Goal: Task Accomplishment & Management: Manage account settings

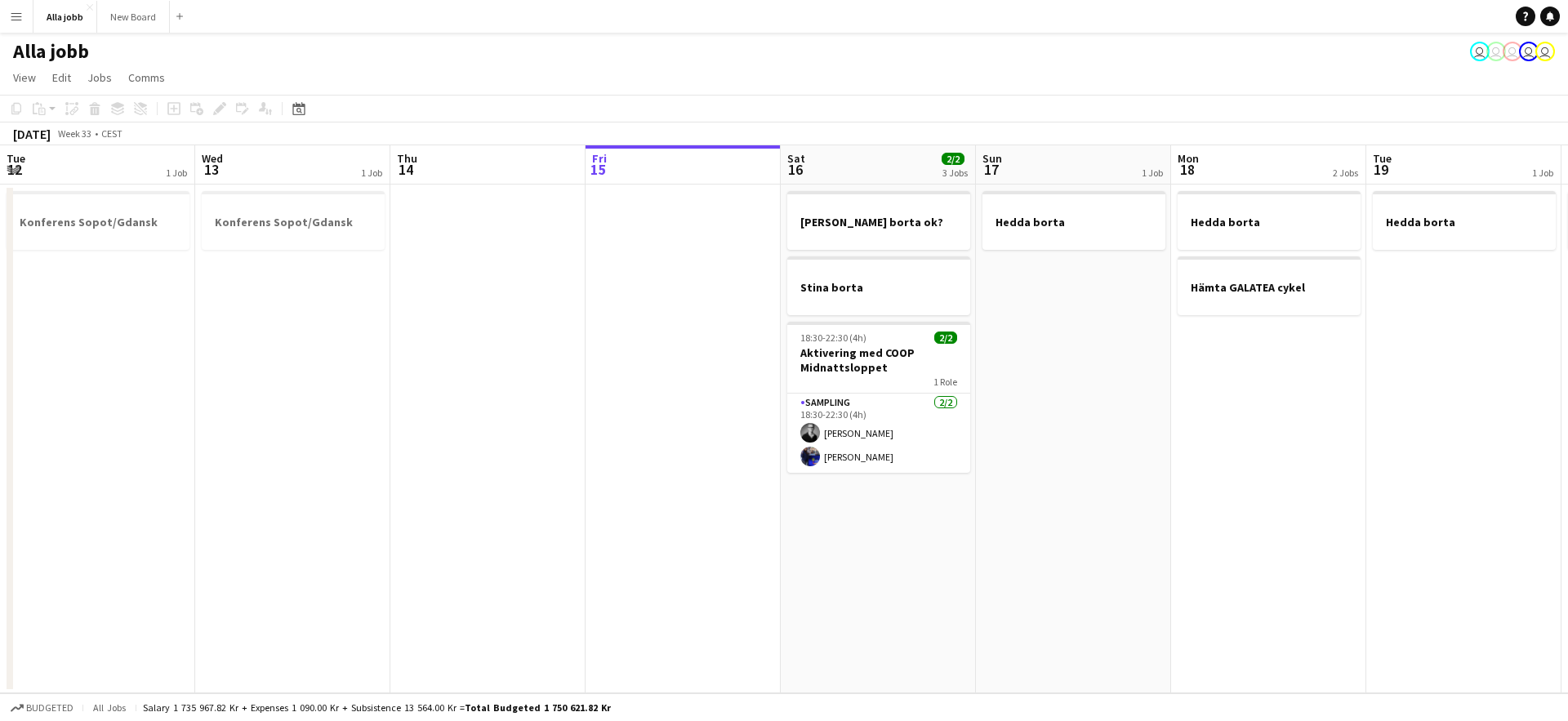
scroll to position [0, 390]
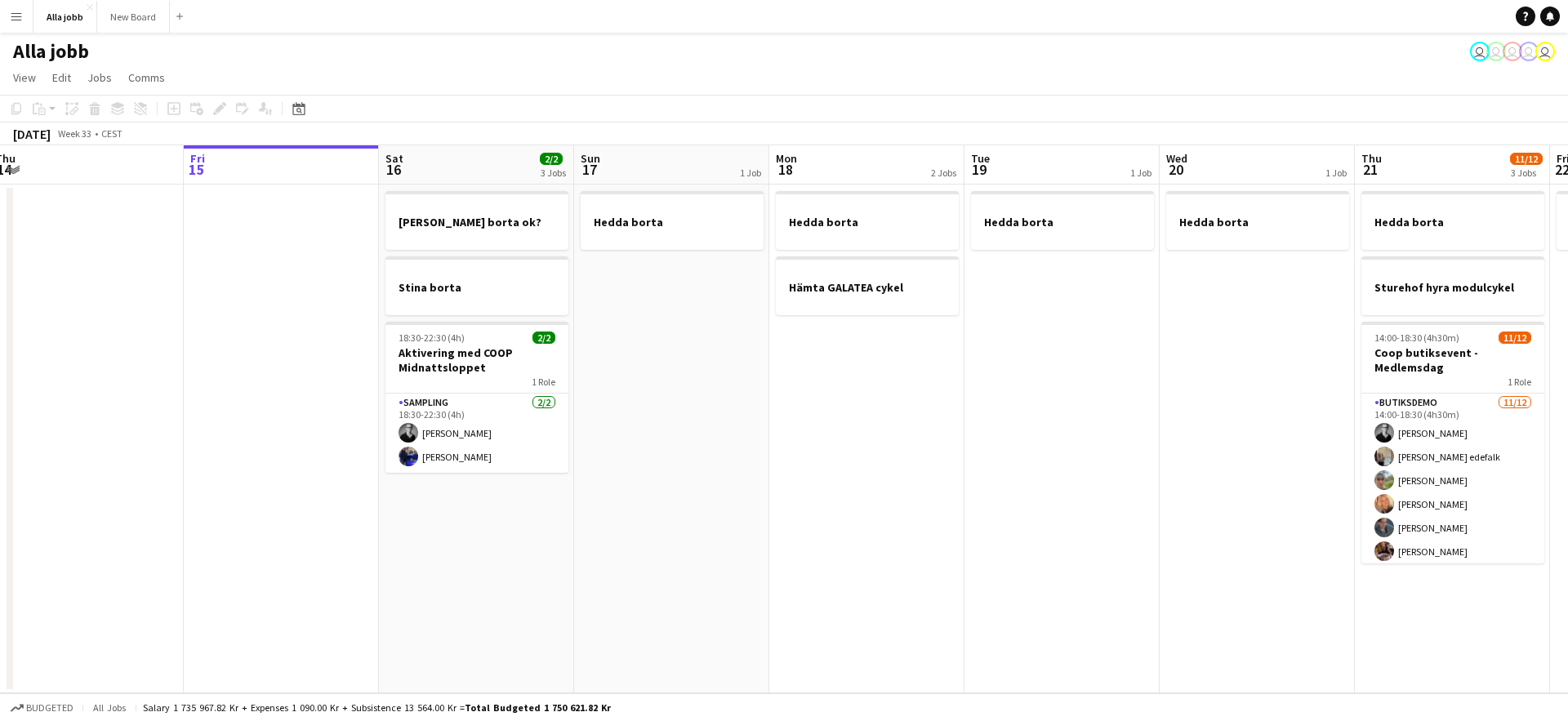
drag, startPoint x: 624, startPoint y: 429, endPoint x: 987, endPoint y: 470, distance: 365.3
click at [985, 472] on app-calendar-viewport "Tue 12 1 Job Wed 13 1 Job Thu 14 Fri 15 Sat 16 2/2 3 Jobs Sun 17 1 Job Mon 18 2…" at bounding box center [784, 419] width 1568 height 548
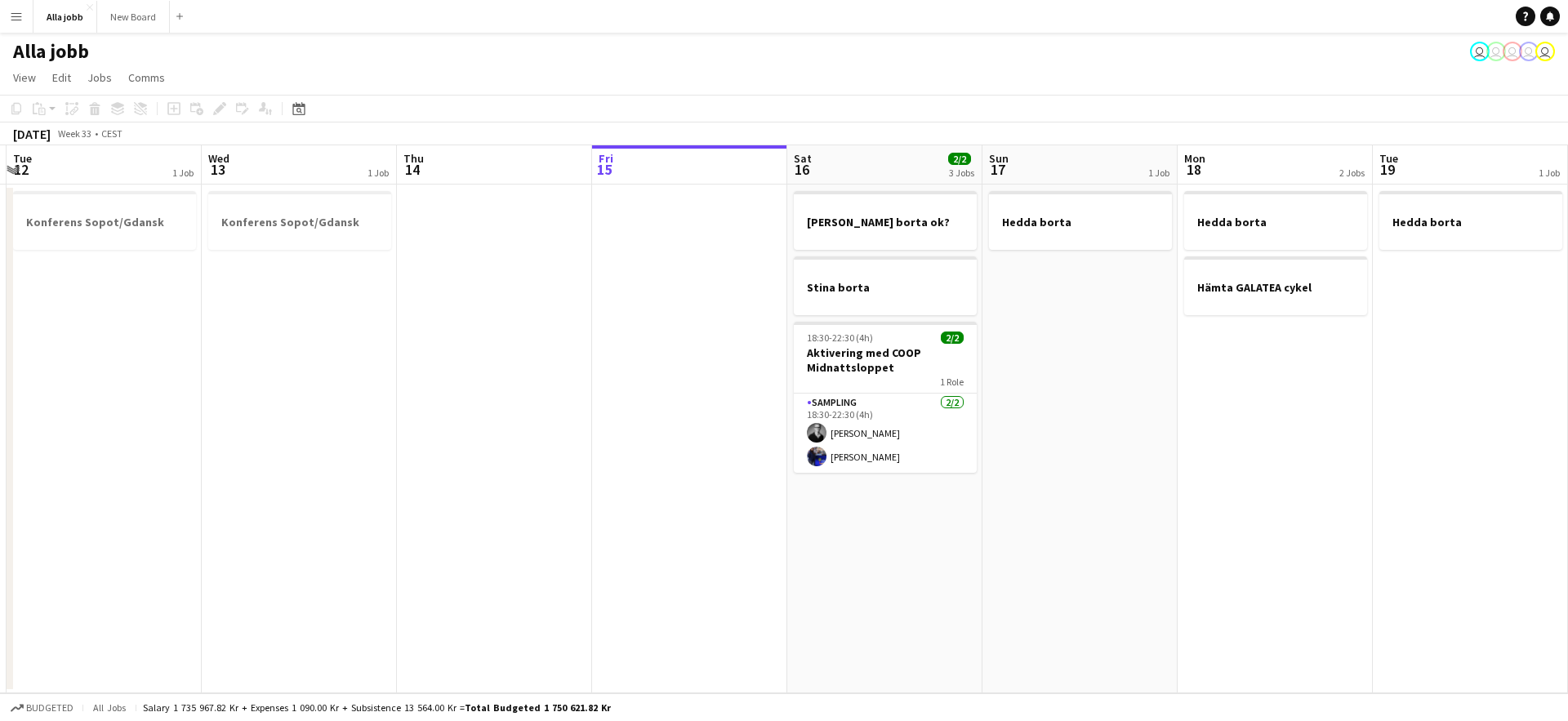
drag, startPoint x: 643, startPoint y: 455, endPoint x: 899, endPoint y: 452, distance: 256.0
click at [876, 454] on app-calendar-viewport "Sun 10 2/2 2 Jobs Mon 11 Tue 12 1 Job Wed 13 1 Job Thu 14 Fri 15 Sat 16 2/2 3 J…" at bounding box center [784, 419] width 1568 height 548
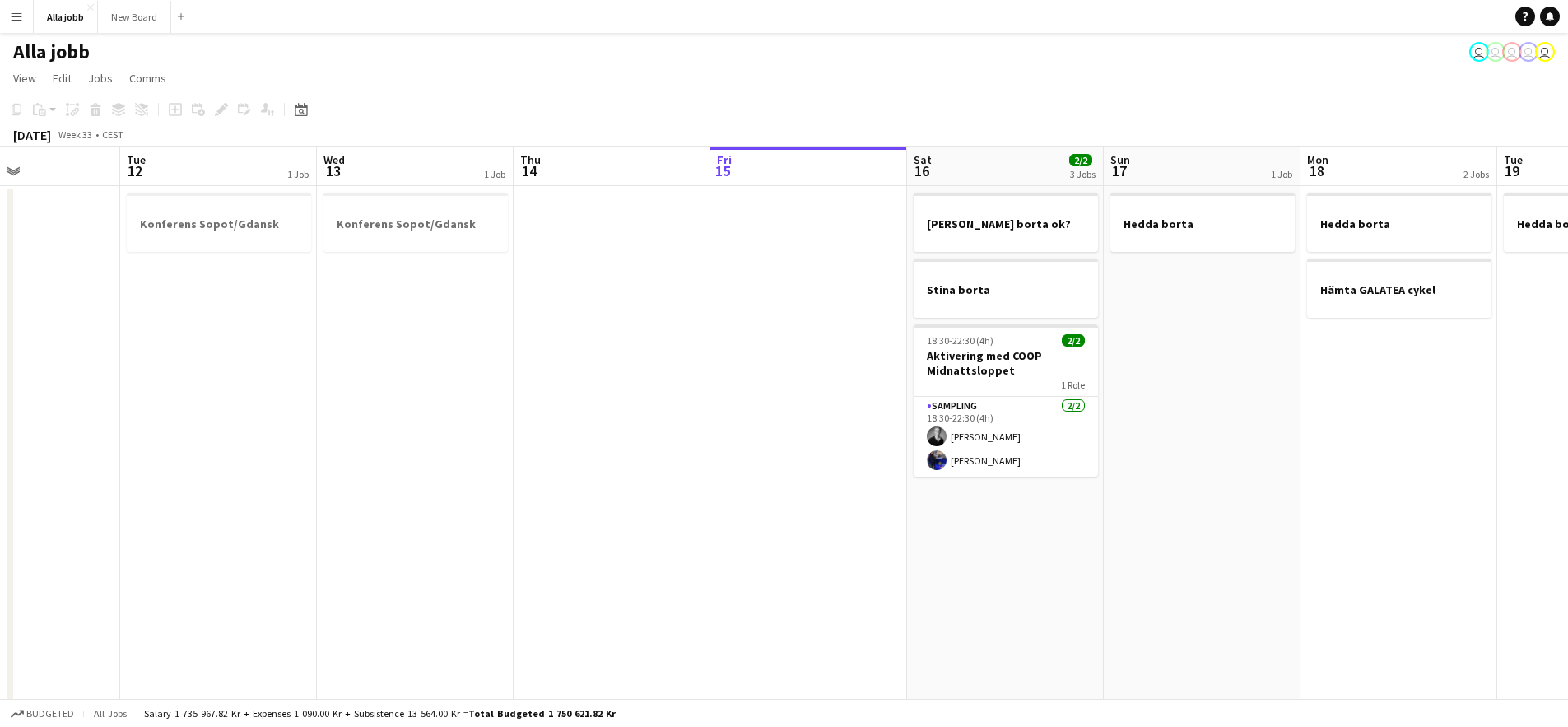
drag, startPoint x: 902, startPoint y: 457, endPoint x: 654, endPoint y: 435, distance: 249.0
click at [673, 447] on app-calendar-viewport "Sat 9 9/9 6 Jobs Sun 10 2/2 2 Jobs Mon 11 Tue 12 1 Job Wed 13 1 Job Thu 14 Fri …" at bounding box center [784, 575] width 1568 height 857
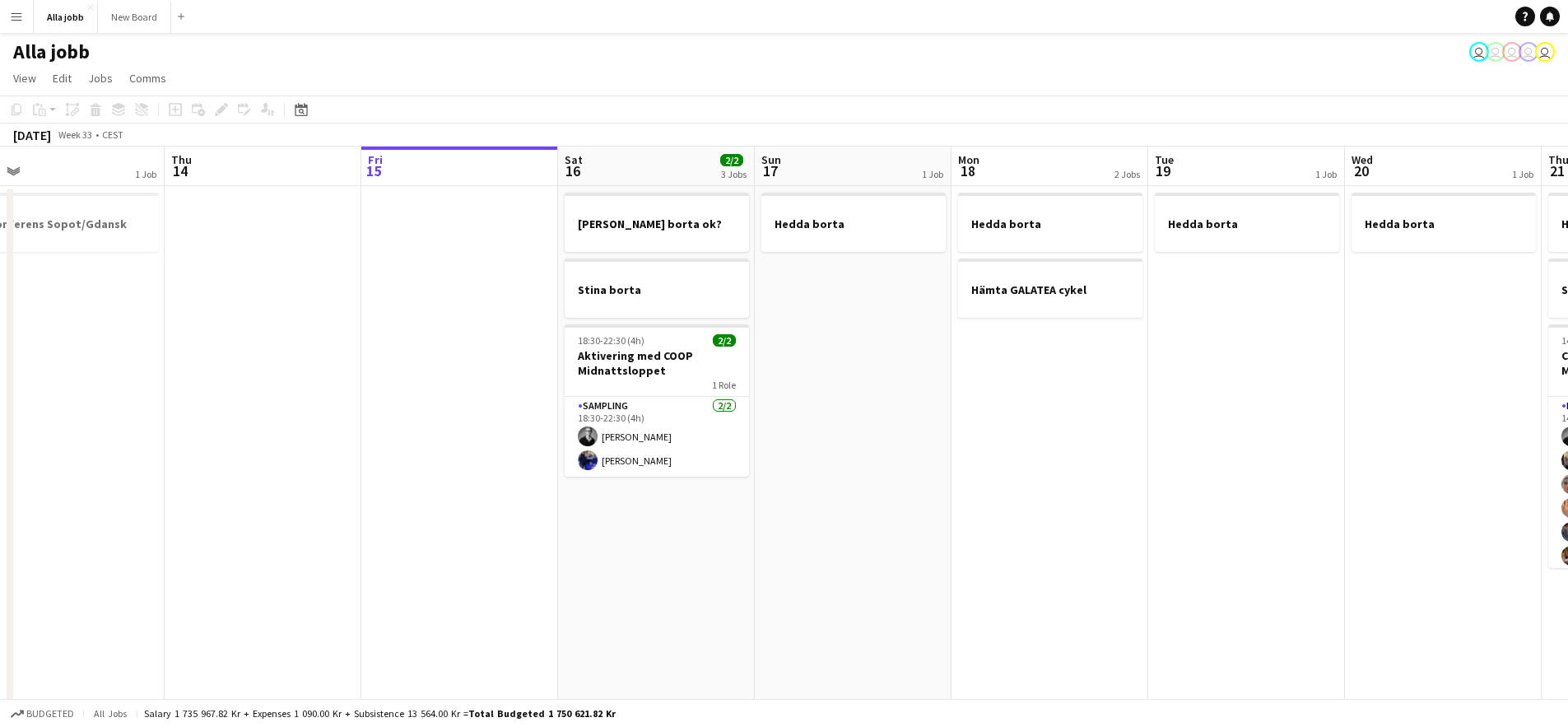
drag, startPoint x: 1203, startPoint y: 466, endPoint x: 789, endPoint y: 430, distance: 415.6
click at [829, 432] on app-calendar-viewport "Sat 9 9/9 6 Jobs Sun 10 2/2 2 Jobs Mon 11 Tue 12 1 Job Wed 13 1 Job Thu 14 Fri …" at bounding box center [784, 575] width 1568 height 857
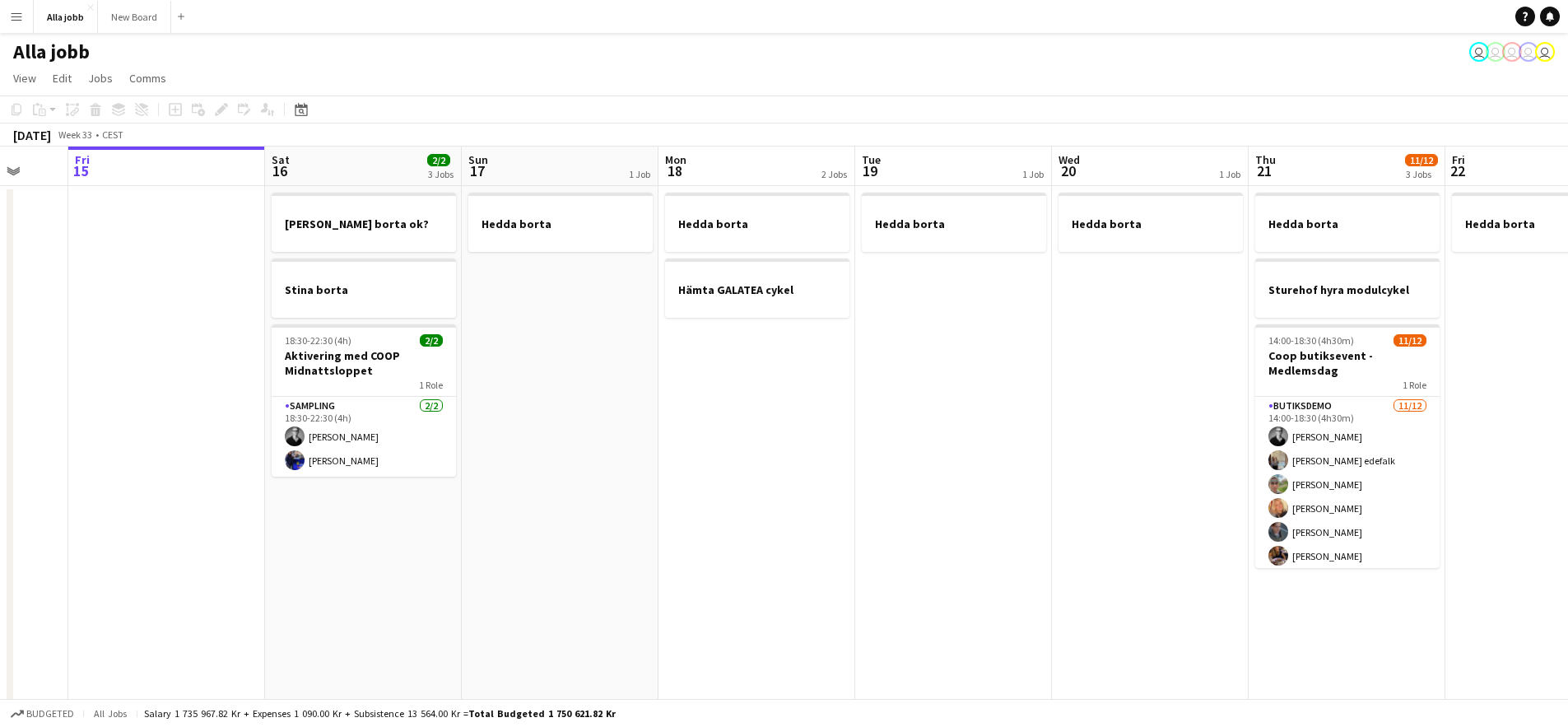
drag, startPoint x: 902, startPoint y: 435, endPoint x: 784, endPoint y: 414, distance: 119.9
click at [776, 410] on app-calendar-viewport "Mon 11 Tue 12 1 Job Wed 13 1 Job Thu 14 Fri 15 Sat 16 2/2 3 Jobs Sun 17 1 Job M…" at bounding box center [784, 575] width 1568 height 857
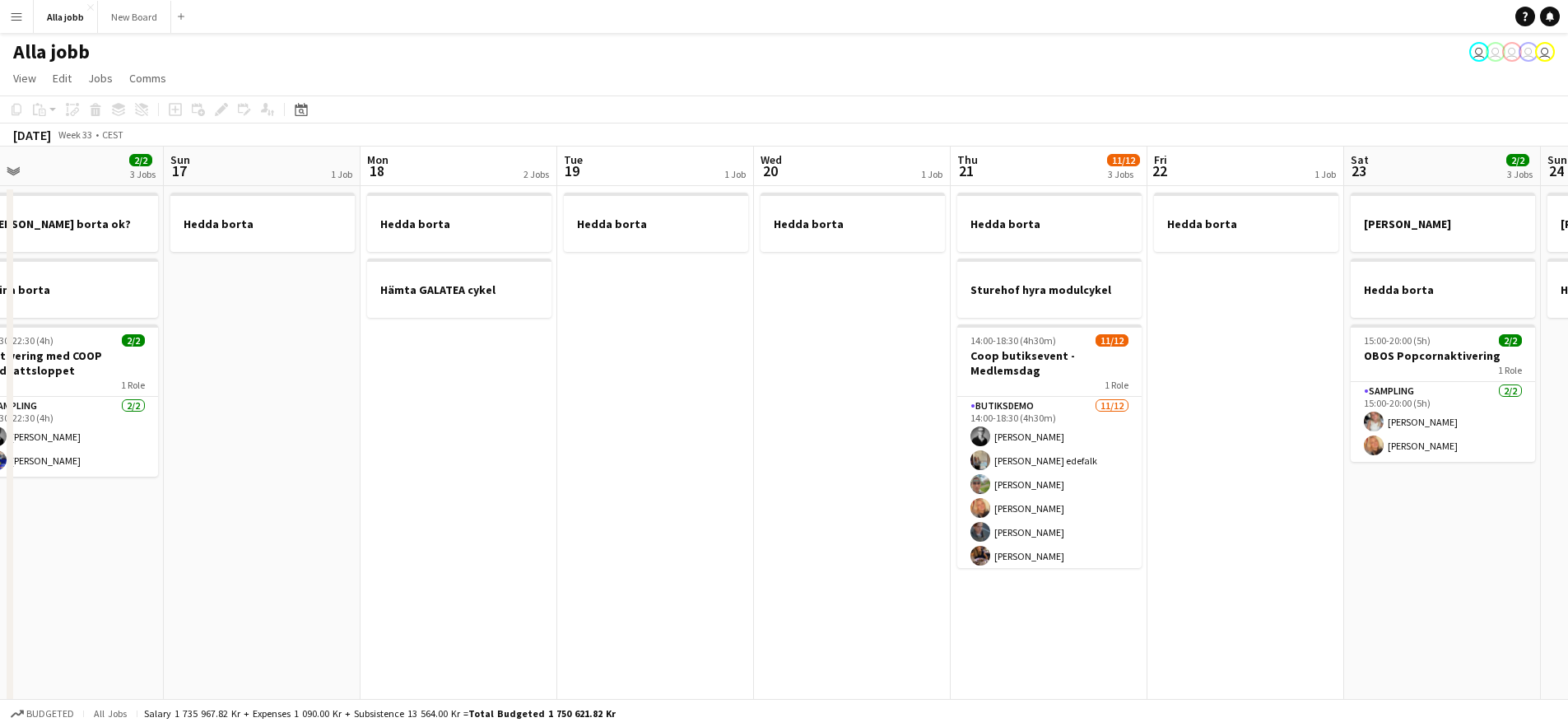
drag, startPoint x: 864, startPoint y: 419, endPoint x: 641, endPoint y: 414, distance: 223.1
click at [688, 419] on app-calendar-viewport "Wed 13 1 Job Thu 14 Fri 15 Sat 16 2/2 3 Jobs Sun 17 1 Job Mon 18 2 Jobs Tue 19 …" at bounding box center [784, 575] width 1568 height 857
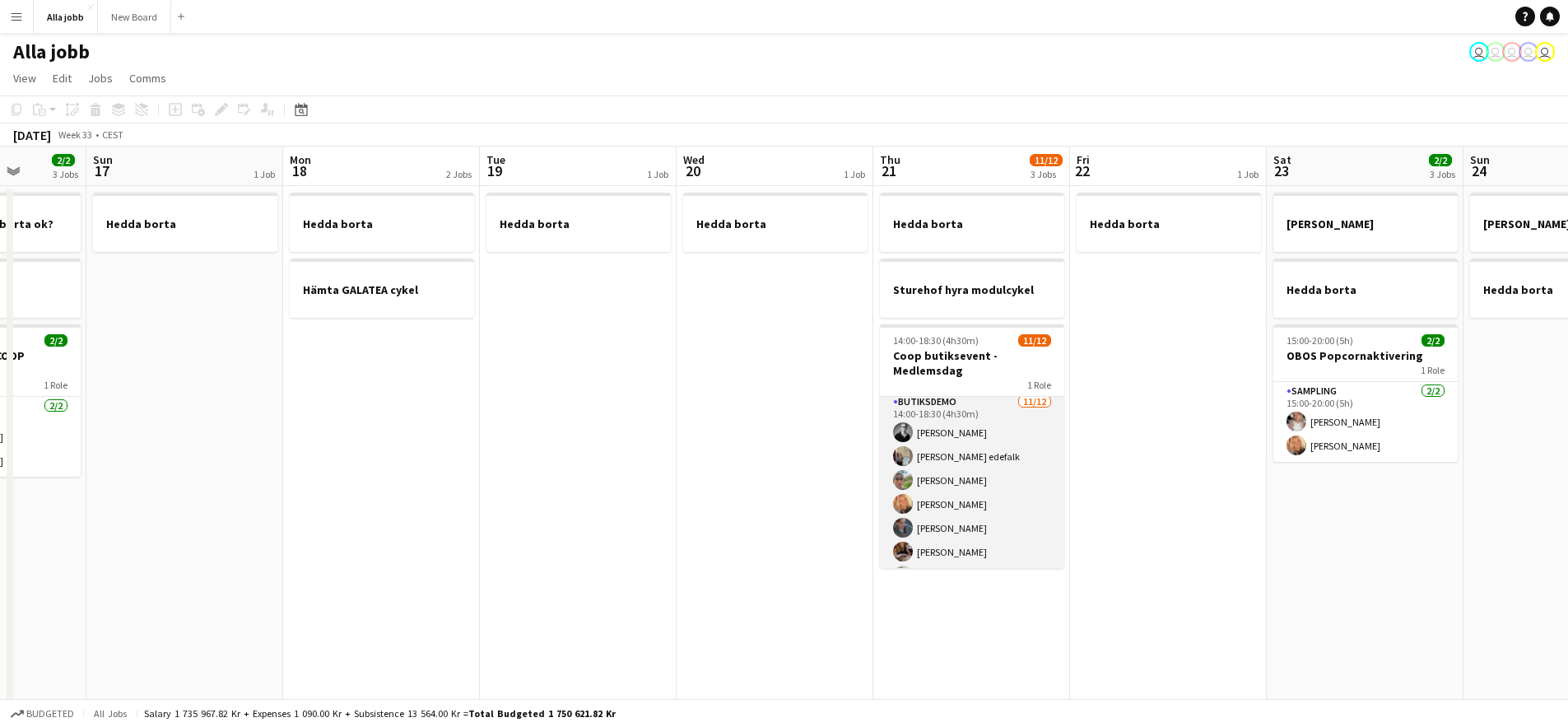
scroll to position [0, 0]
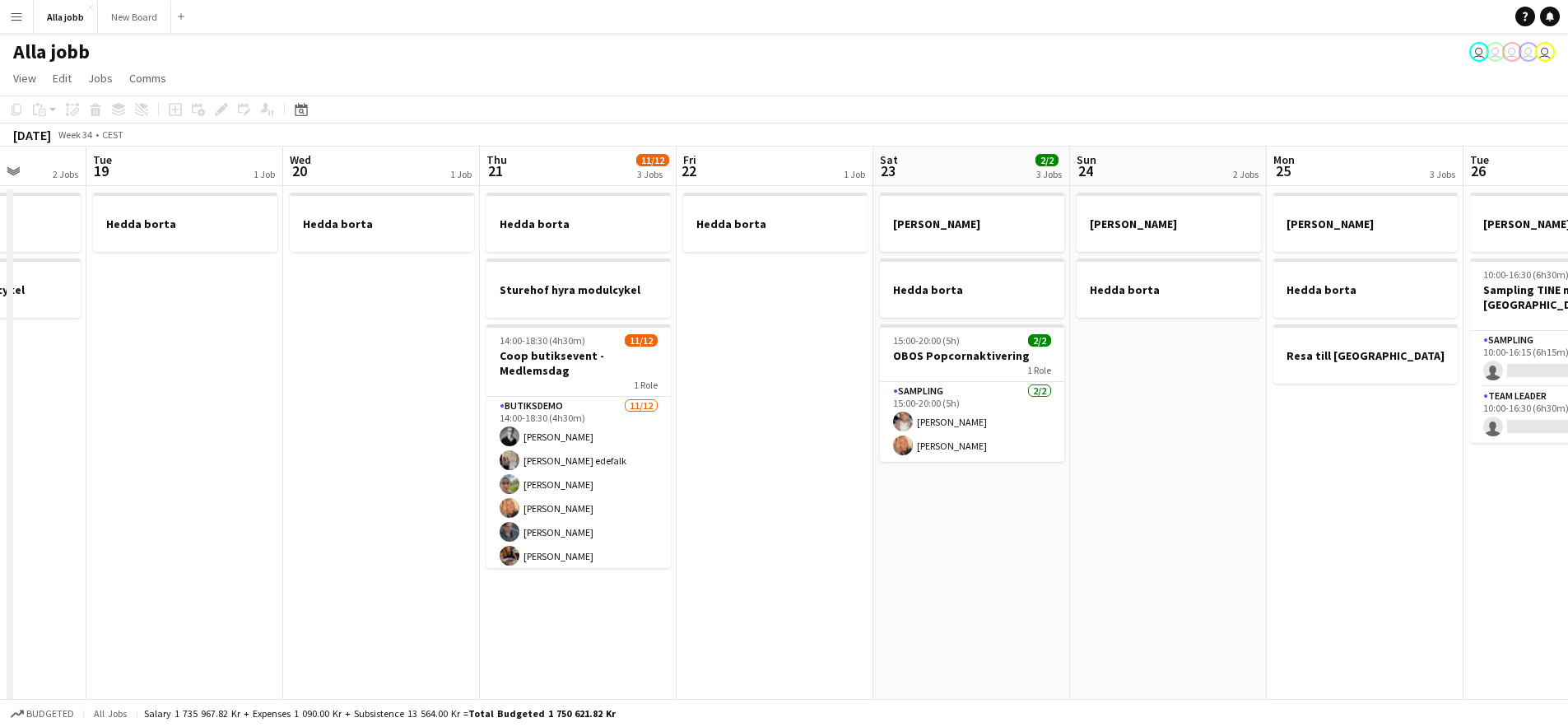
drag, startPoint x: 1254, startPoint y: 516, endPoint x: 749, endPoint y: 438, distance: 511.0
click at [790, 447] on app-calendar-viewport "Fri 15 Sat 16 2/2 3 Jobs Sun 17 1 Job Mon 18 2 Jobs Tue 19 1 Job Wed 20 1 Job T…" at bounding box center [784, 575] width 1568 height 857
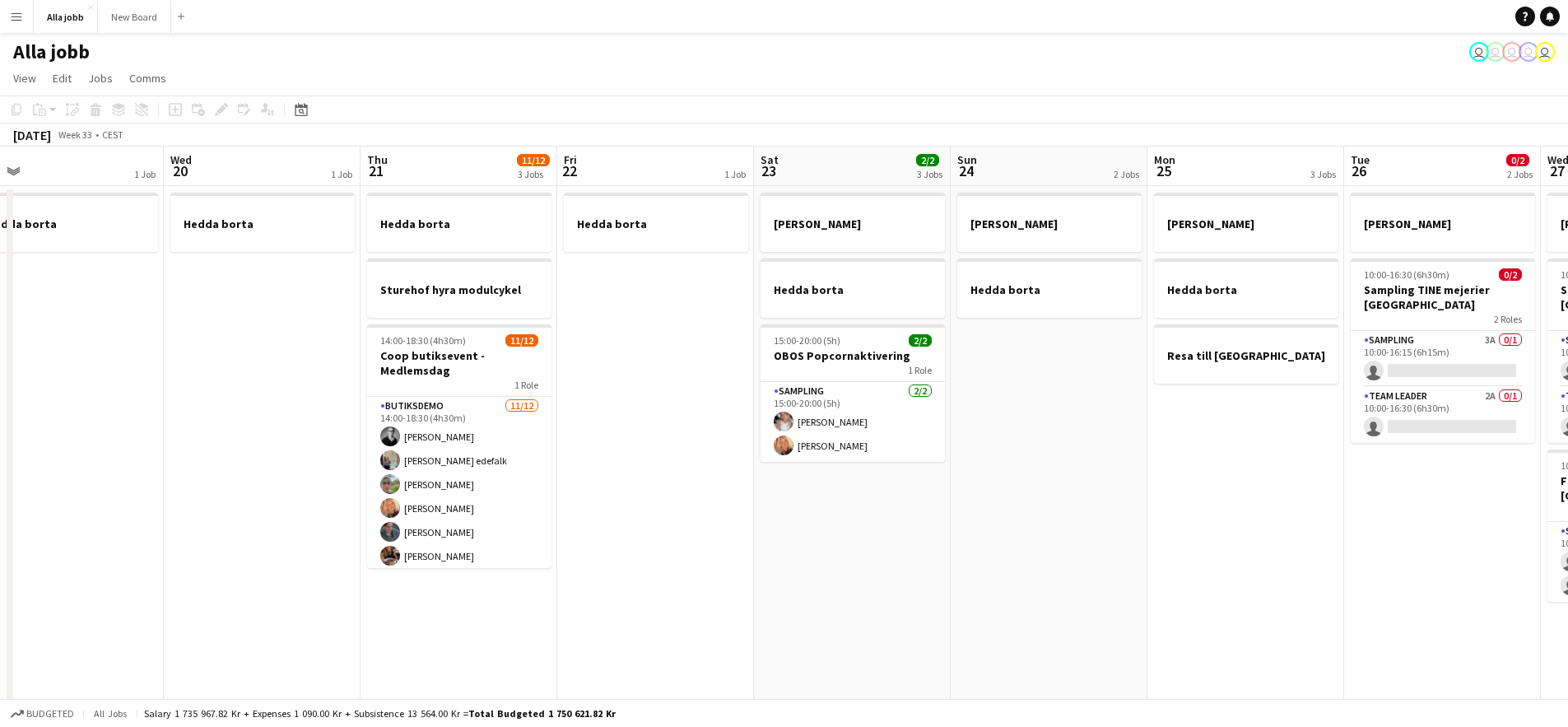
drag, startPoint x: 1127, startPoint y: 477, endPoint x: 916, endPoint y: 459, distance: 211.8
click at [956, 463] on app-calendar-viewport "Fri 15 Sat 16 2/2 3 Jobs Sun 17 1 Job Mon 18 2 Jobs Tue 19 1 Job Wed 20 1 Job T…" at bounding box center [784, 575] width 1568 height 857
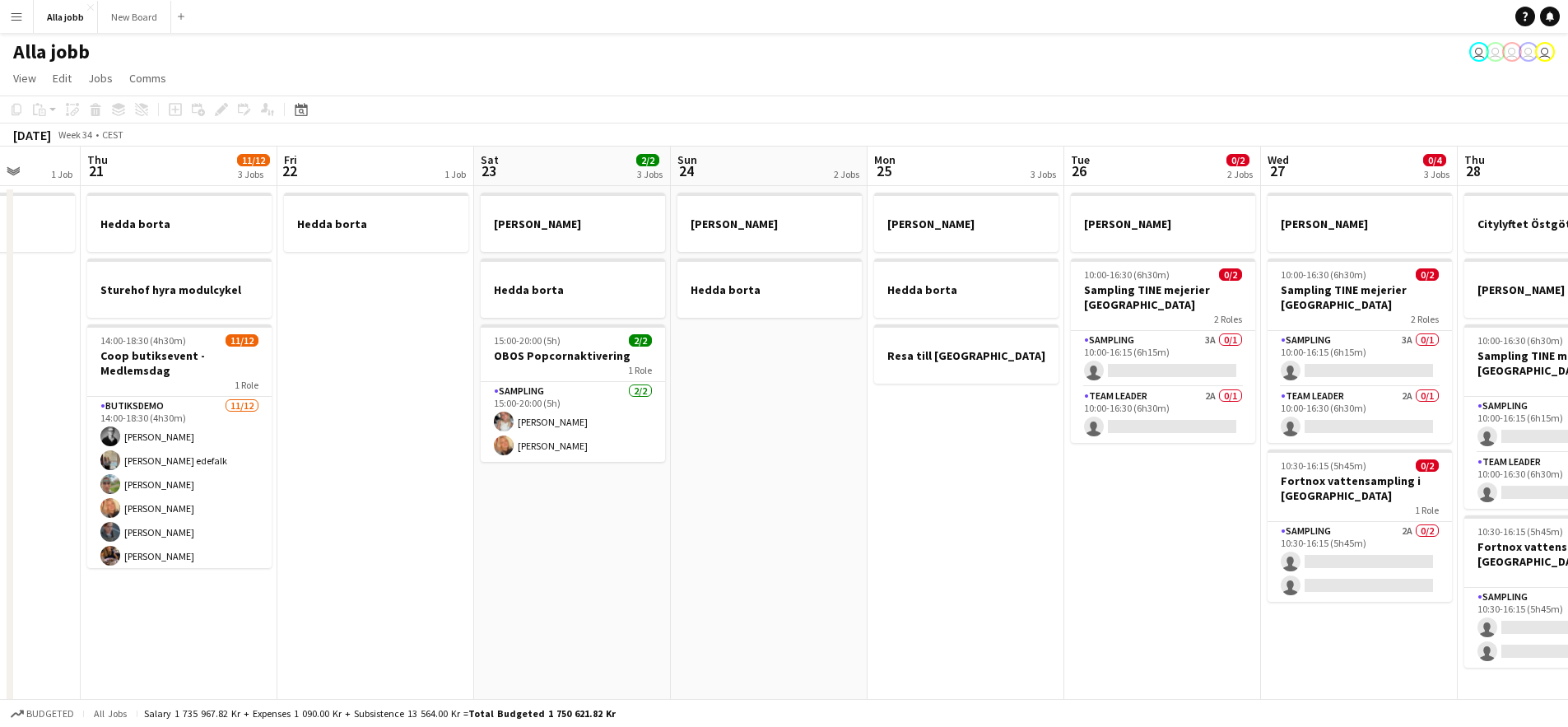
drag, startPoint x: 822, startPoint y: 461, endPoint x: 693, endPoint y: 461, distance: 129.0
click at [763, 461] on app-calendar-viewport "Sun 17 1 Job Mon 18 2 Jobs Tue 19 1 Job Wed 20 1 Job Thu 21 11/12 3 Jobs Fri 22…" at bounding box center [784, 575] width 1568 height 857
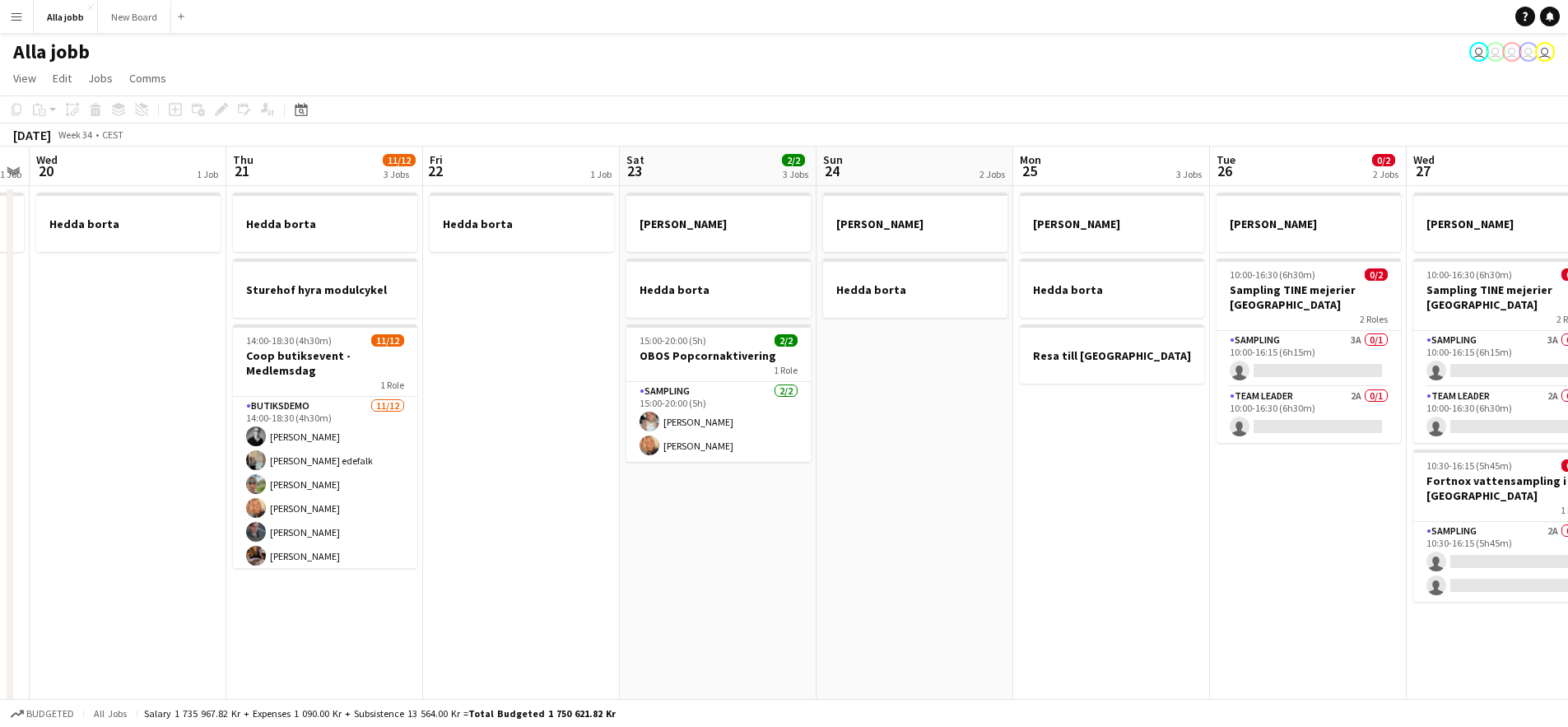
drag, startPoint x: 877, startPoint y: 506, endPoint x: 591, endPoint y: 491, distance: 286.4
click at [623, 493] on app-calendar-viewport "Sun 17 1 Job Mon 18 2 Jobs Tue 19 1 Job Wed 20 1 Job Thu 21 11/12 3 Jobs Fri 22…" at bounding box center [784, 575] width 1568 height 857
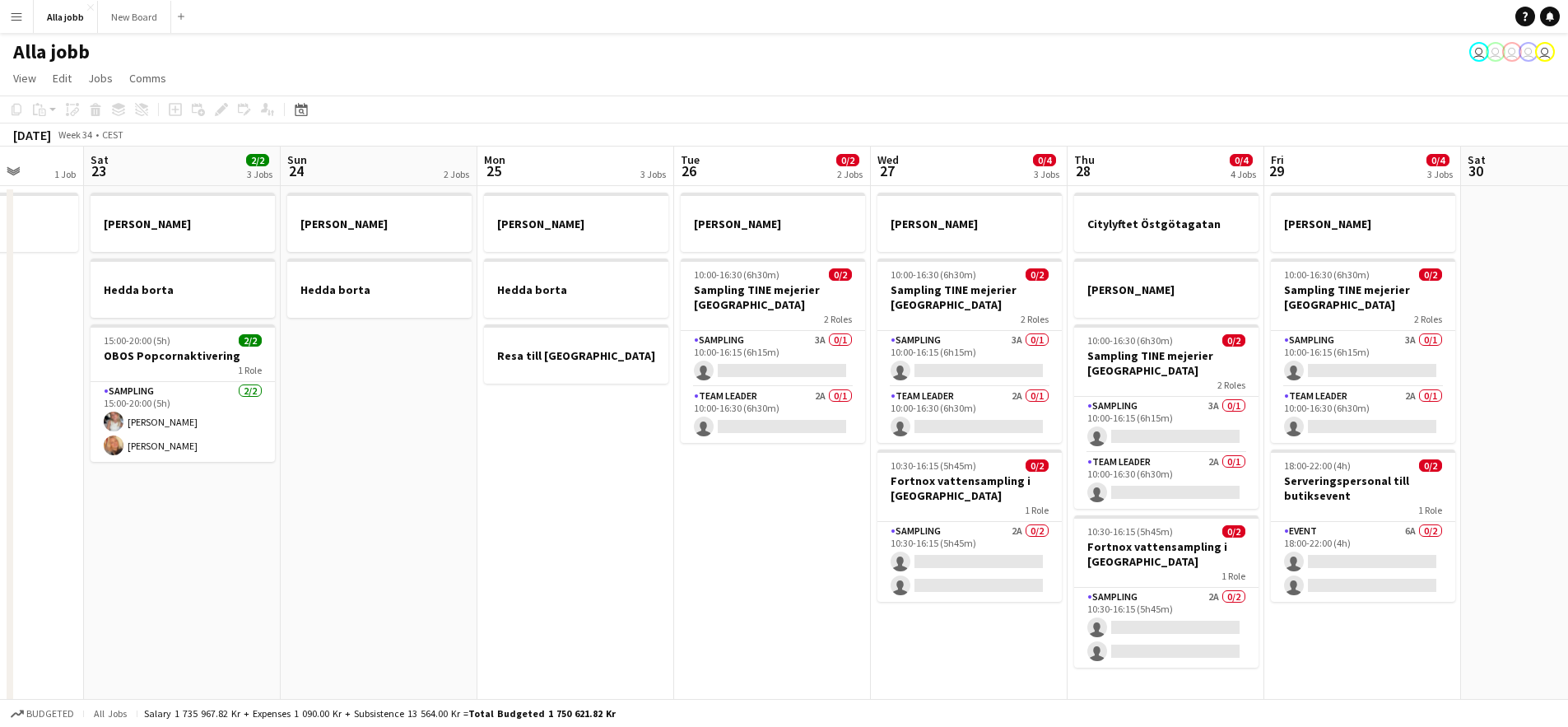
click at [445, 479] on app-calendar-viewport "Tue 19 1 Job Wed 20 1 Job Thu 21 11/12 3 Jobs Fri 22 1 Job Sat 23 2/2 3 Jobs Su…" at bounding box center [784, 575] width 1568 height 857
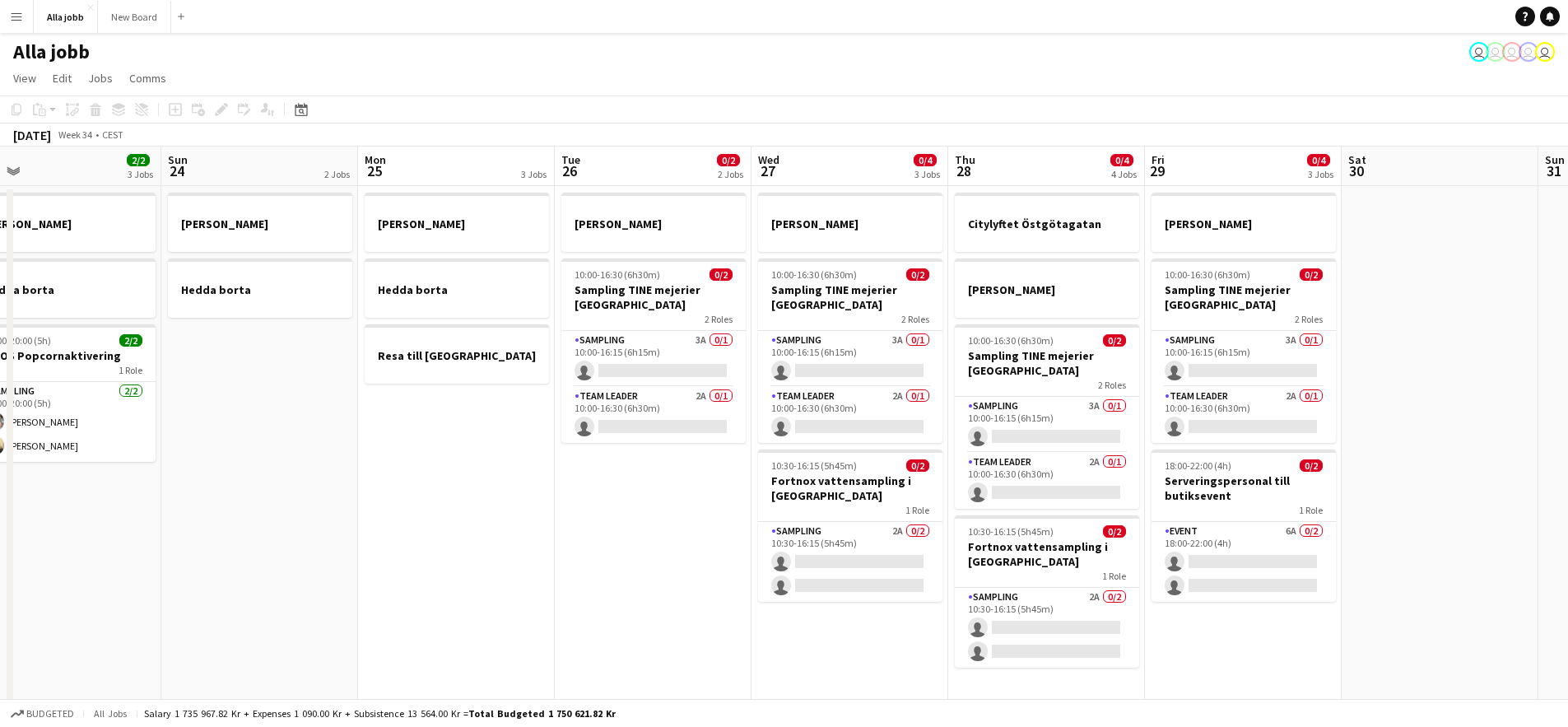
scroll to position [0, 506]
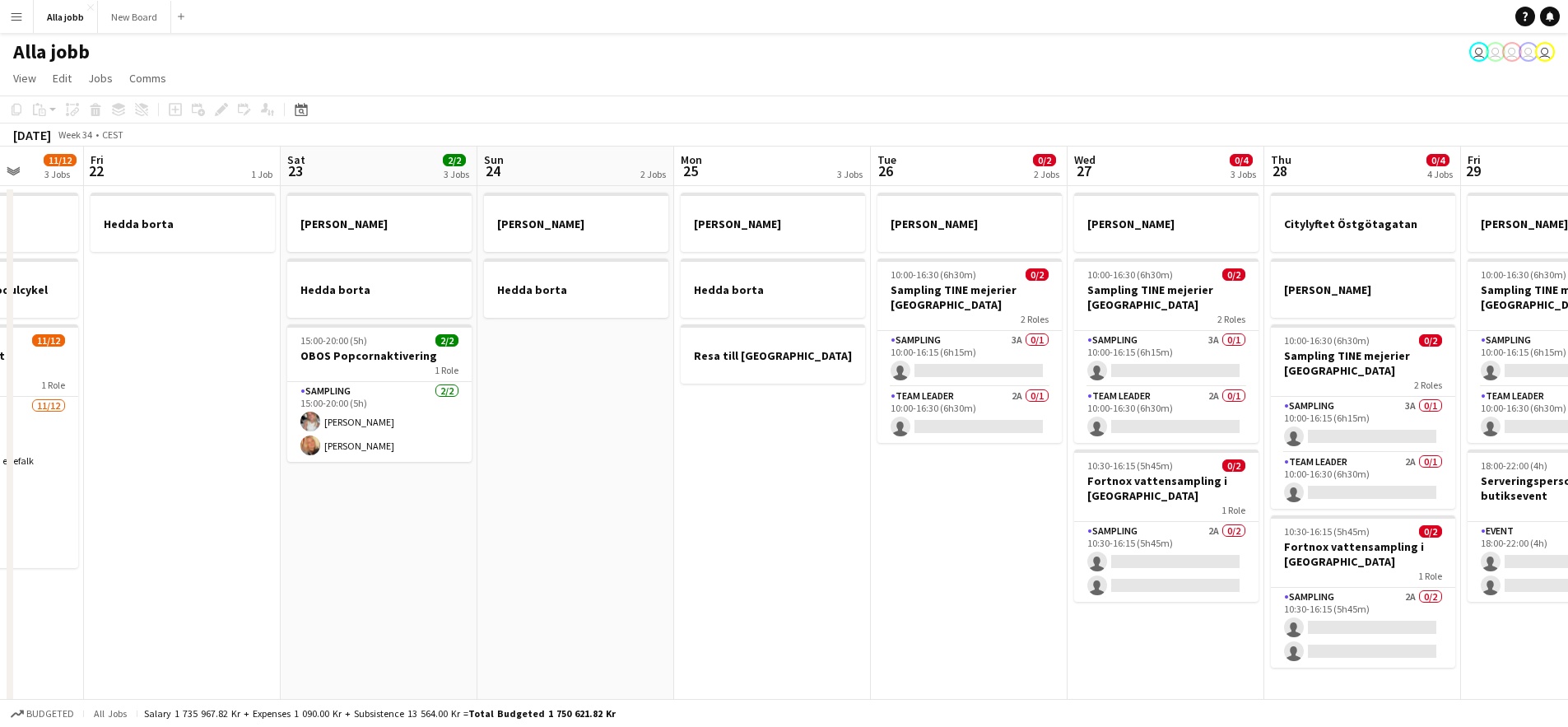
drag, startPoint x: 611, startPoint y: 494, endPoint x: 415, endPoint y: 487, distance: 196.1
click at [415, 487] on app-calendar-viewport "Tue 19 1 Job Wed 20 1 Job Thu 21 11/12 3 Jobs Fri 22 1 Job Sat 23 2/2 3 Jobs Su…" at bounding box center [784, 575] width 1568 height 857
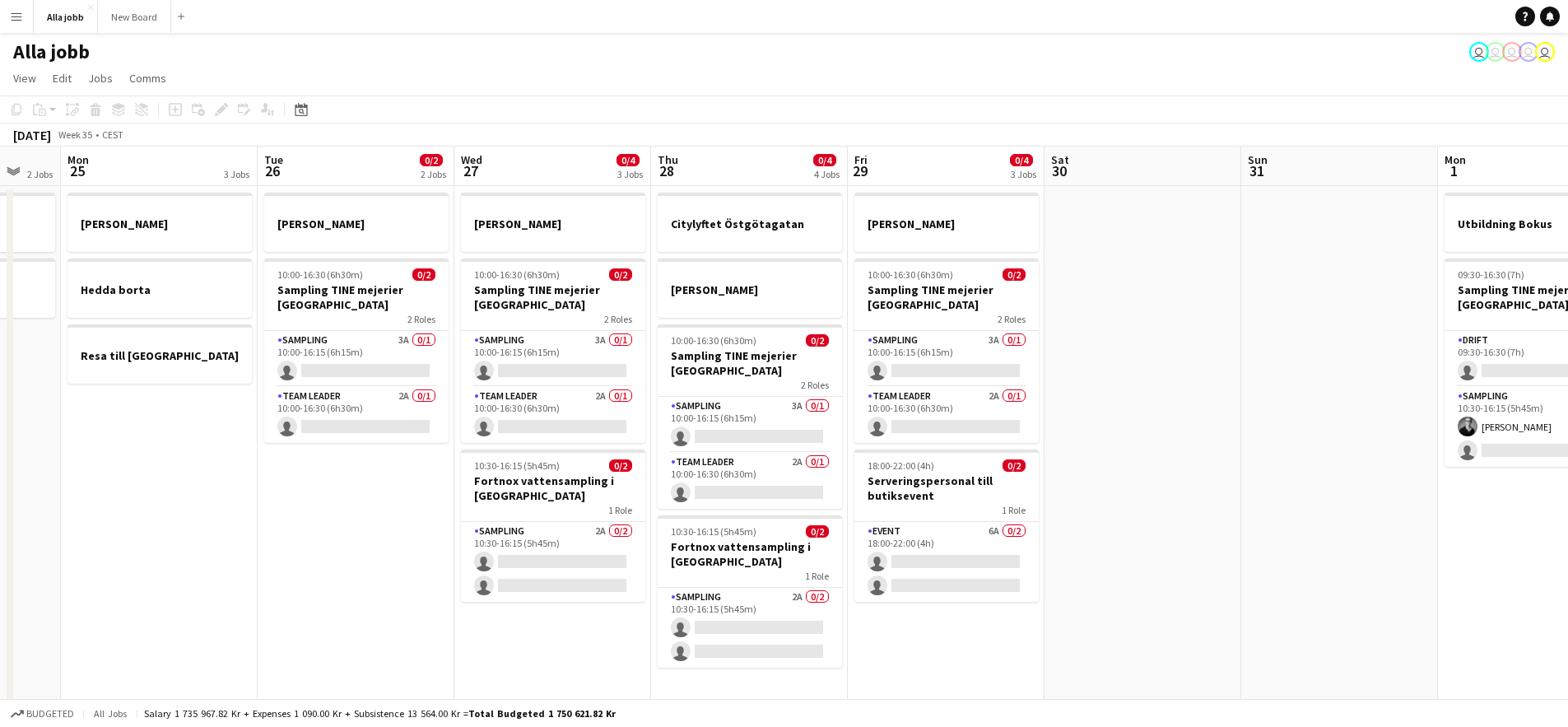
drag, startPoint x: 1278, startPoint y: 453, endPoint x: 784, endPoint y: 422, distance: 495.0
click at [853, 433] on app-calendar-viewport "Thu 21 11/12 3 Jobs Fri 22 1 Job Sat 23 2/2 3 Jobs Sun 24 2 Jobs Mon 25 3 Jobs …" at bounding box center [784, 575] width 1568 height 857
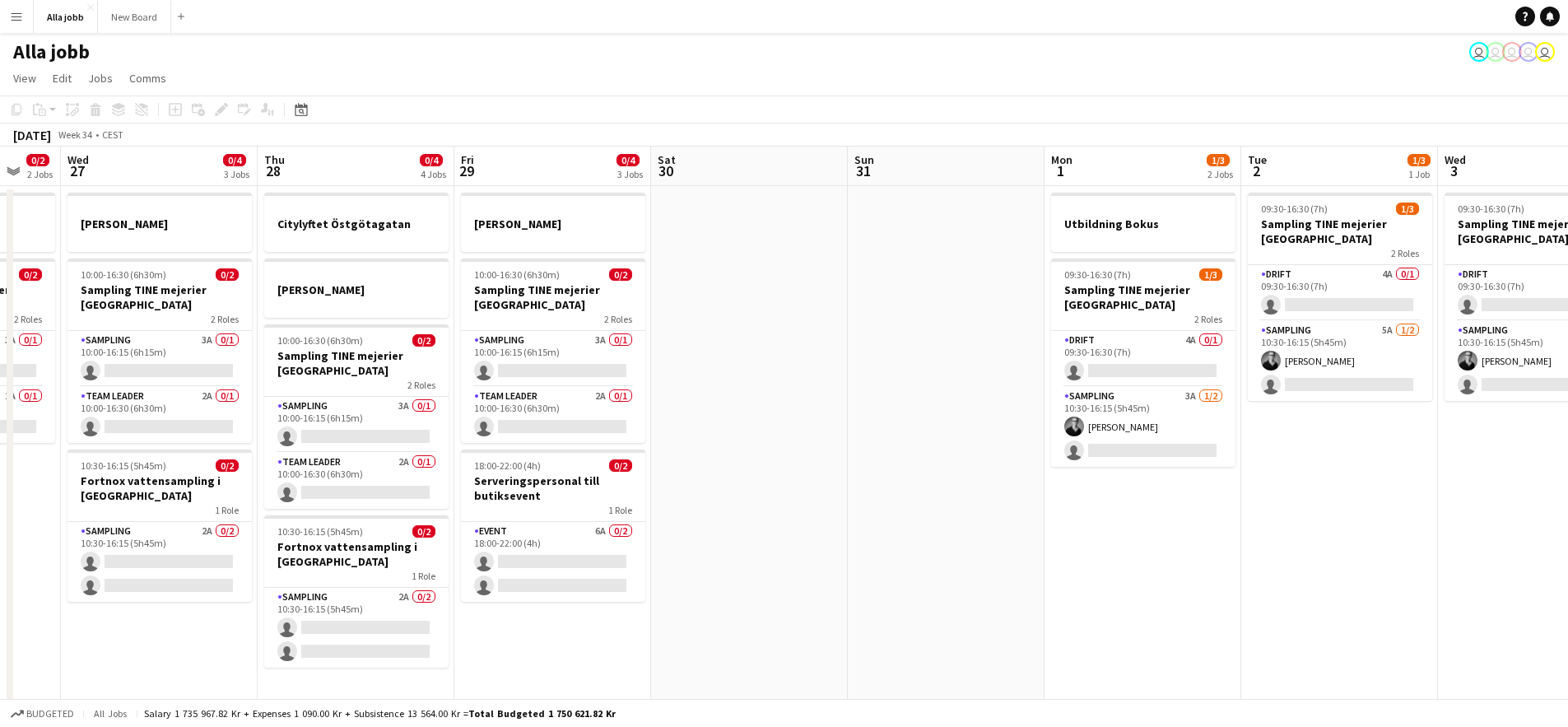
drag, startPoint x: 1156, startPoint y: 425, endPoint x: 622, endPoint y: 397, distance: 534.7
click at [619, 393] on app-calendar-viewport "Sat 23 2/2 3 Jobs Sun 24 2 Jobs Mon 25 3 Jobs Tue 26 0/2 2 Jobs Wed 27 0/4 3 Jo…" at bounding box center [784, 575] width 1568 height 857
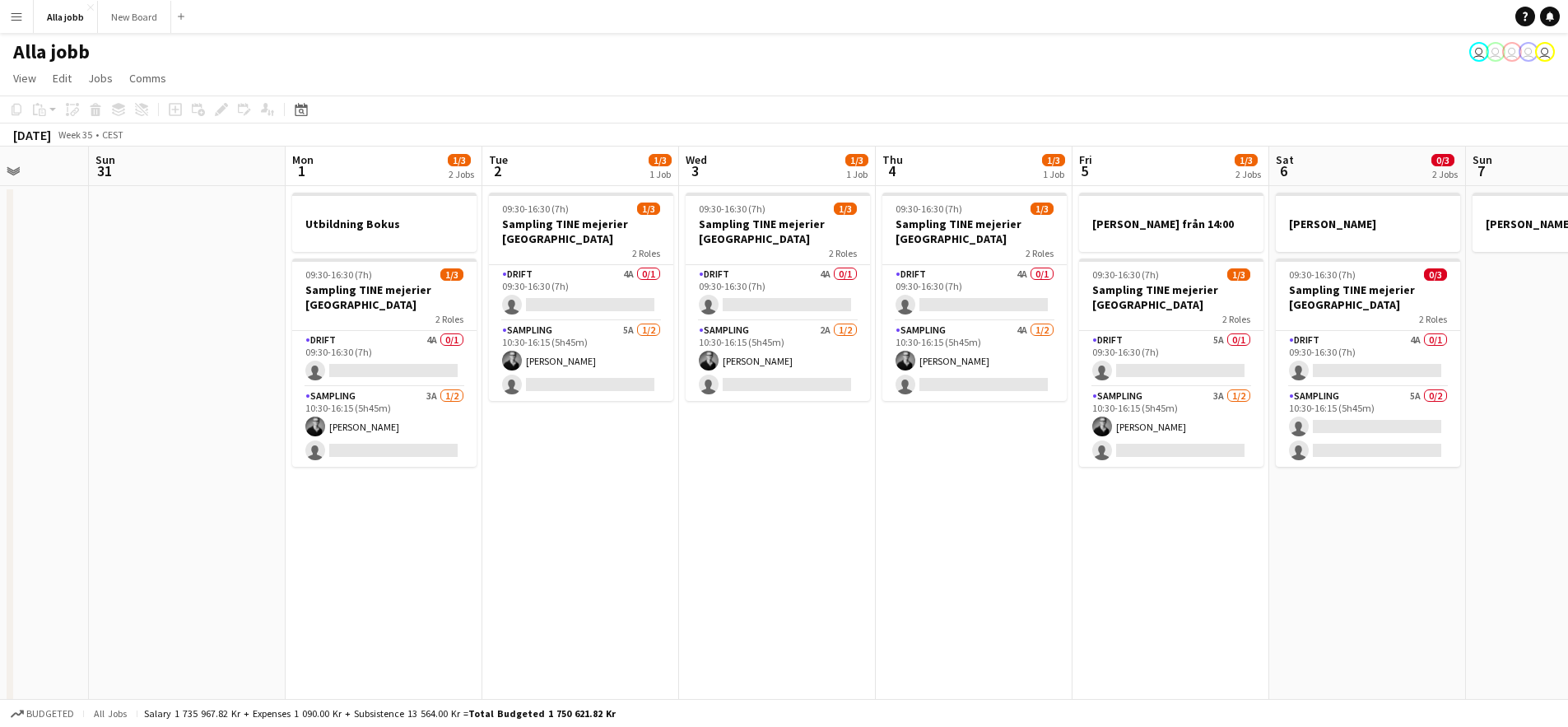
drag, startPoint x: 927, startPoint y: 434, endPoint x: 499, endPoint y: 413, distance: 428.5
click at [499, 413] on app-calendar-viewport "Wed 27 0/4 3 Jobs Thu 28 0/4 4 Jobs Fri 29 0/4 3 Jobs Sat 30 Sun 31 Mon 1 1/3 2…" at bounding box center [784, 575] width 1568 height 857
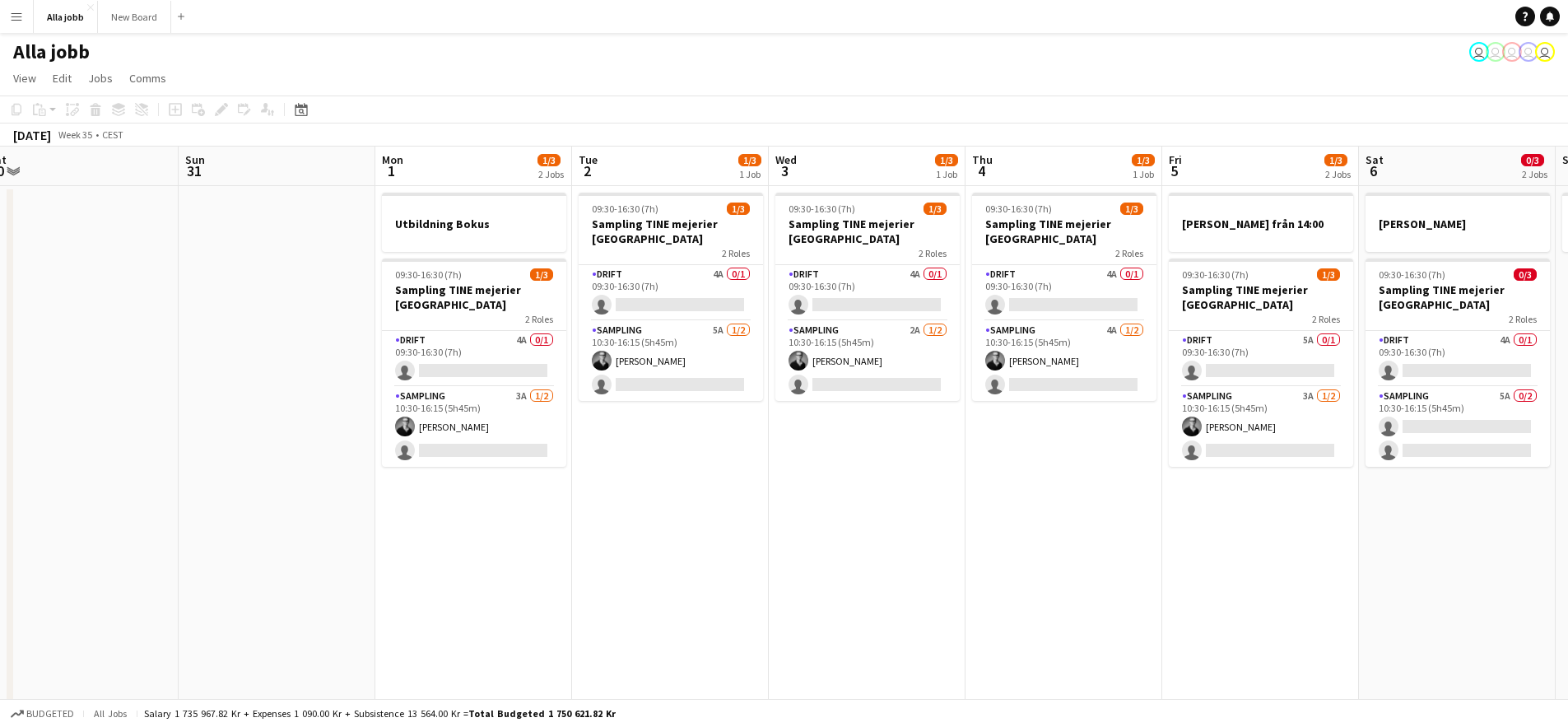
drag, startPoint x: 670, startPoint y: 505, endPoint x: 996, endPoint y: 511, distance: 326.1
click at [974, 508] on app-calendar-viewport "Wed 27 0/4 3 Jobs Thu 28 0/4 4 Jobs Fri 29 0/4 3 Jobs Sat 30 Sun 31 Mon 1 1/3 2…" at bounding box center [784, 575] width 1568 height 857
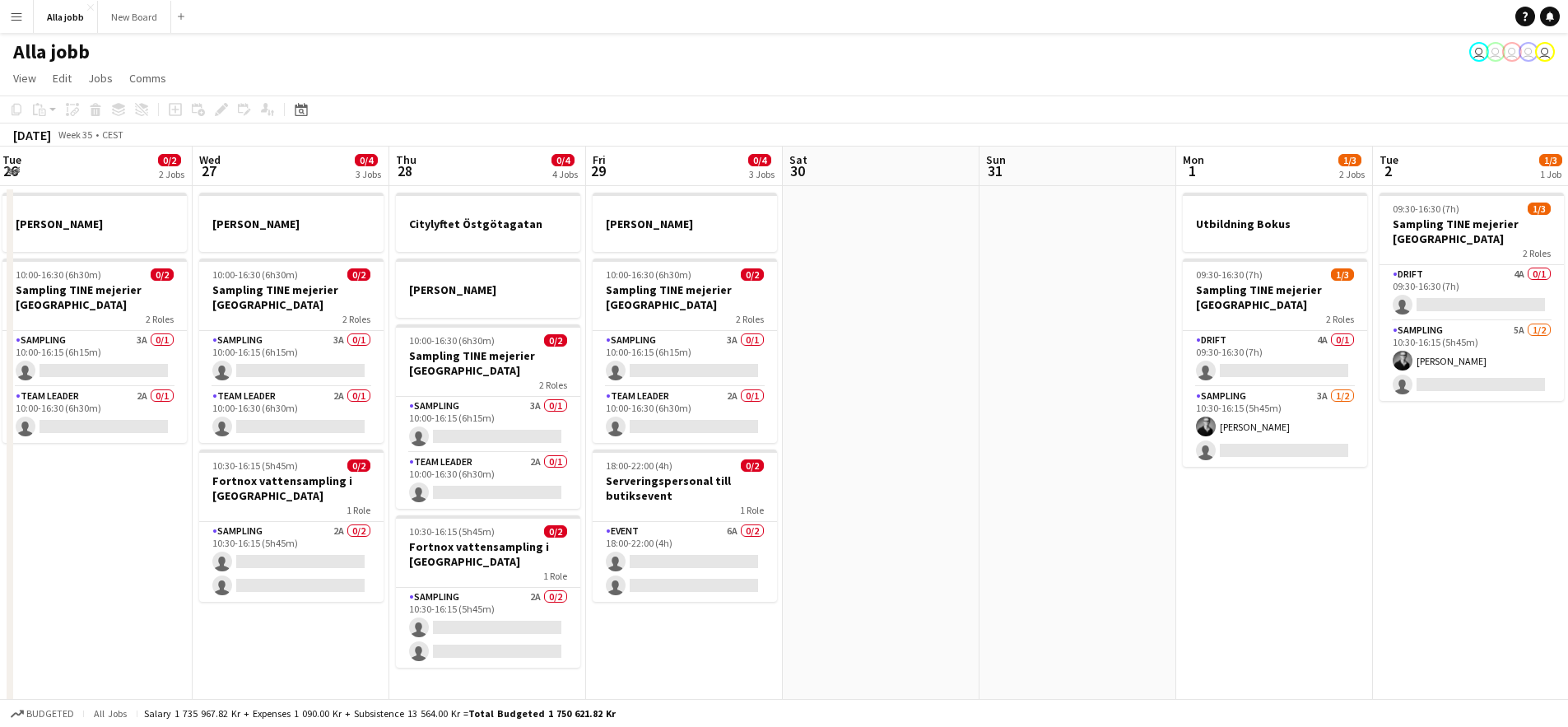
drag, startPoint x: 552, startPoint y: 451, endPoint x: 1067, endPoint y: 492, distance: 516.6
click at [1027, 493] on app-calendar-viewport "Sun 24 2 Jobs Mon 25 3 Jobs Tue 26 0/2 2 Jobs Wed 27 0/4 3 Jobs Thu 28 0/4 4 Jo…" at bounding box center [784, 575] width 1568 height 857
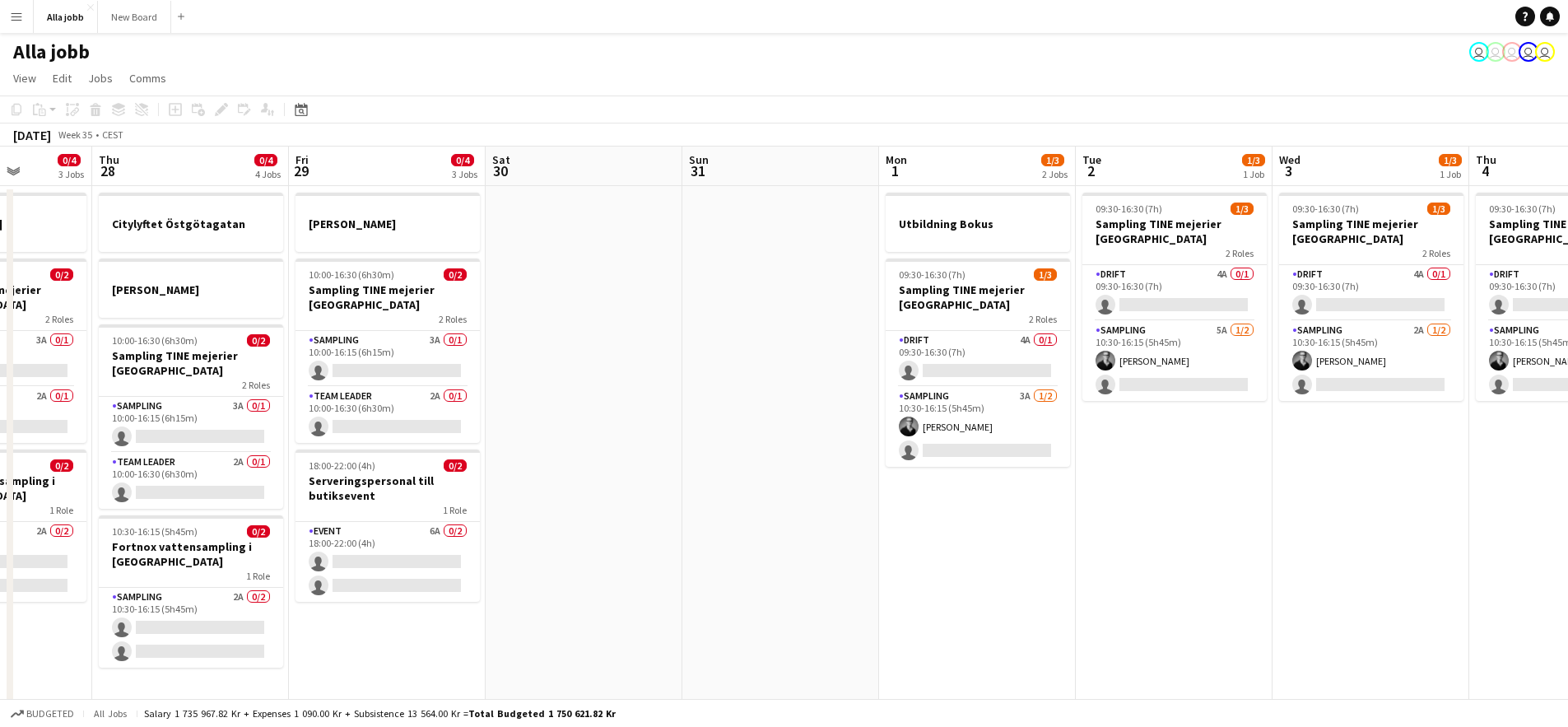
drag, startPoint x: 1101, startPoint y: 520, endPoint x: 741, endPoint y: 461, distance: 364.8
click at [766, 460] on app-calendar-viewport "Sun 24 2 Jobs Mon 25 3 Jobs Tue 26 0/2 2 Jobs Wed 27 0/4 3 Jobs Thu 28 0/4 4 Jo…" at bounding box center [784, 575] width 1568 height 857
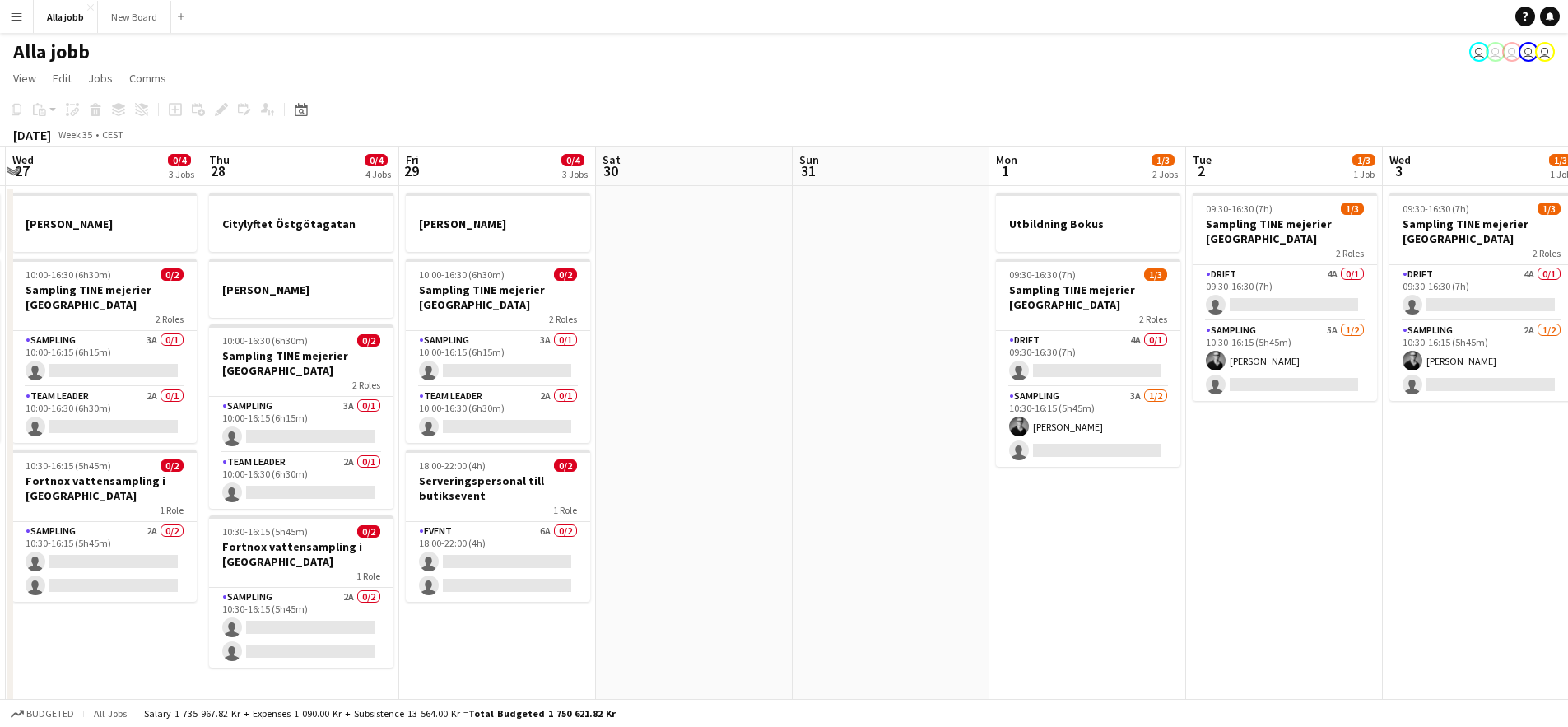
drag, startPoint x: 1218, startPoint y: 554, endPoint x: 870, endPoint y: 512, distance: 350.5
click at [926, 519] on app-calendar-viewport "Sun 24 2 Jobs Mon 25 3 Jobs Tue 26 0/2 2 Jobs Wed 27 0/4 3 Jobs Thu 28 0/4 4 Jo…" at bounding box center [784, 575] width 1568 height 857
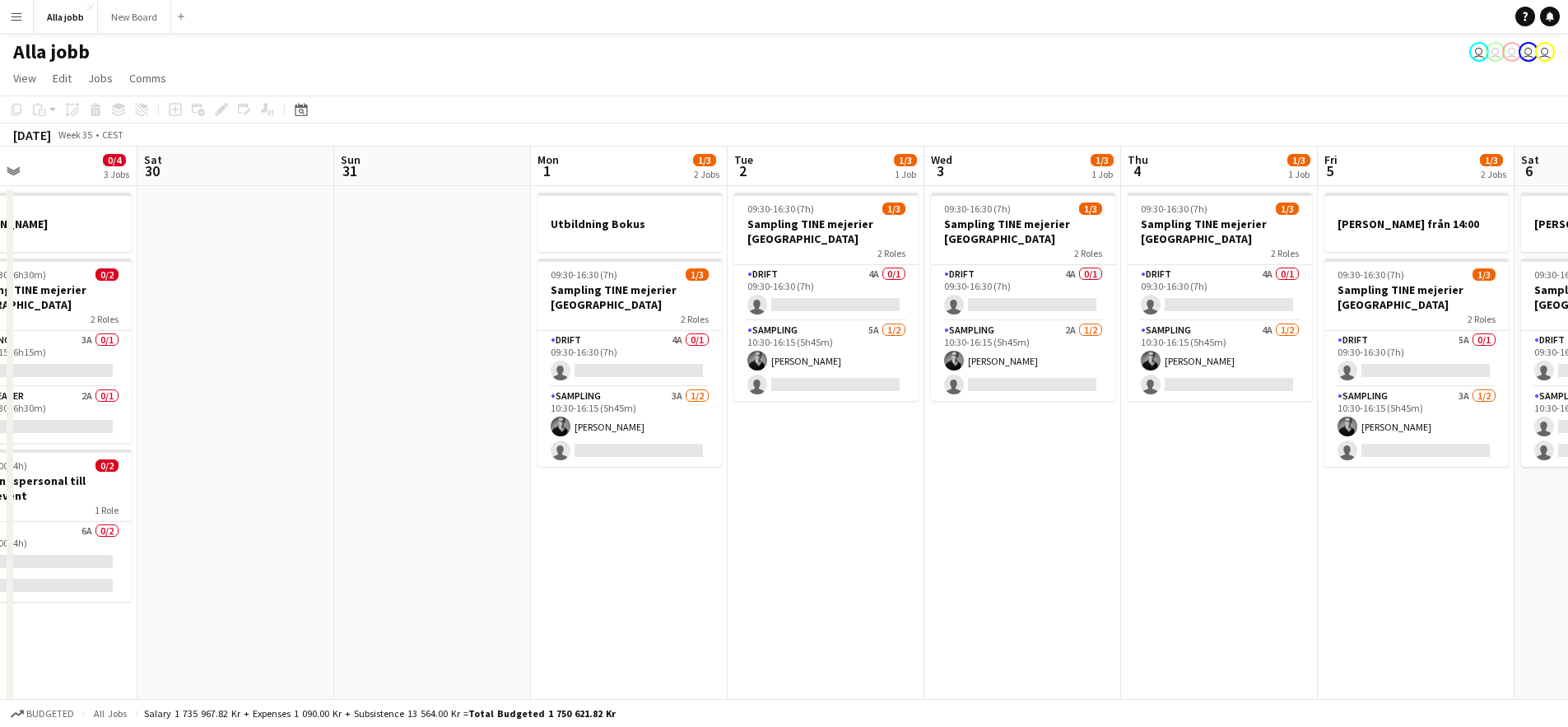
drag, startPoint x: 1061, startPoint y: 541, endPoint x: 944, endPoint y: 517, distance: 119.4
click at [821, 507] on app-calendar-viewport "Tue 26 0/2 2 Jobs Wed 27 0/4 3 Jobs Thu 28 0/4 4 Jobs Fri 29 0/4 3 Jobs Sat 30 …" at bounding box center [784, 575] width 1568 height 857
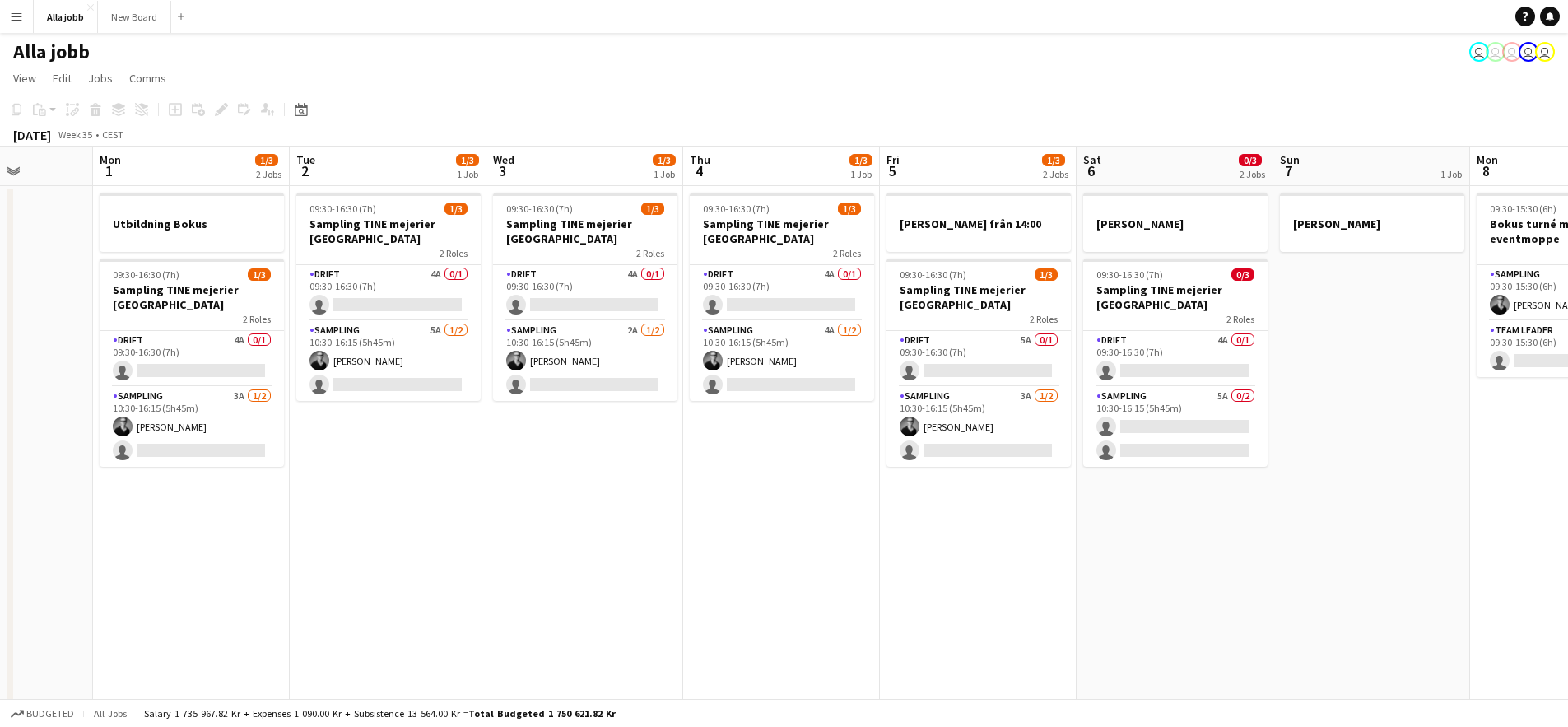
drag, startPoint x: 988, startPoint y: 534, endPoint x: 937, endPoint y: 529, distance: 51.2
click at [779, 511] on app-calendar-viewport "Thu 28 0/4 4 Jobs Fri 29 0/4 3 Jobs Sat 30 Sun 31 Mon 1 1/3 2 Jobs Tue 2 1/3 1 …" at bounding box center [784, 575] width 1568 height 857
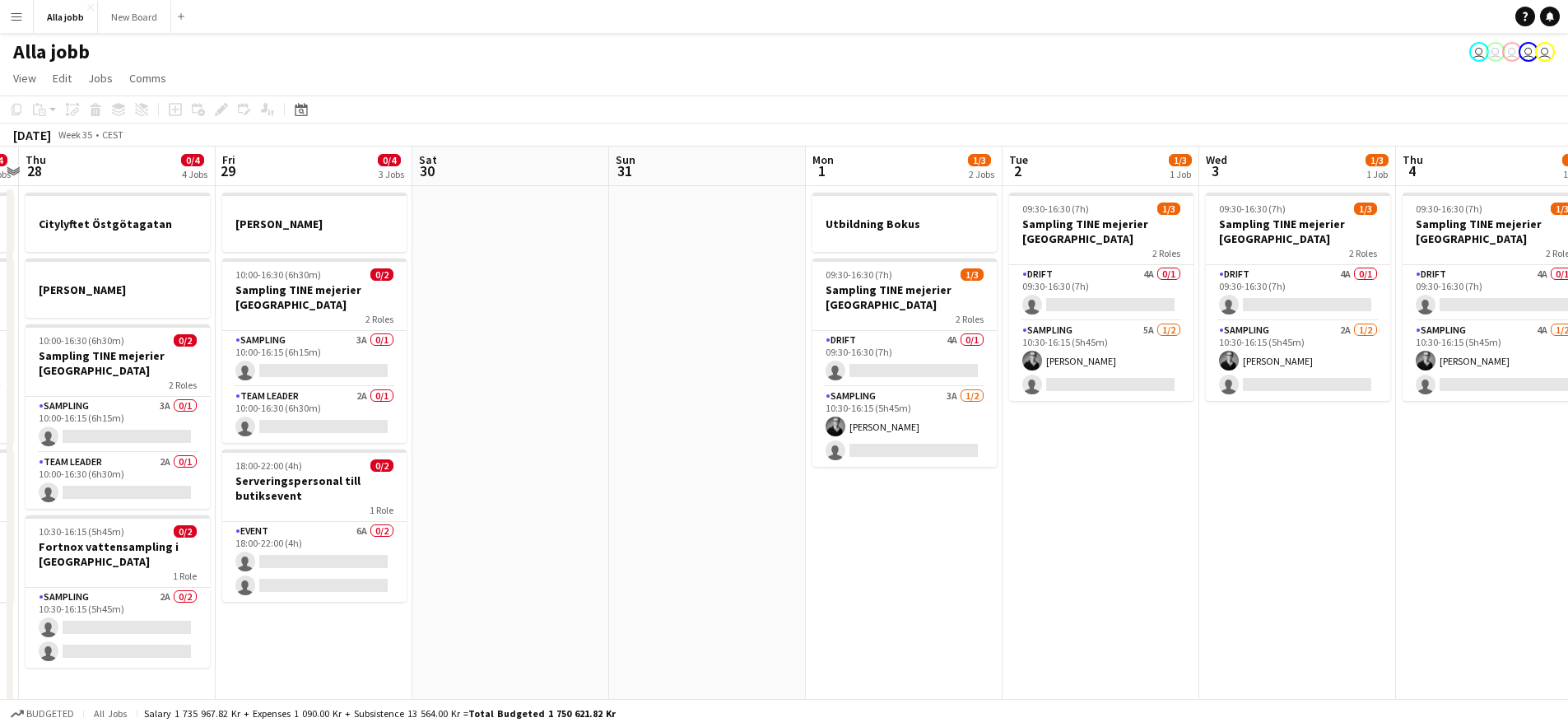
click at [1230, 571] on app-calendar-viewport "Tue 26 0/2 2 Jobs Wed 27 0/4 3 Jobs Thu 28 0/4 4 Jobs Fri 29 0/4 3 Jobs Sat 30 …" at bounding box center [784, 575] width 1568 height 857
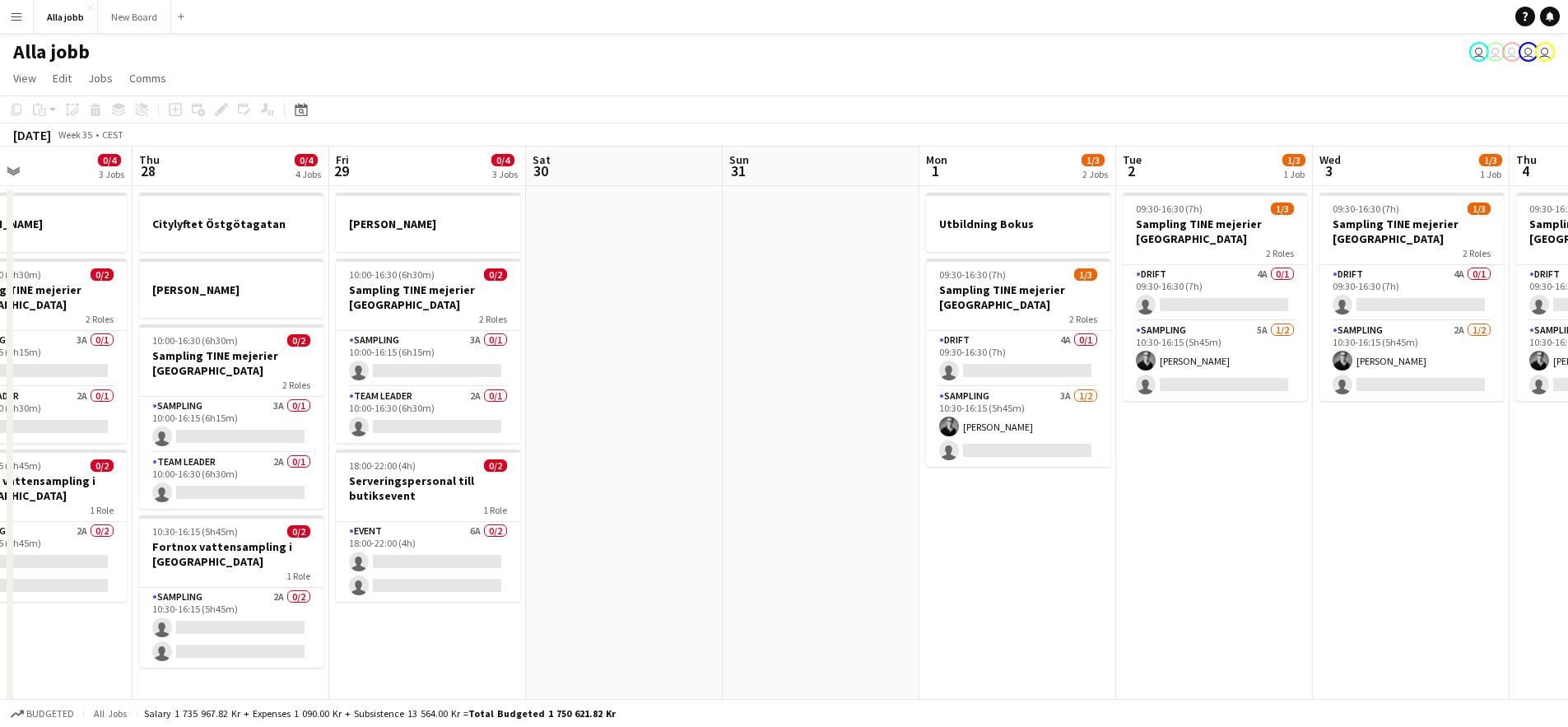
drag, startPoint x: 785, startPoint y: 644, endPoint x: 1386, endPoint y: 649, distance: 601.0
click at [1298, 654] on app-calendar-viewport "Mon 25 3 Jobs Tue 26 0/2 2 Jobs Wed 27 0/4 3 Jobs Thu 28 0/4 4 Jobs Fri 29 0/4 …" at bounding box center [784, 575] width 1568 height 857
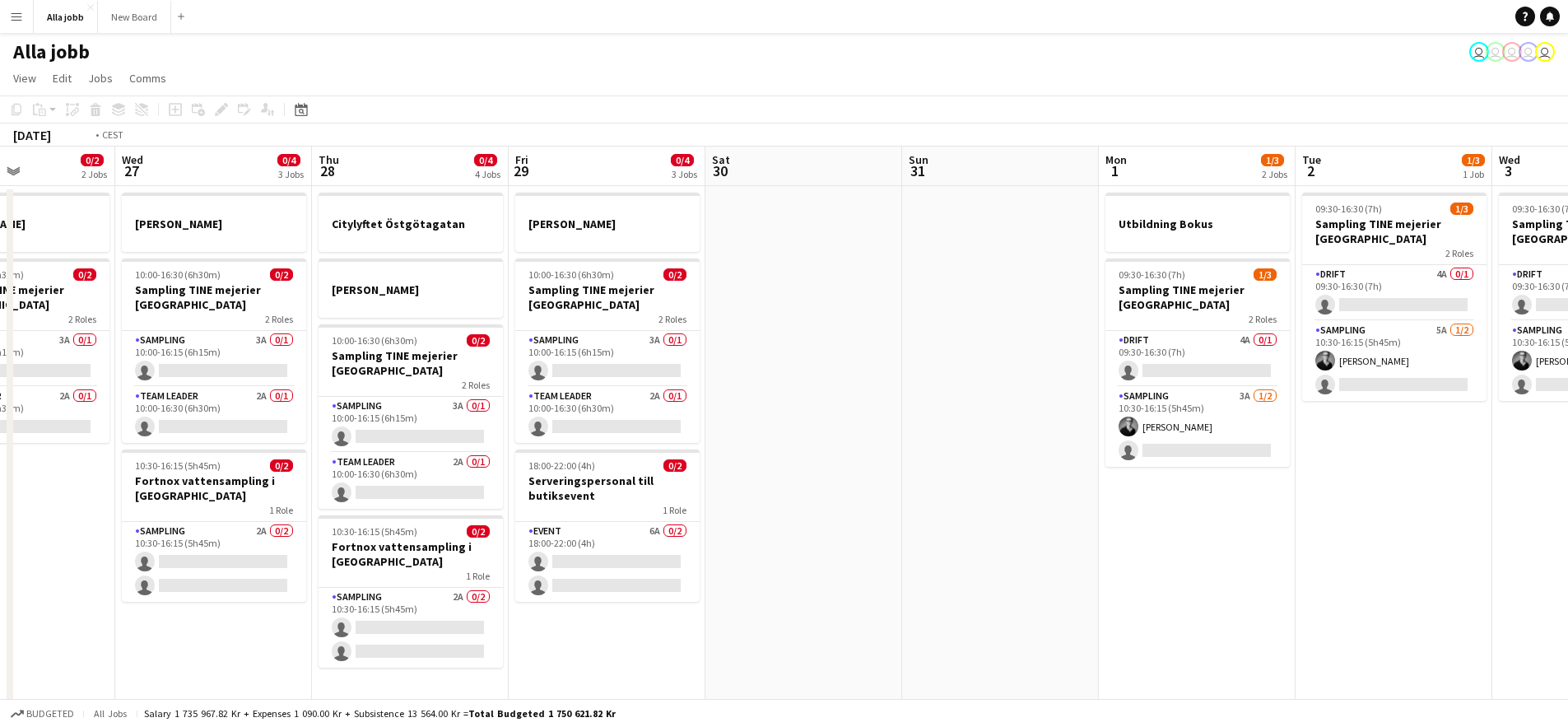
drag, startPoint x: 1029, startPoint y: 587, endPoint x: 1576, endPoint y: 571, distance: 547.2
click at [1513, 568] on app-calendar-viewport "Sun 24 2 Jobs Mon 25 3 Jobs Tue 26 0/2 2 Jobs Wed 27 0/4 3 Jobs Thu 28 0/4 4 Jo…" at bounding box center [784, 575] width 1568 height 857
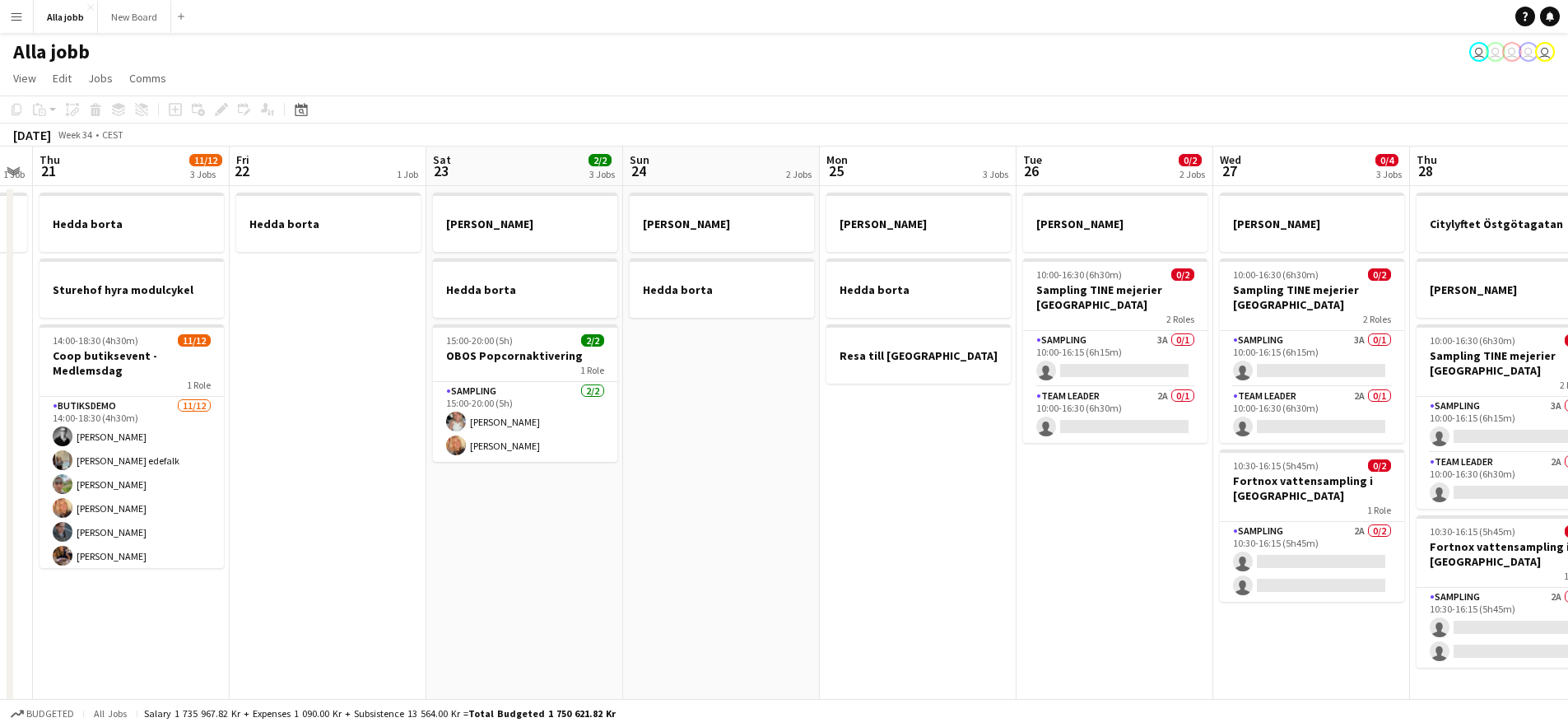
scroll to position [0, 338]
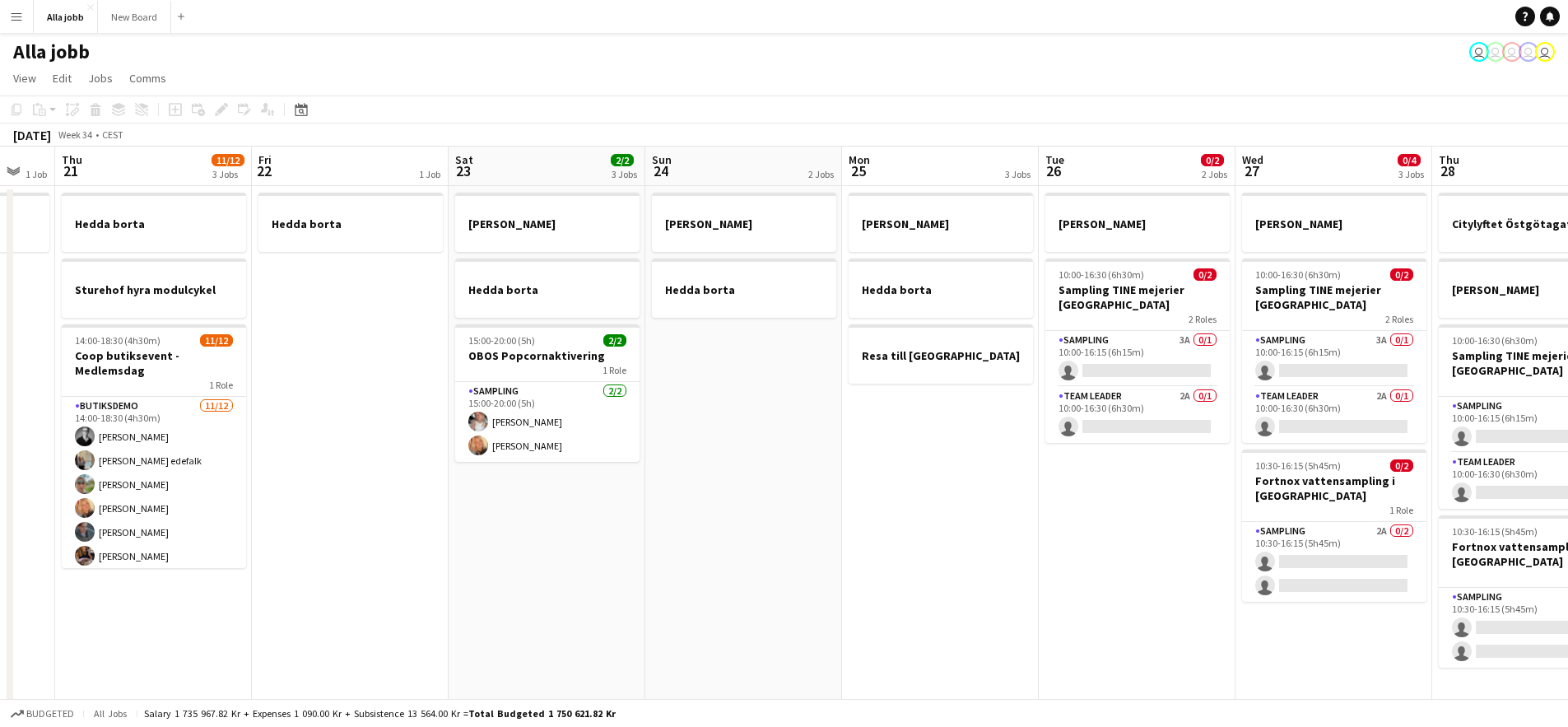
drag, startPoint x: 1179, startPoint y: 582, endPoint x: 1424, endPoint y: 582, distance: 245.0
click at [1424, 582] on app-calendar-viewport "Tue 19 1 Job Wed 20 1 Job Thu 21 11/12 3 Jobs Fri 22 1 Job Sat 23 2/2 3 Jobs Su…" at bounding box center [784, 575] width 1568 height 857
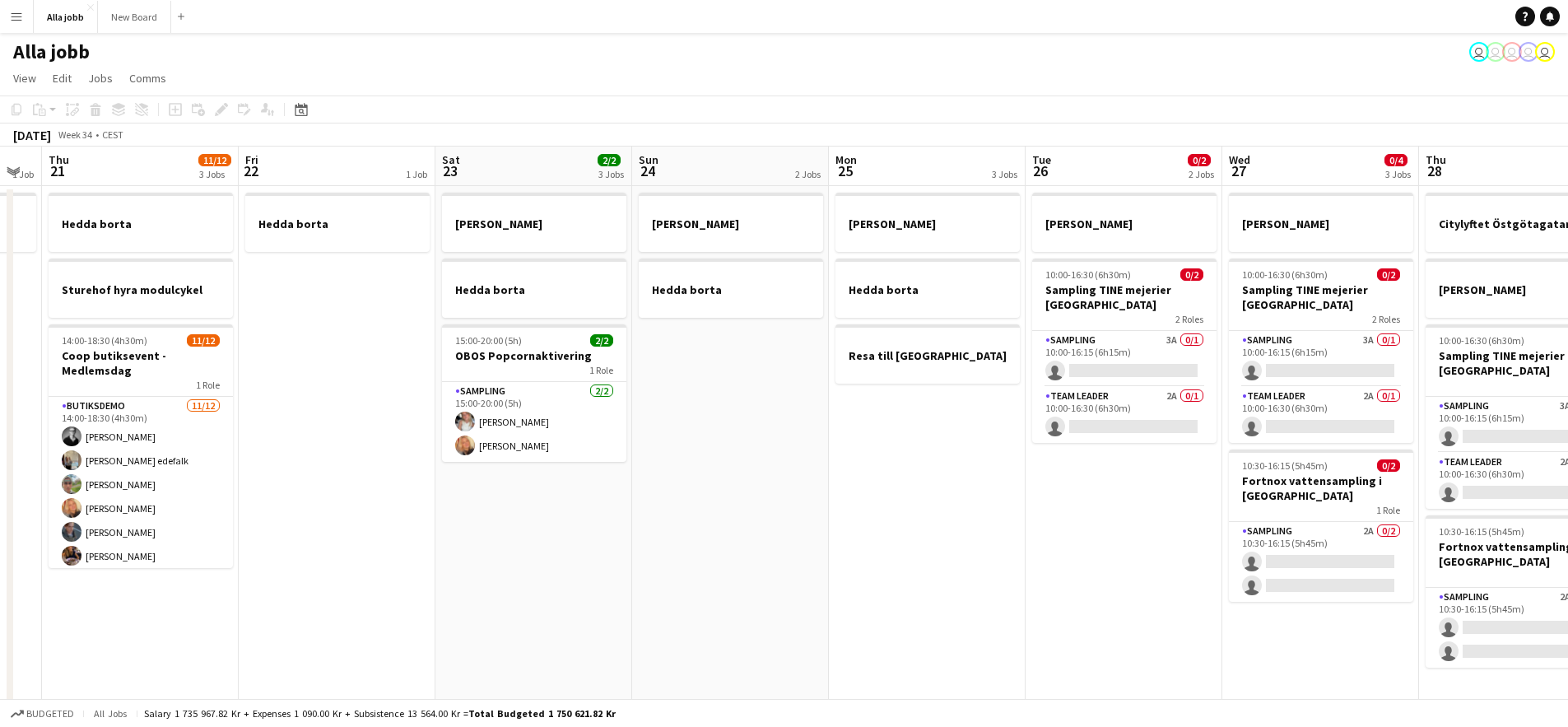
drag, startPoint x: 894, startPoint y: 551, endPoint x: 884, endPoint y: 546, distance: 11.2
click at [884, 546] on app-calendar-viewport "Tue 19 1 Job Wed 20 1 Job Thu 21 11/12 3 Jobs Fri 22 1 Job Sat 23 2/2 3 Jobs Su…" at bounding box center [784, 575] width 1568 height 857
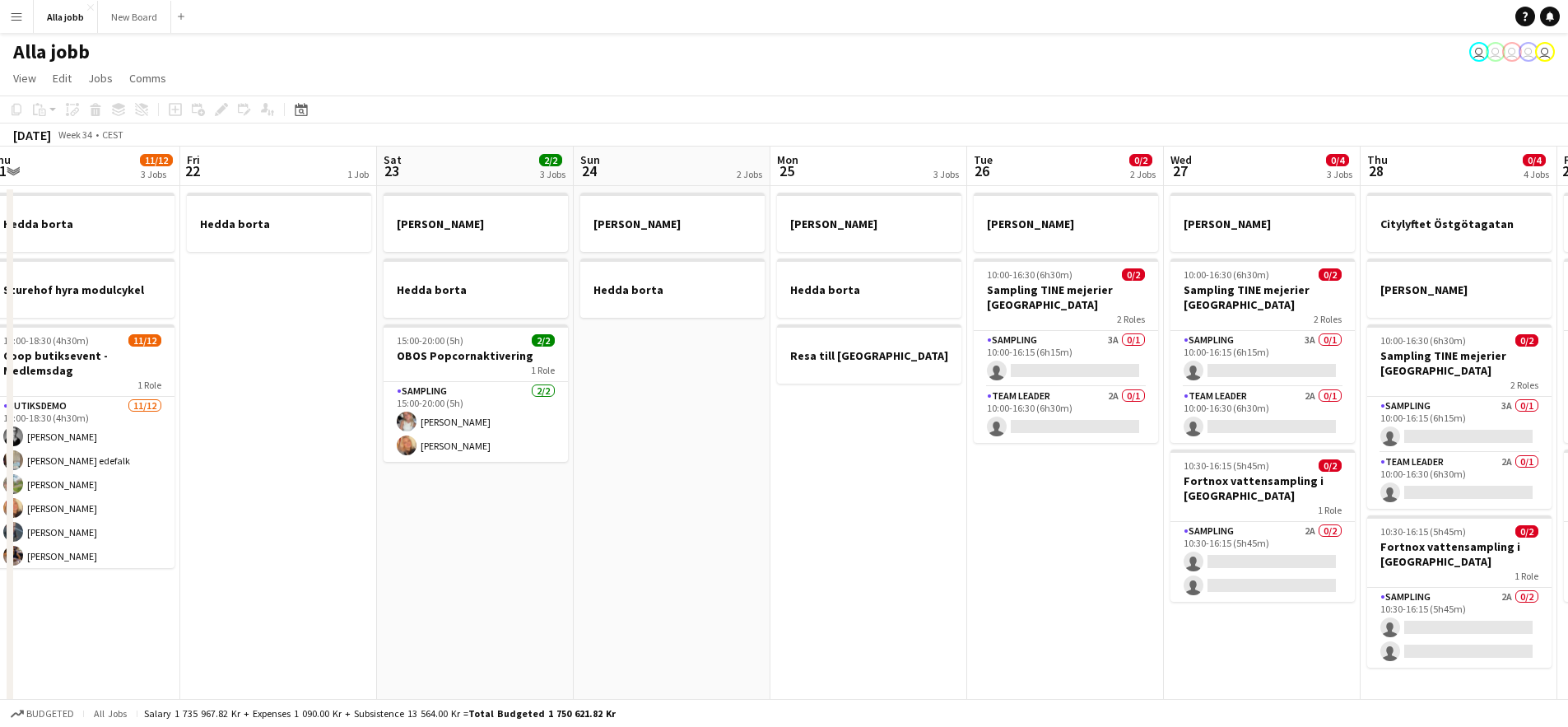
drag, startPoint x: 875, startPoint y: 545, endPoint x: 727, endPoint y: 519, distance: 150.3
click at [740, 522] on app-calendar-viewport "Tue 19 1 Job Wed 20 1 Job Thu 21 11/12 3 Jobs Fri 22 1 Job Sat 23 2/2 3 Jobs Su…" at bounding box center [784, 575] width 1568 height 857
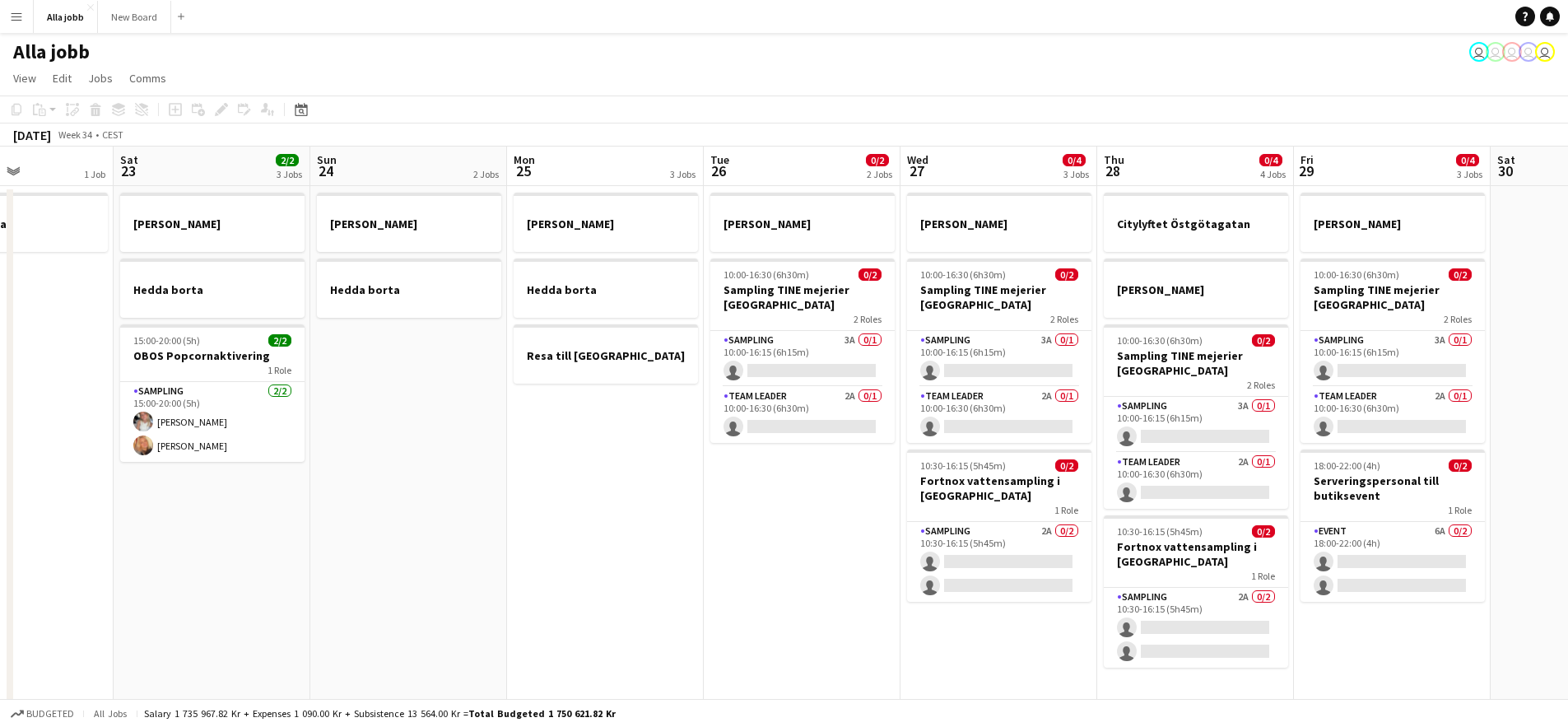
drag, startPoint x: 961, startPoint y: 547, endPoint x: 572, endPoint y: 513, distance: 390.5
click at [572, 513] on app-calendar-viewport "Tue 19 1 Job Wed 20 1 Job Thu 21 11/12 3 Jobs Fri 22 1 Job Sat 23 2/2 3 Jobs Su…" at bounding box center [784, 575] width 1568 height 857
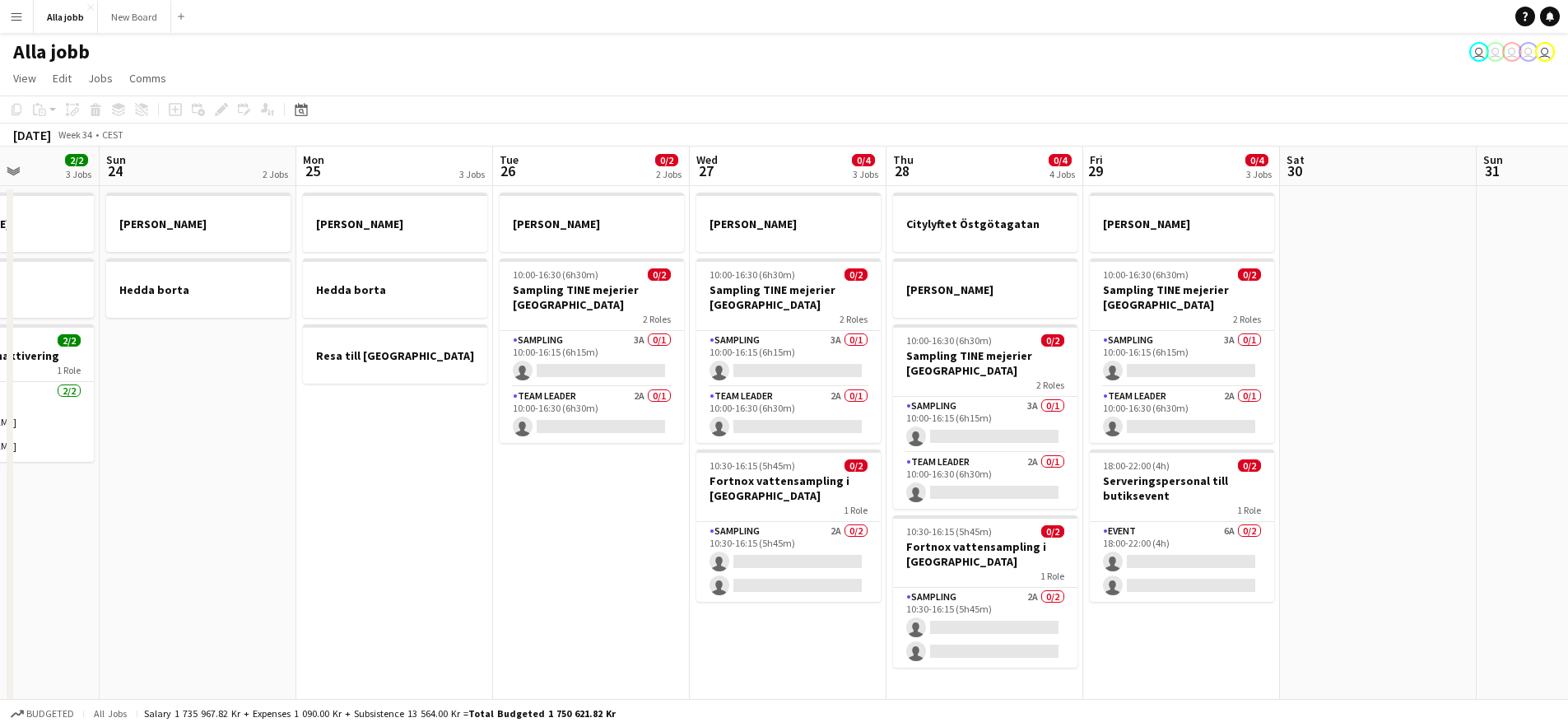
click at [1267, 477] on app-calendar-viewport "Thu 21 11/12 3 Jobs Fri 22 1 Job Sat 23 2/2 3 Jobs Sun 24 2 Jobs Mon 25 3 Jobs …" at bounding box center [784, 575] width 1568 height 857
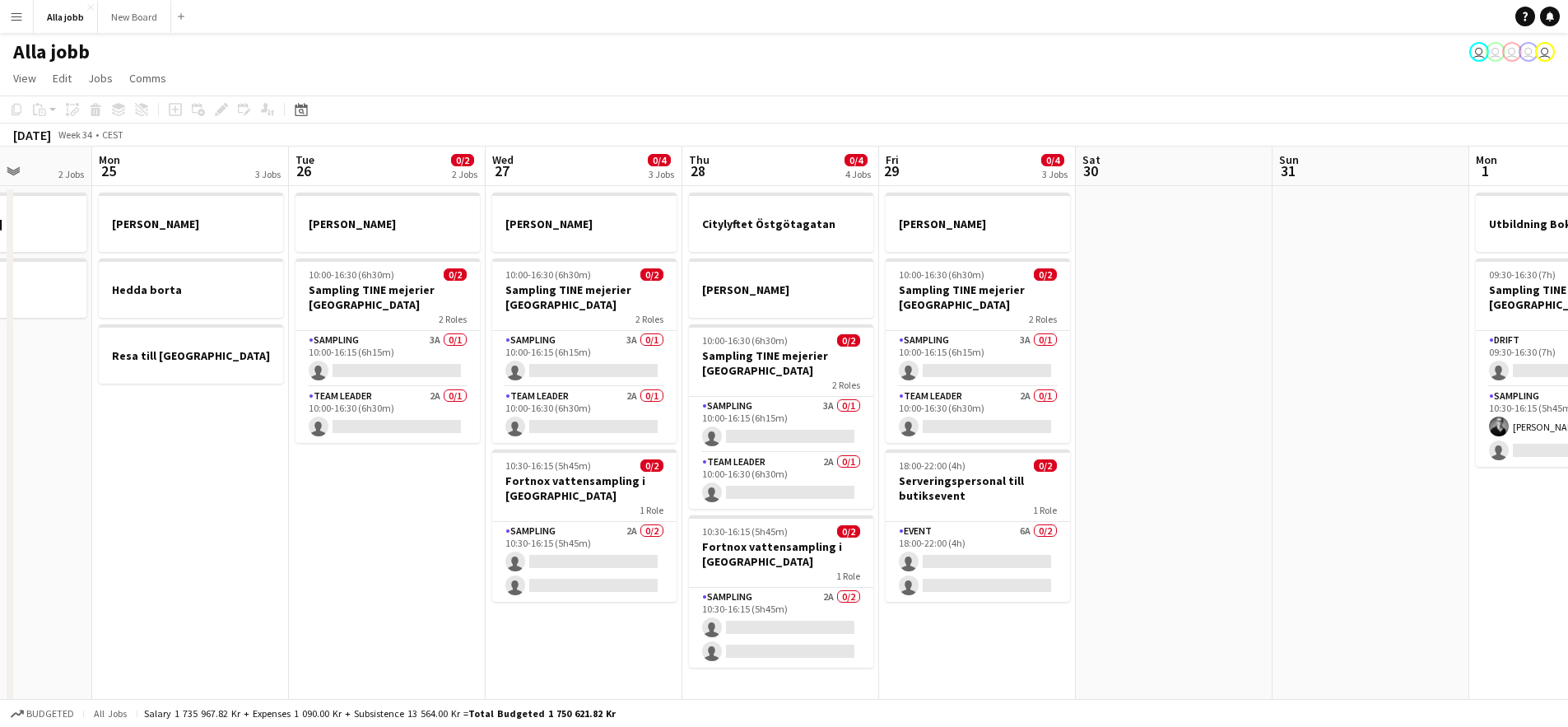
drag, startPoint x: 1345, startPoint y: 474, endPoint x: 1108, endPoint y: 462, distance: 237.3
click at [1133, 461] on app-calendar-viewport "Thu 21 11/12 3 Jobs Fri 22 1 Job Sat 23 2/2 3 Jobs Sun 24 2 Jobs Mon 25 3 Jobs …" at bounding box center [784, 575] width 1568 height 857
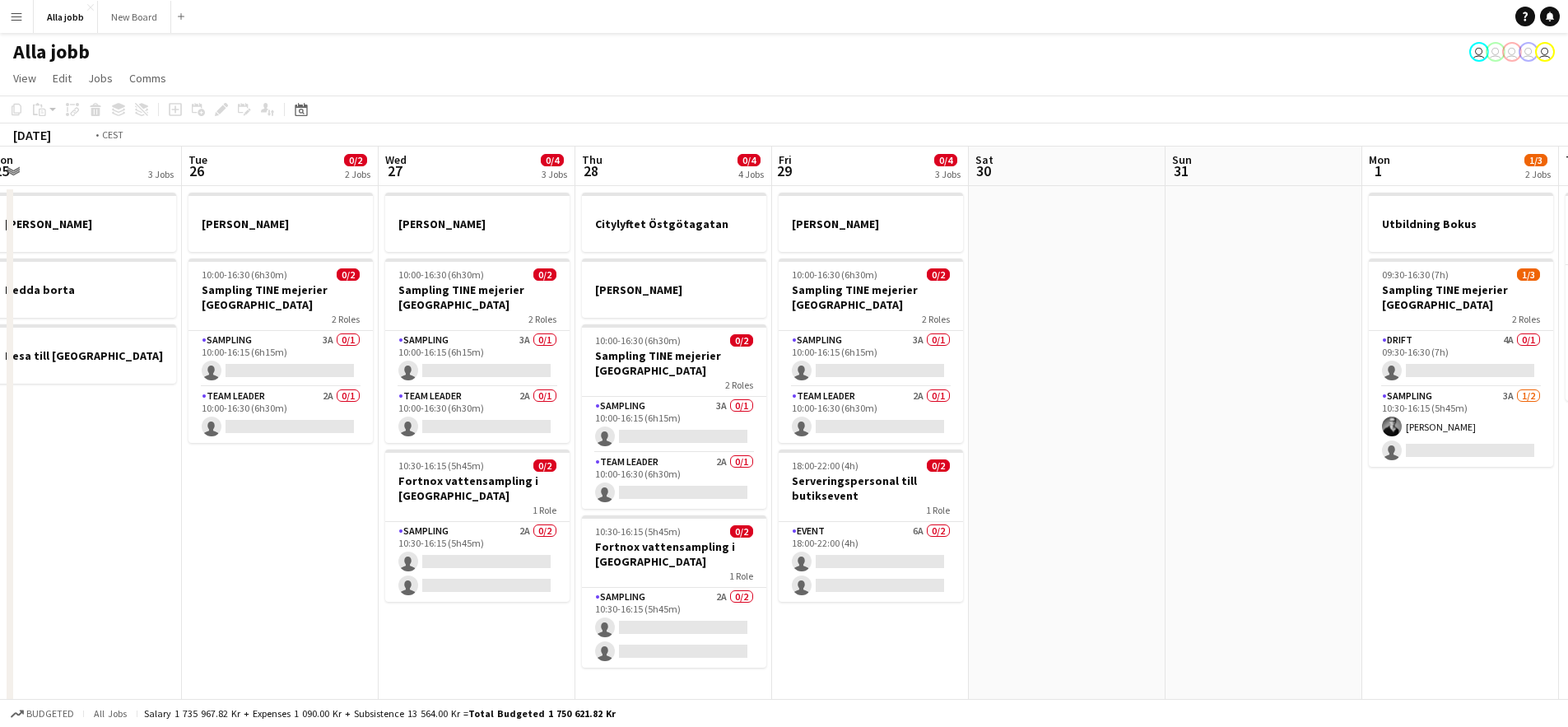
drag, startPoint x: 1214, startPoint y: 471, endPoint x: 1088, endPoint y: 460, distance: 126.5
click at [1134, 466] on app-calendar-viewport "Thu 21 11/12 3 Jobs Fri 22 1 Job Sat 23 2/2 3 Jobs Sun 24 2 Jobs Mon 25 3 Jobs …" at bounding box center [784, 575] width 1568 height 857
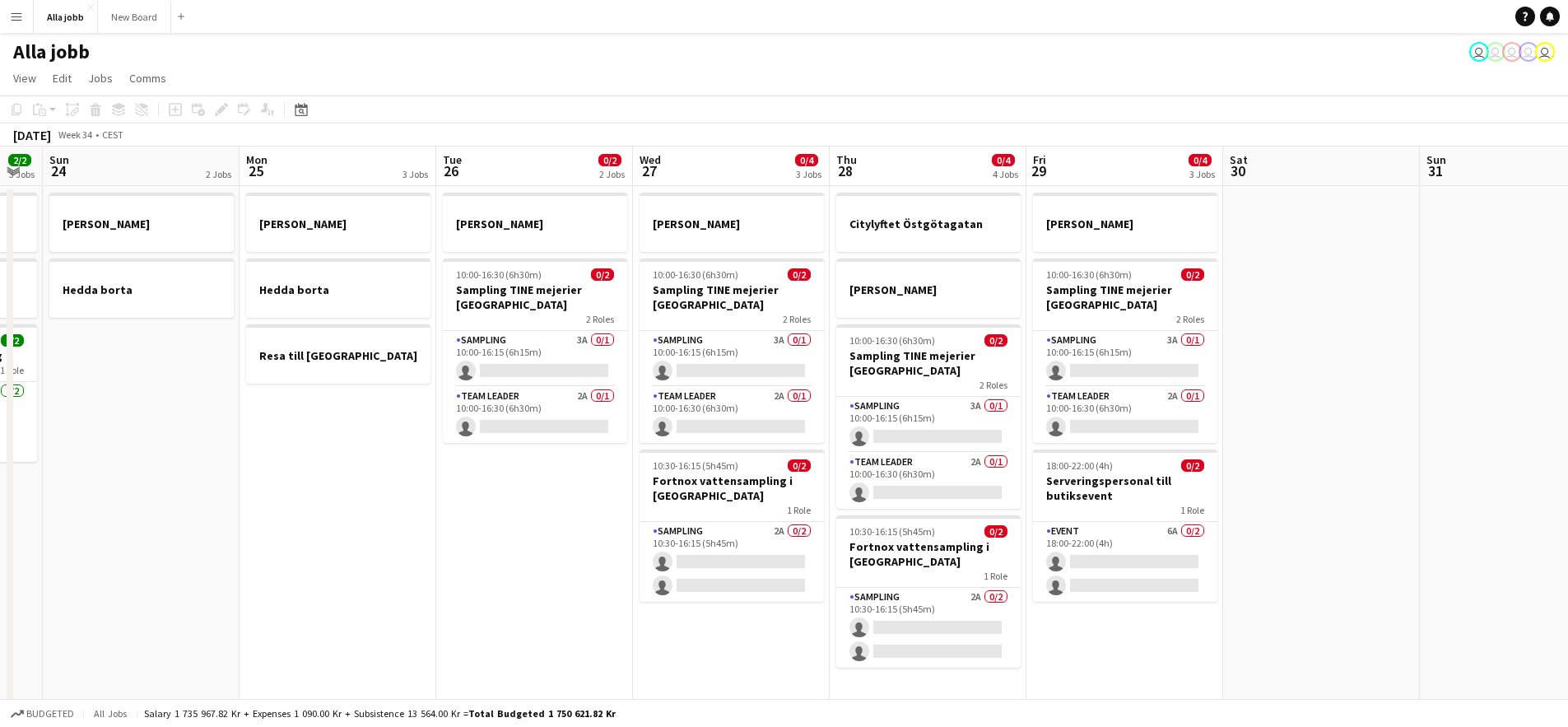
drag, startPoint x: 1150, startPoint y: 465, endPoint x: 976, endPoint y: 470, distance: 174.1
click at [966, 466] on app-calendar-viewport "Thu 21 11/12 3 Jobs Fri 22 1 Job Sat 23 2/2 3 Jobs Sun 24 2 Jobs Mon 25 3 Jobs …" at bounding box center [784, 575] width 1568 height 857
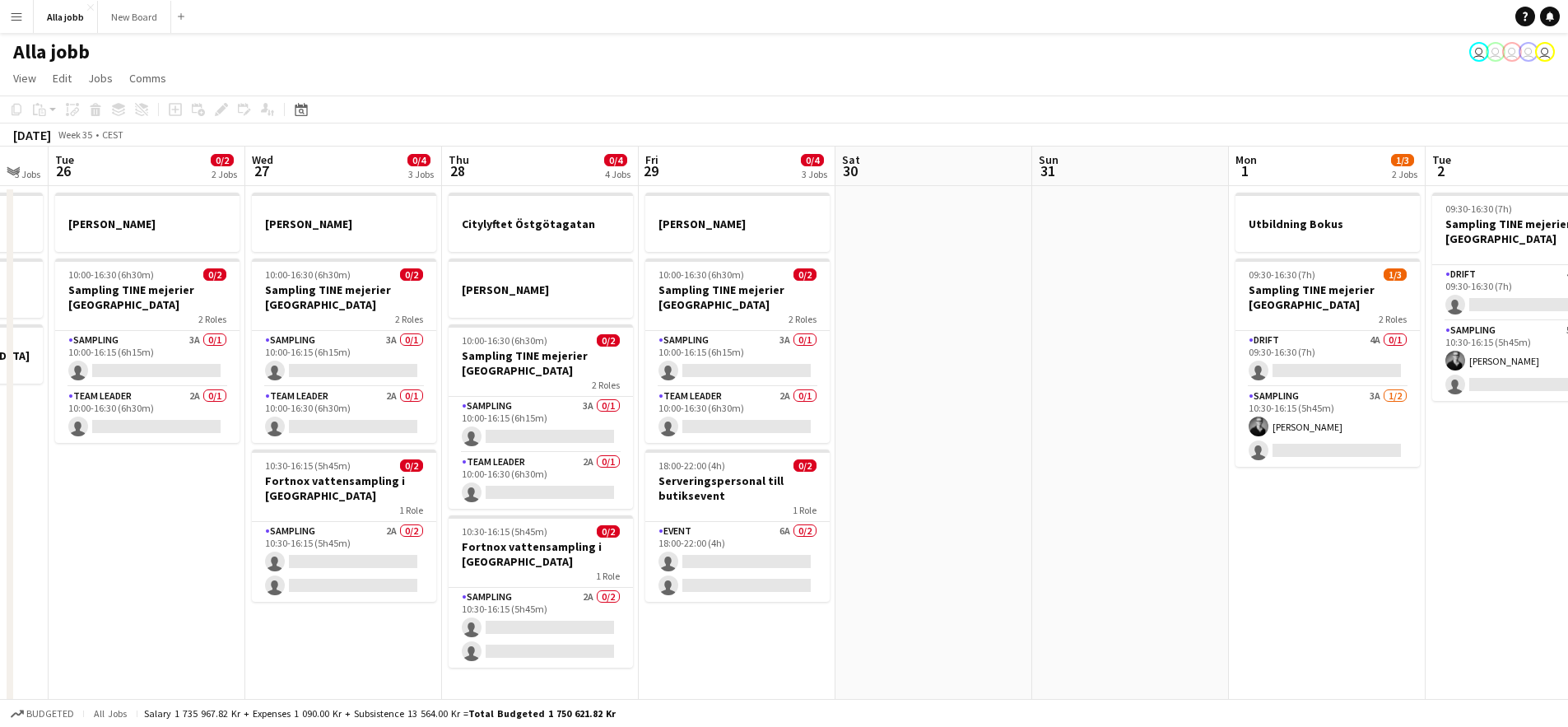
scroll to position [0, 477]
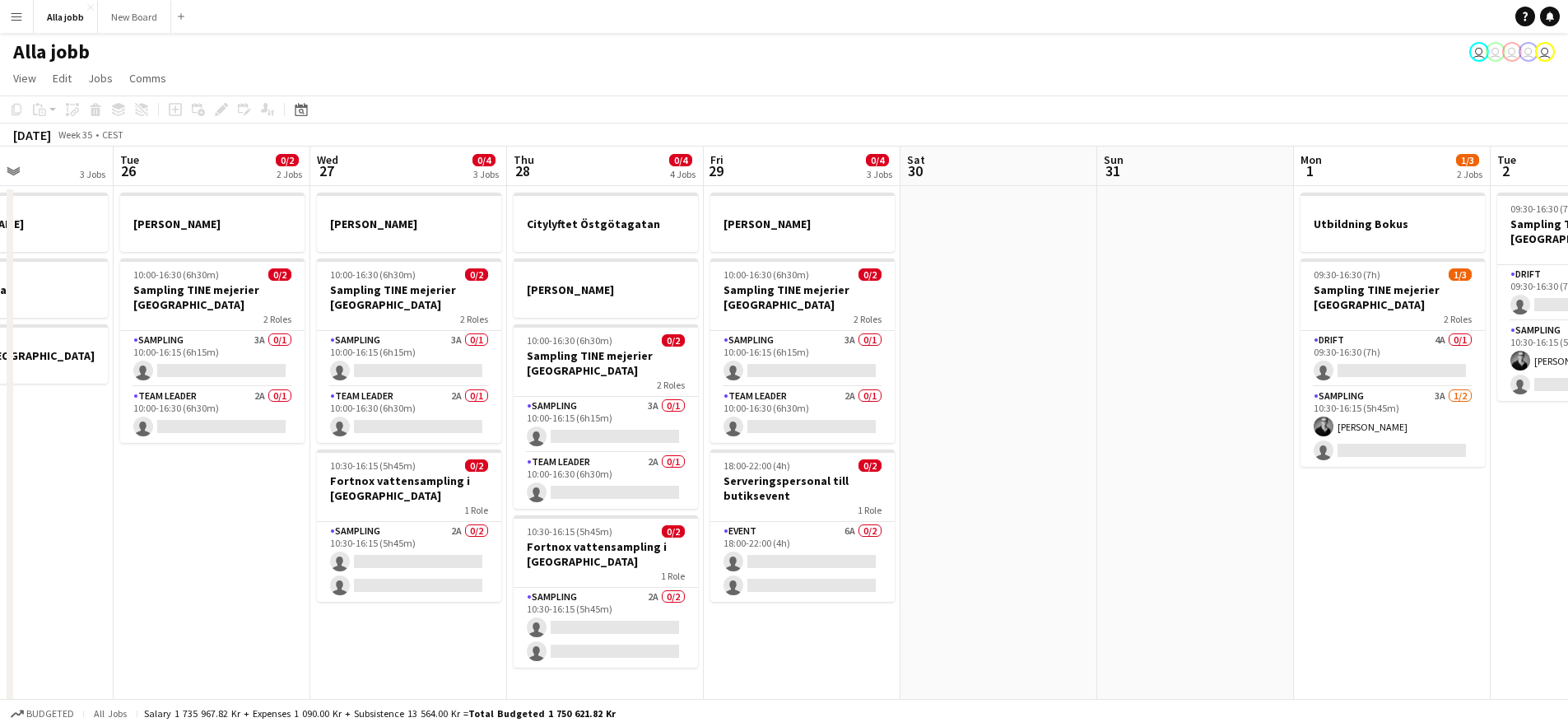
drag, startPoint x: 939, startPoint y: 469, endPoint x: 1022, endPoint y: 473, distance: 83.1
click at [1022, 473] on app-calendar-viewport "Sat 23 2/2 3 Jobs Sun 24 2 Jobs Mon 25 3 Jobs Tue 26 0/2 2 Jobs Wed 27 0/4 3 Jo…" at bounding box center [784, 575] width 1568 height 857
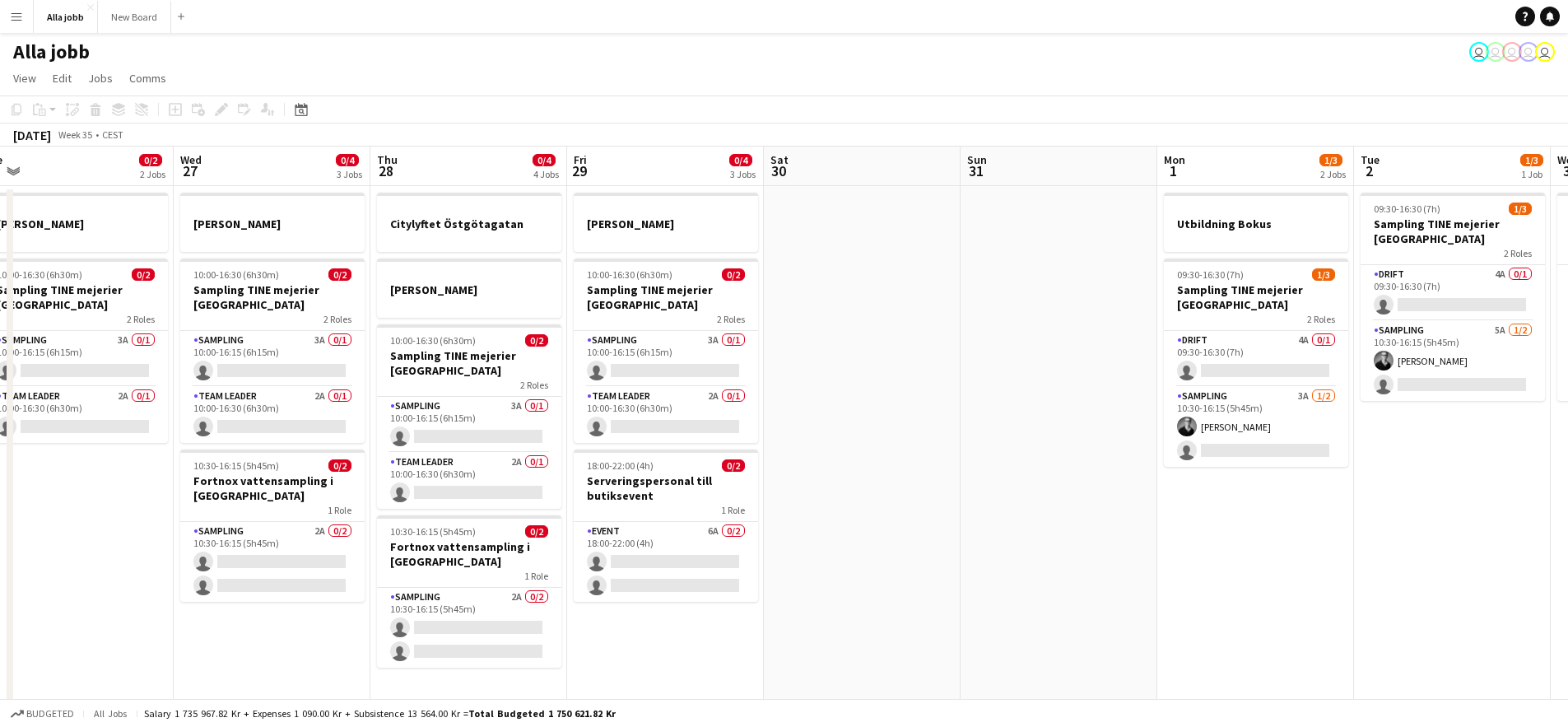
drag
click at [860, 464] on app-calendar-viewport "Sat 23 2/2 3 Jobs Sun 24 2 Jobs Mon 25 3 Jobs Tue 26 0/2 2 Jobs Wed 27 0/4 3 Jo…" at bounding box center [784, 575] width 1568 height 857
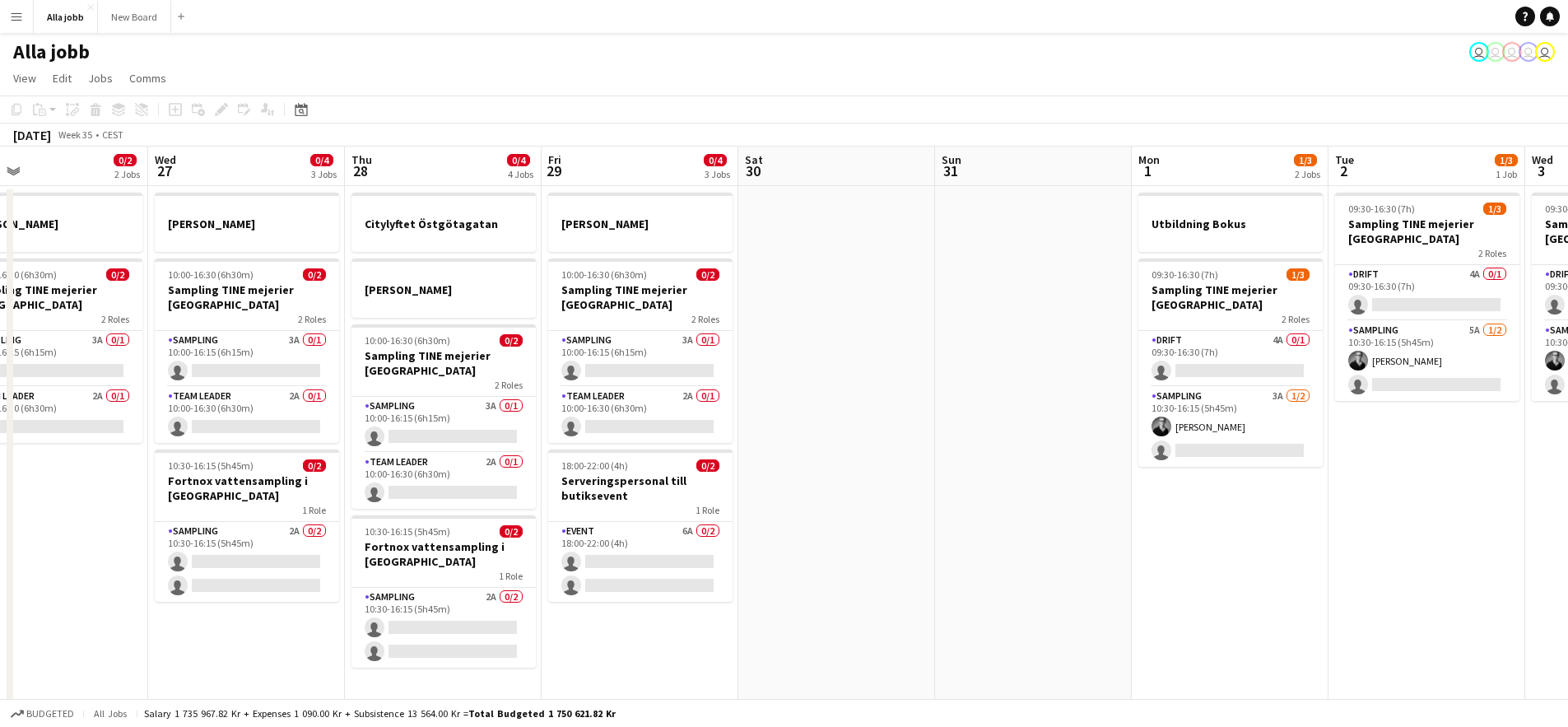
click at [942, 461] on app-calendar-viewport "Sat 23 2/2 3 Jobs Sun 24 2 Jobs Mon 25 3 Jobs Tue 26 0/2 2 Jobs Wed 27 0/4 3 Jo…" at bounding box center [784, 575] width 1568 height 857
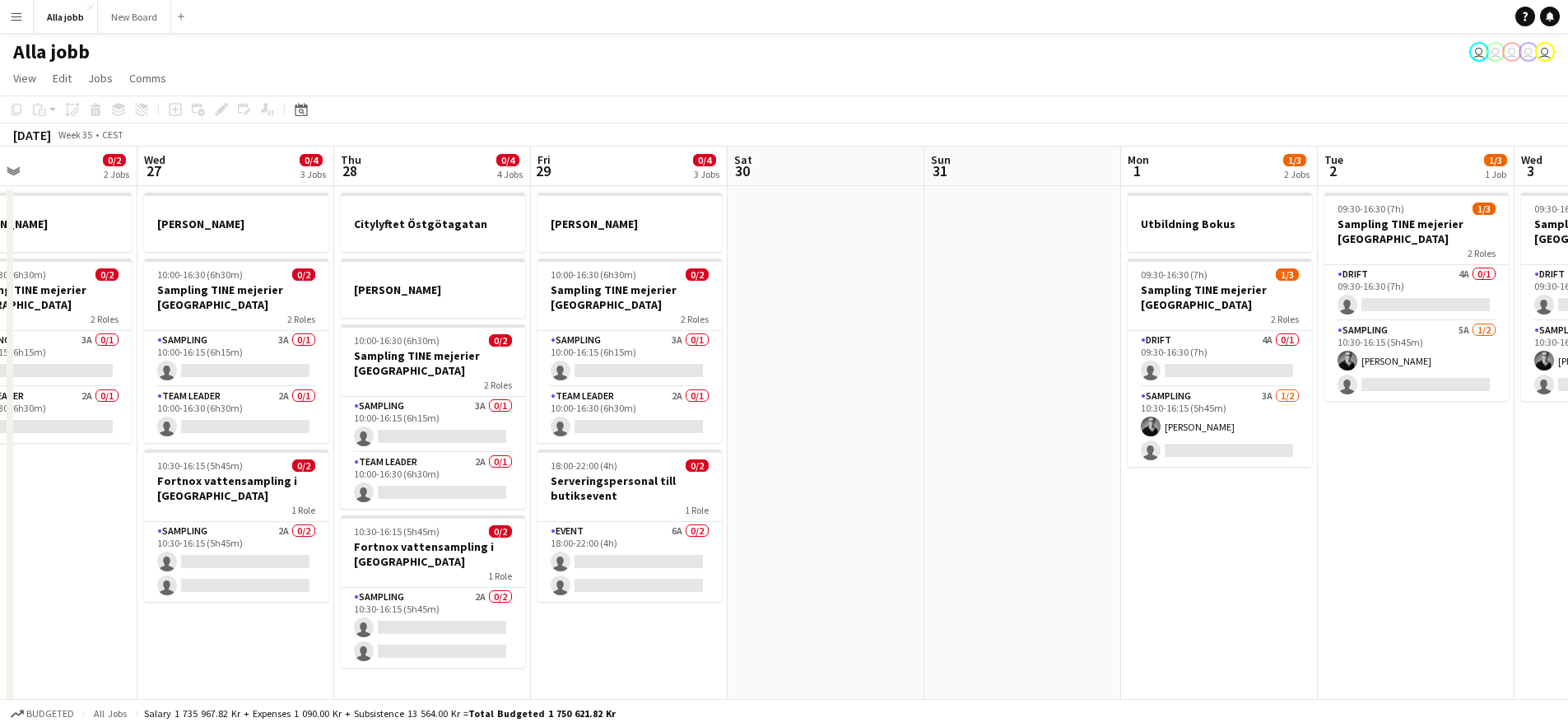
scroll to position [0, 649]
click at [1013, 457] on app-date-cell at bounding box center [1023, 594] width 196 height 817
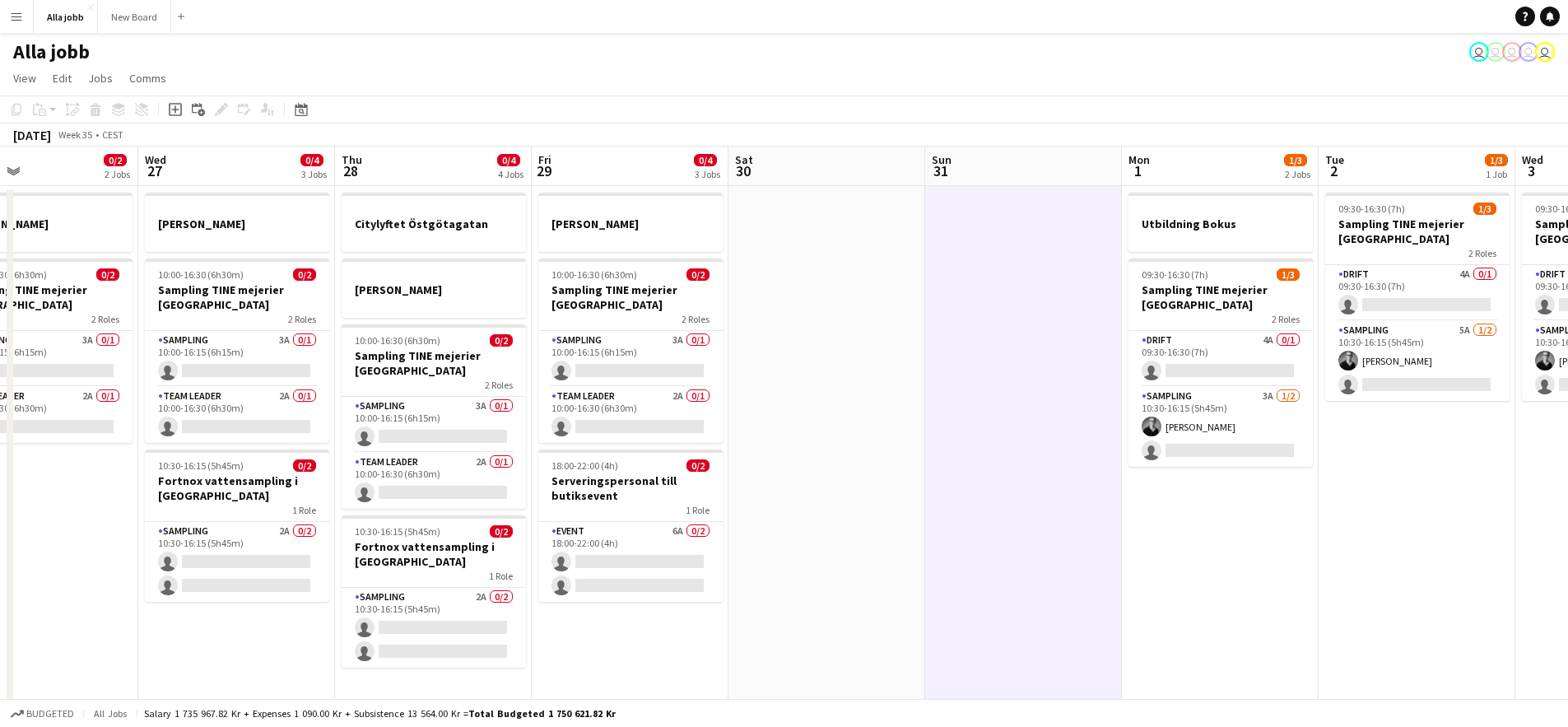
click at [797, 510] on app-date-cell at bounding box center [826, 594] width 196 height 817
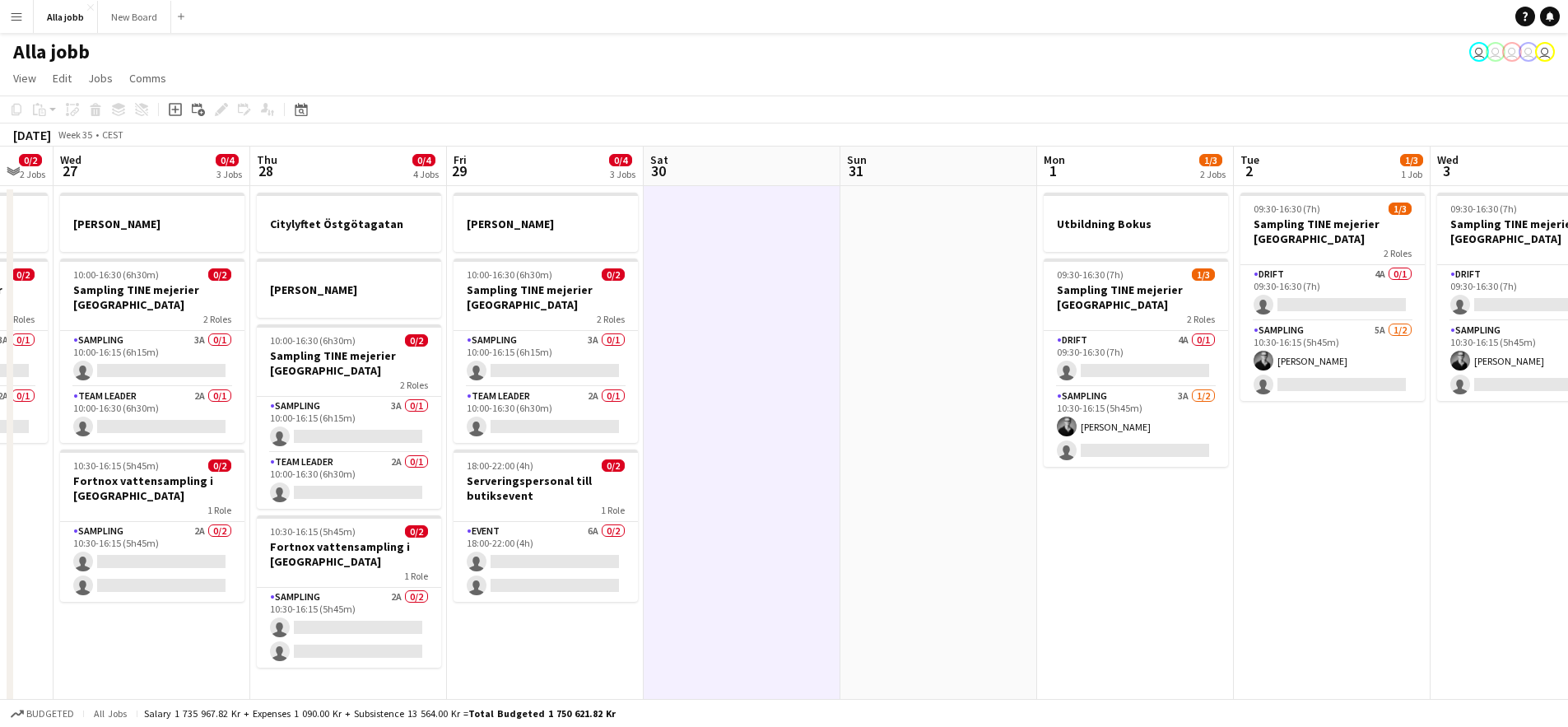
click at [707, 534] on app-calendar-viewport "Sat 23 2/2 3 Jobs Sun 24 2 Jobs Mon 25 3 Jobs Tue 26 0/2 2 Jobs Wed 27 0/4 3 Jo…" at bounding box center [784, 575] width 1568 height 857
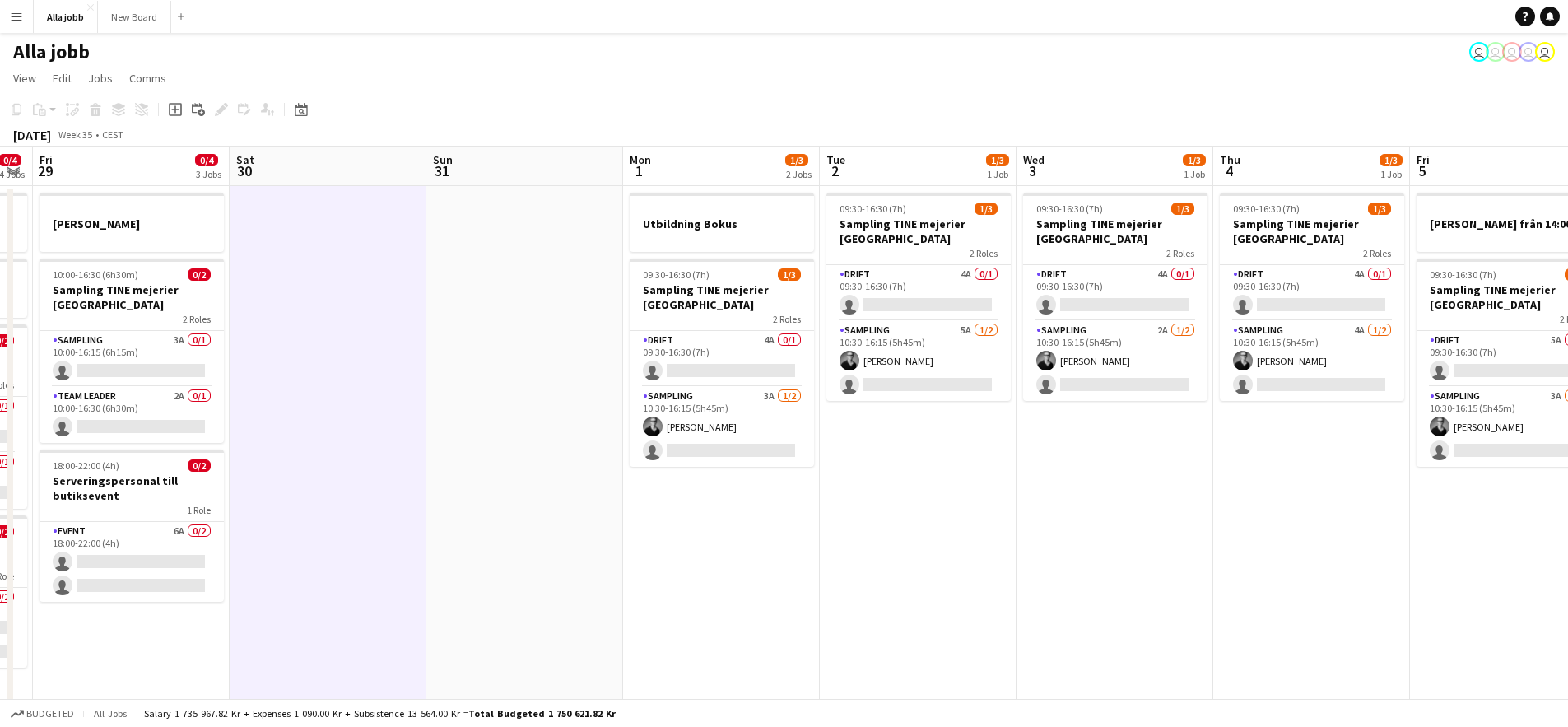
click at [942, 604] on app-calendar-viewport "Mon 25 3 Jobs Tue 26 0/2 2 Jobs Wed 27 0/4 3 Jobs Thu 28 0/4 4 Jobs Fri 29 0/4 …" at bounding box center [784, 575] width 1568 height 857
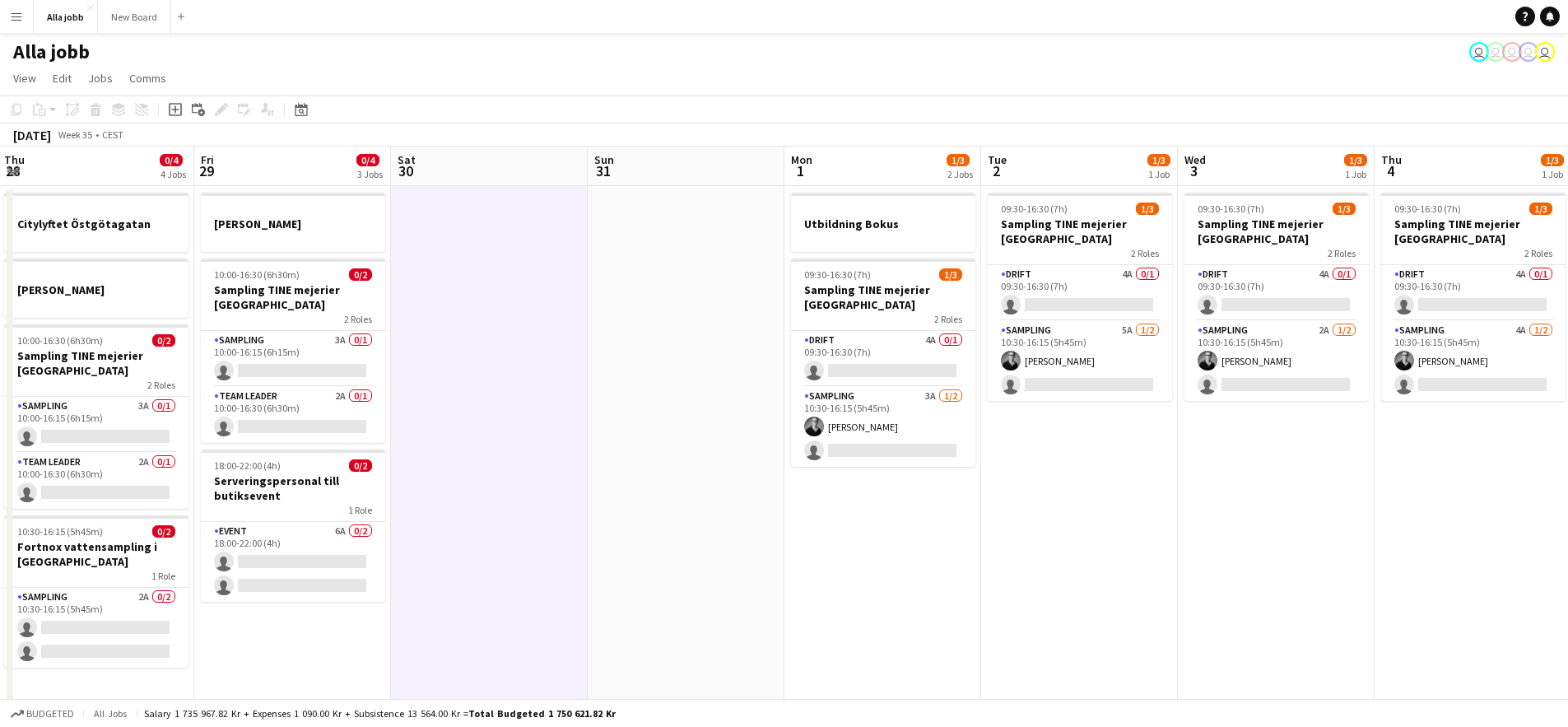
click at [774, 609] on app-calendar-viewport "Mon 25 3 Jobs Tue 26 0/2 2 Jobs Wed 27 0/4 3 Jobs Thu 28 0/4 4 Jobs Fri 29 0/4 …" at bounding box center [784, 575] width 1568 height 857
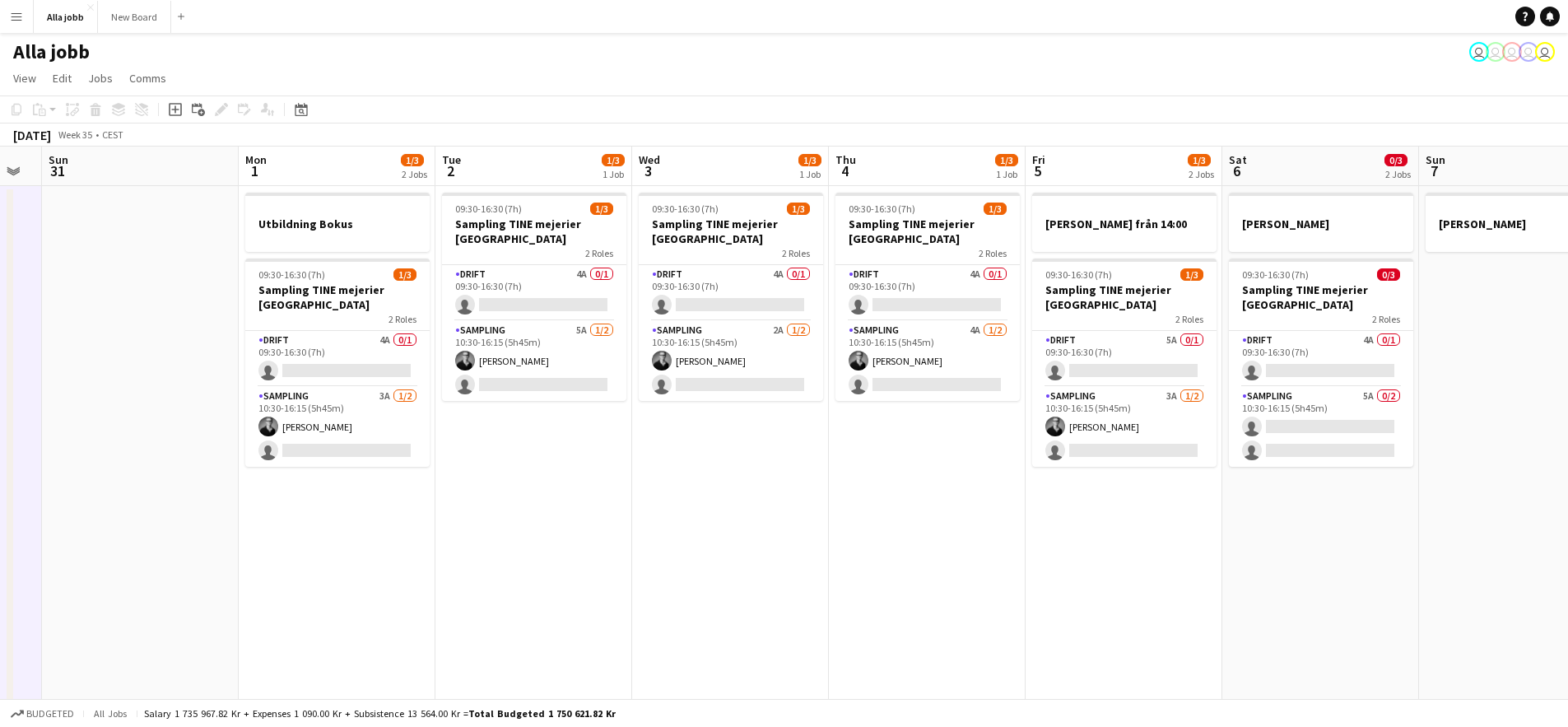
click at [797, 624] on app-calendar-viewport "Wed 27 0/4 3 Jobs Thu 28 0/4 4 Jobs Fri 29 0/4 3 Jobs Sat 30 Sun 31 Mon 1 1/3 2…" at bounding box center [784, 575] width 1568 height 857
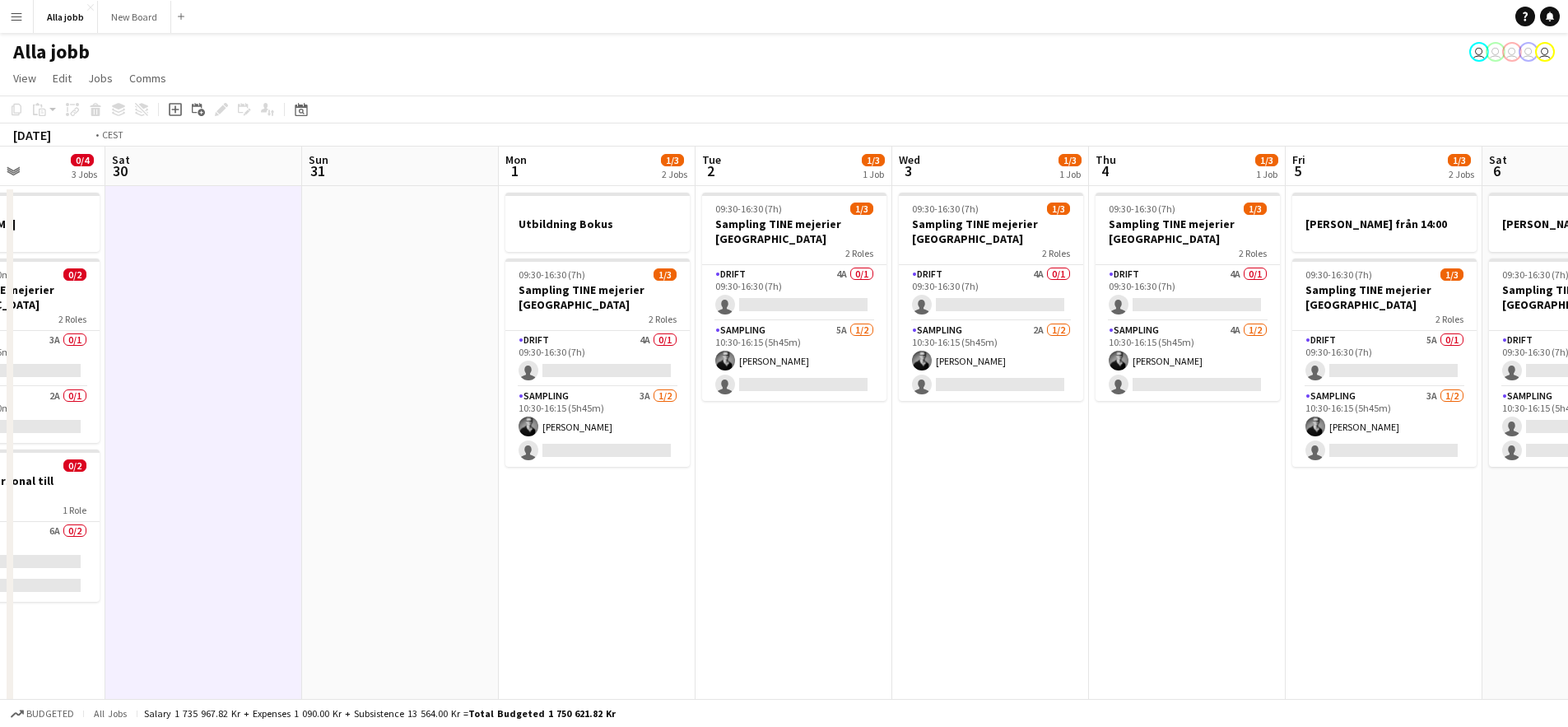
click at [850, 564] on app-calendar-viewport "Wed 27 0/4 3 Jobs Thu 28 0/4 4 Jobs Fri 29 0/4 3 Jobs Sat 30 Sun 31 Mon 1 1/3 2…" at bounding box center [784, 575] width 1568 height 857
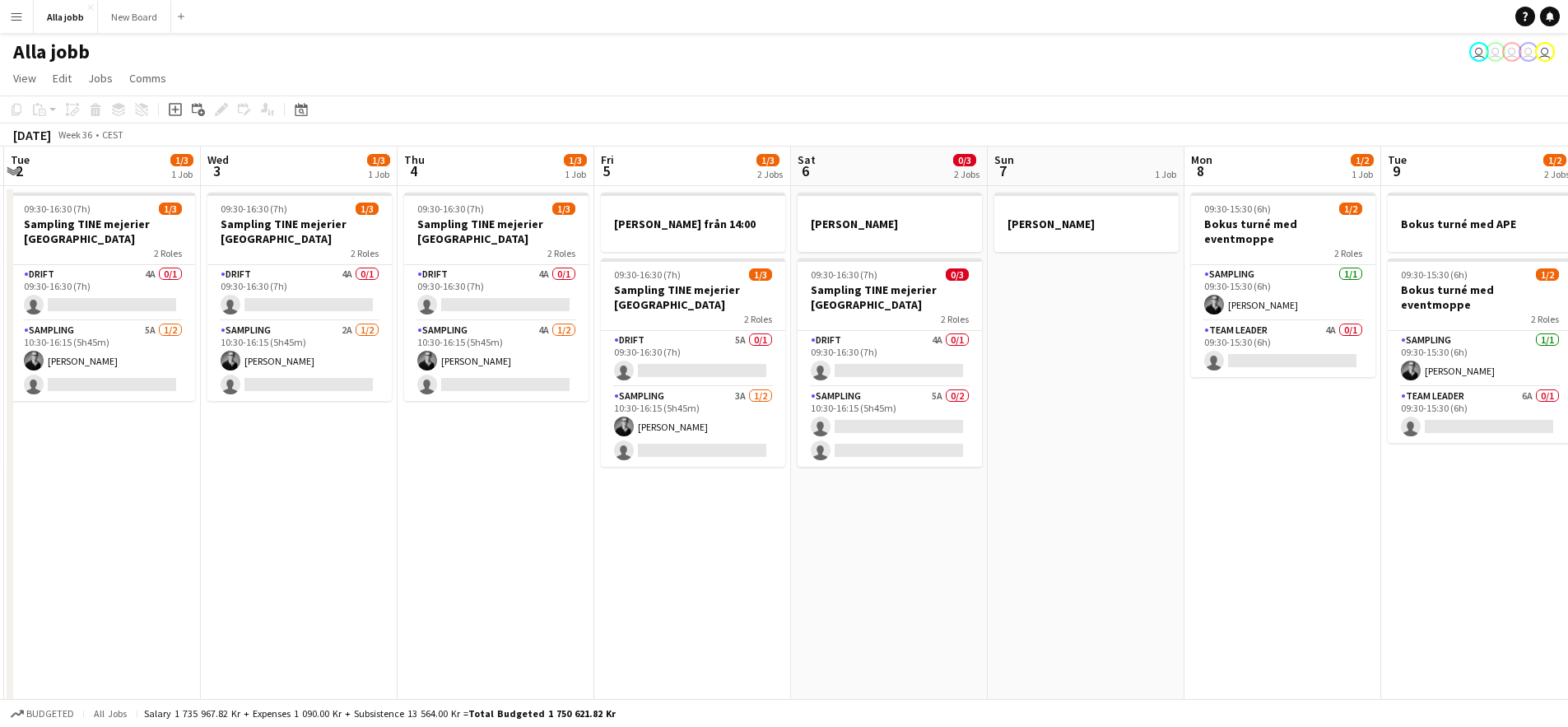
click at [836, 552] on app-calendar-viewport "Fri 29 0/4 3 Jobs Sat 30 Sun 31 Mon 1 1/3 2 Jobs Tue 2 1/3 1 Job Wed 3 1/3 1 Jo…" at bounding box center [784, 575] width 1568 height 857
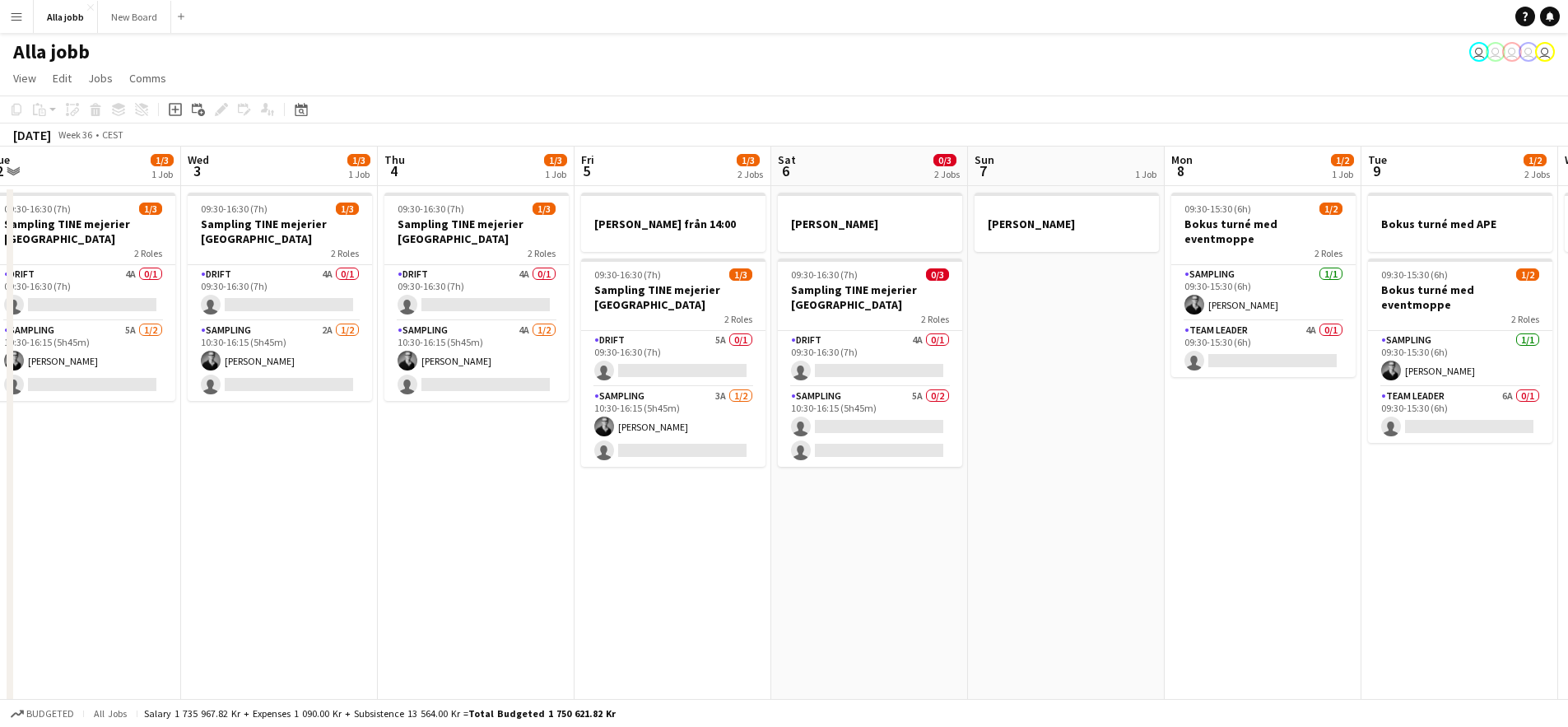
click at [487, 519] on app-date-cell "09:30-16:30 (7h) 1/3 Sampling TINE mejerier Stockholm 2 Roles Drift 4A 0/1 09:3…" at bounding box center [476, 594] width 196 height 817
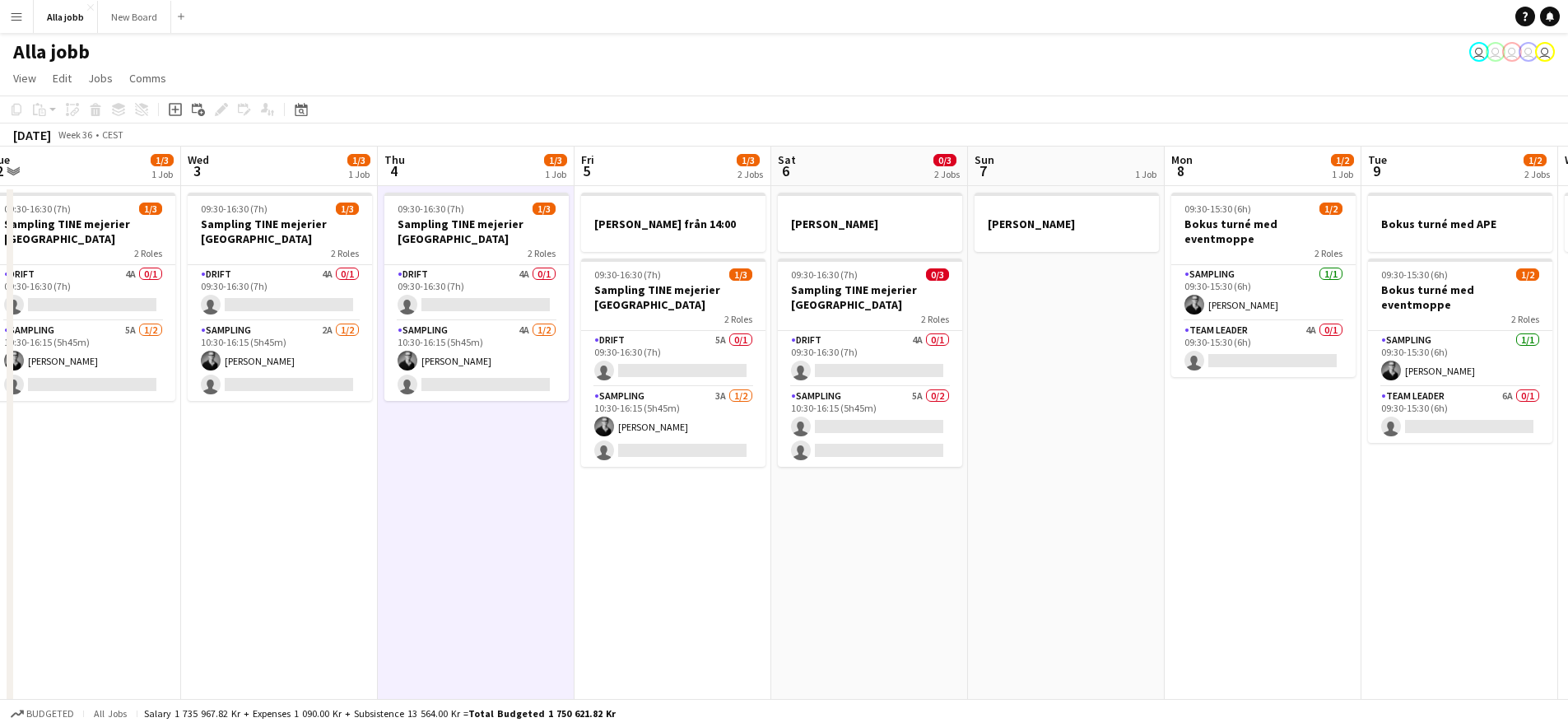
click at [695, 526] on app-date-cell "[PERSON_NAME] från 14:00 09:30-16:30 (7h) 1/3 Sampling TINE mejerier Stockholm …" at bounding box center [672, 594] width 196 height 817
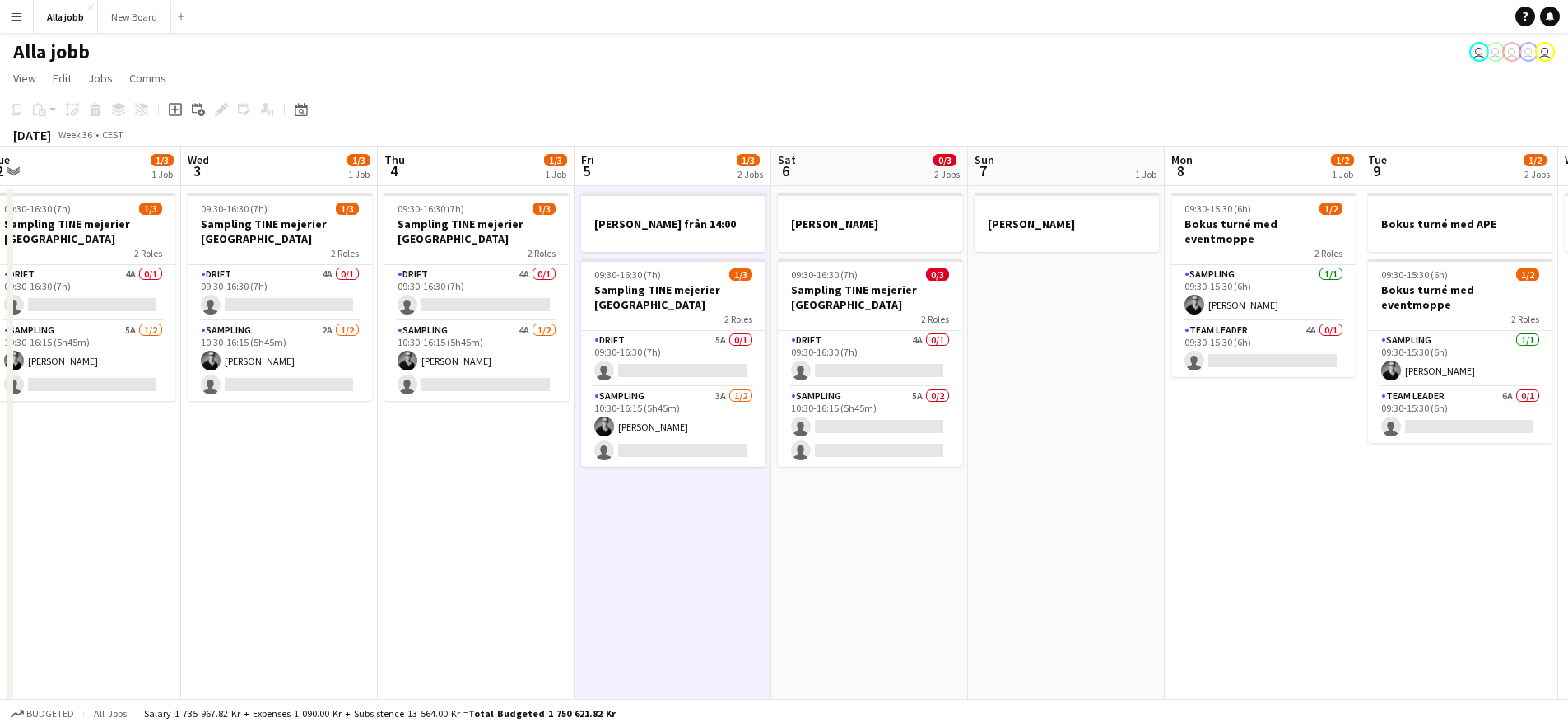
scroll to position [0, 802]
click at [898, 515] on app-date-cell "[PERSON_NAME] 09:30-16:30 (7h) 0/3 Sampling TINE mejerier Stockholm 2 Roles Dri…" at bounding box center [870, 594] width 196 height 817
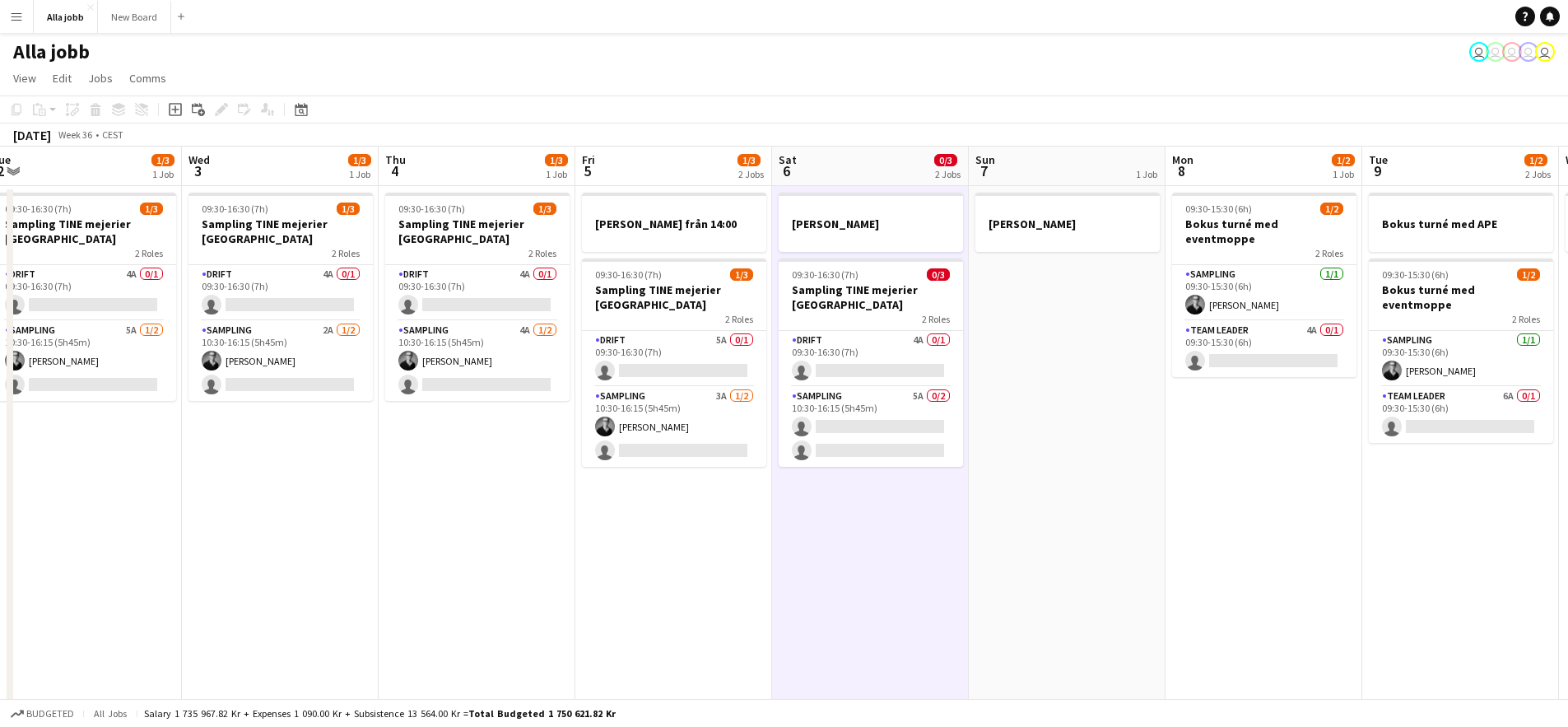
click at [1050, 506] on app-date-cell "[PERSON_NAME]" at bounding box center [1066, 594] width 196 height 817
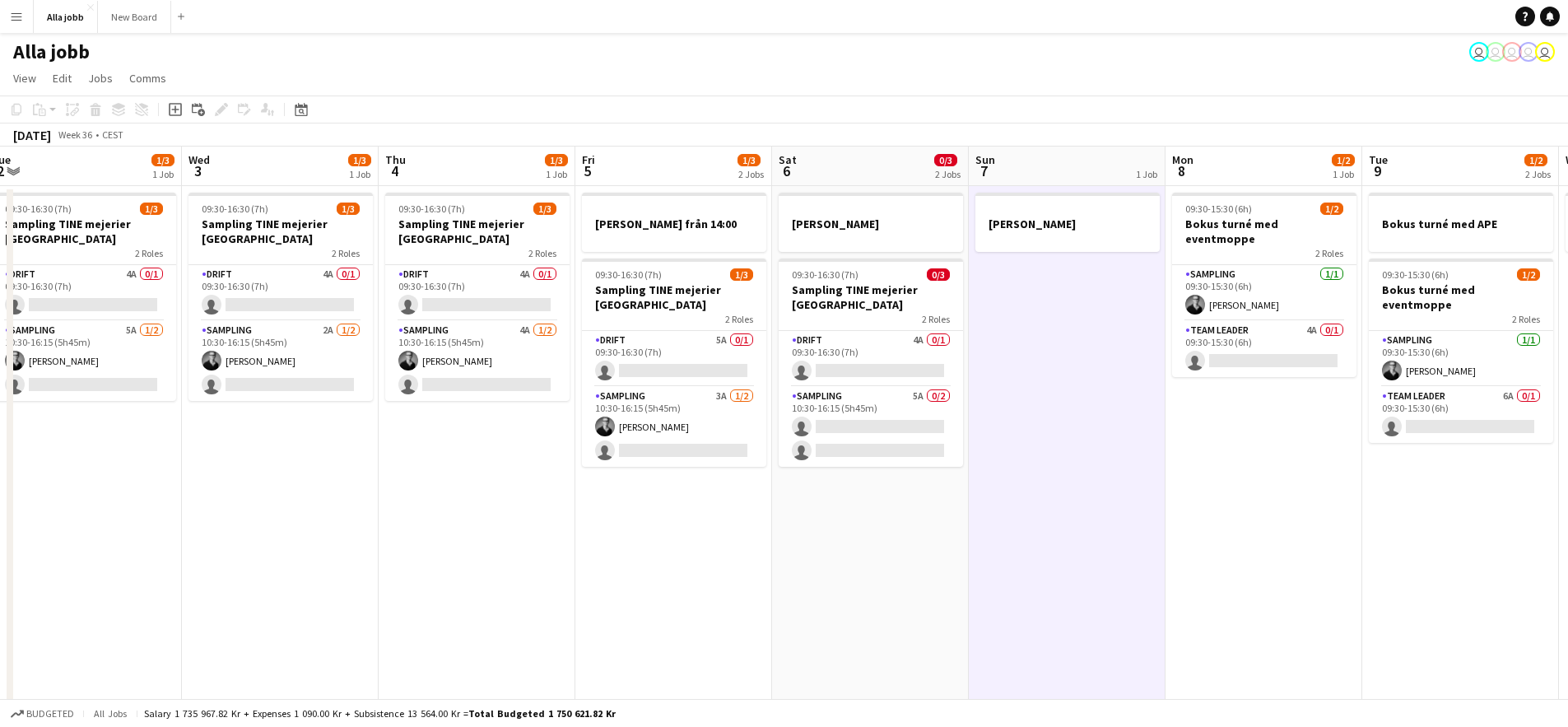
click at [827, 577] on app-date-cell "[PERSON_NAME] 09:30-16:30 (7h) 0/3 Sampling TINE mejerier Stockholm 2 Roles Dri…" at bounding box center [870, 594] width 196 height 817
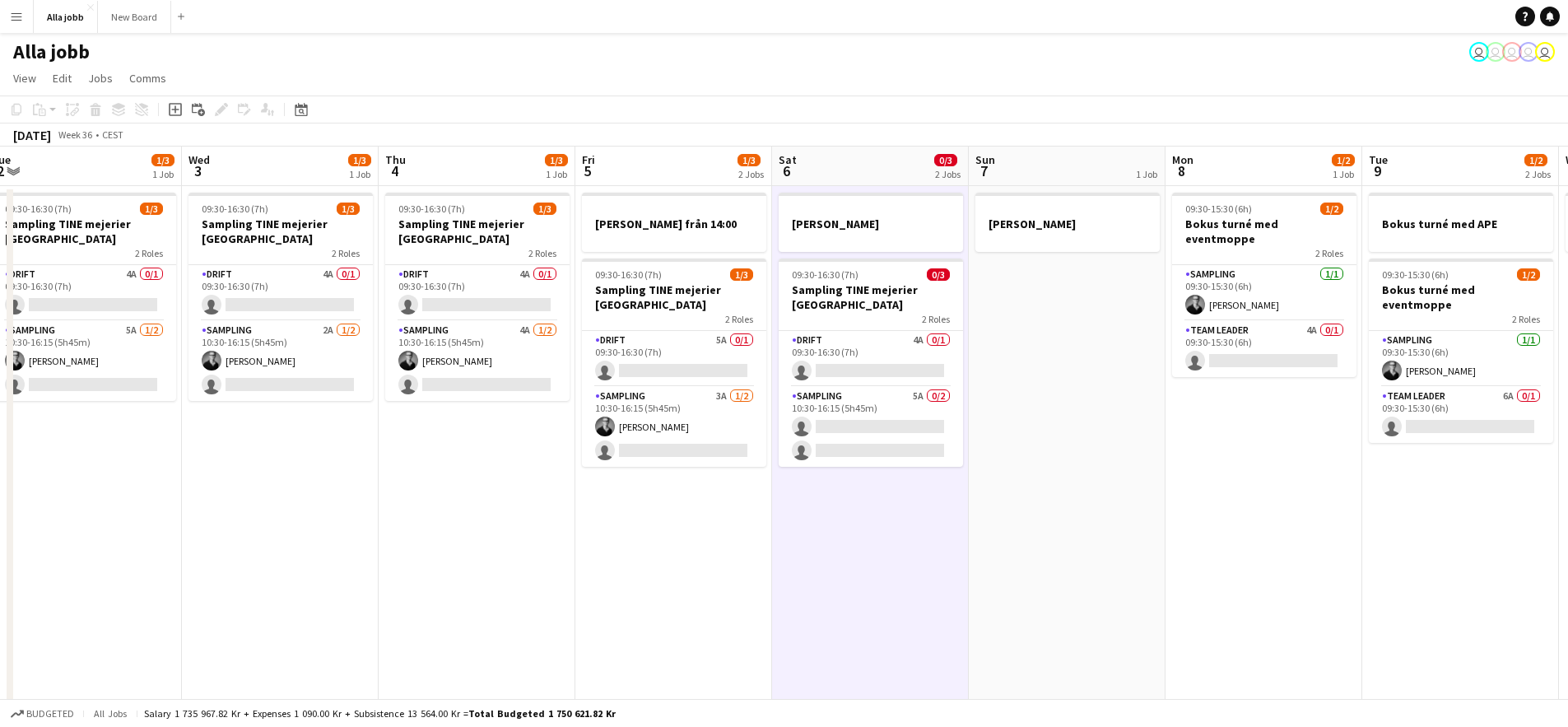
click at [665, 579] on app-date-cell "[PERSON_NAME] från 14:00 09:30-16:30 (7h) 1/3 Sampling TINE mejerier Stockholm …" at bounding box center [673, 594] width 196 height 817
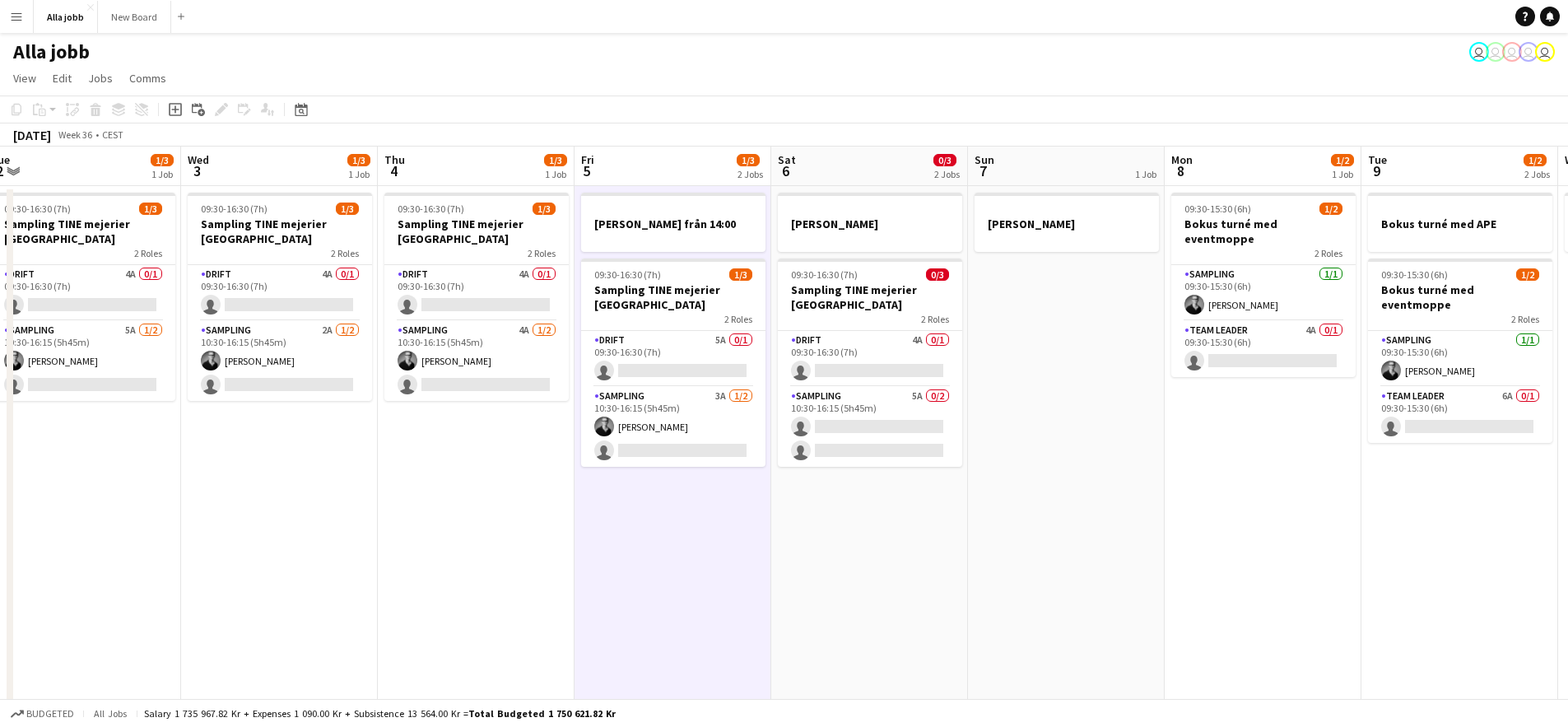
click at [495, 562] on app-date-cell "09:30-16:30 (7h) 1/3 Sampling TINE mejerier Stockholm 2 Roles Drift 4A 0/1 09:3…" at bounding box center [476, 594] width 196 height 817
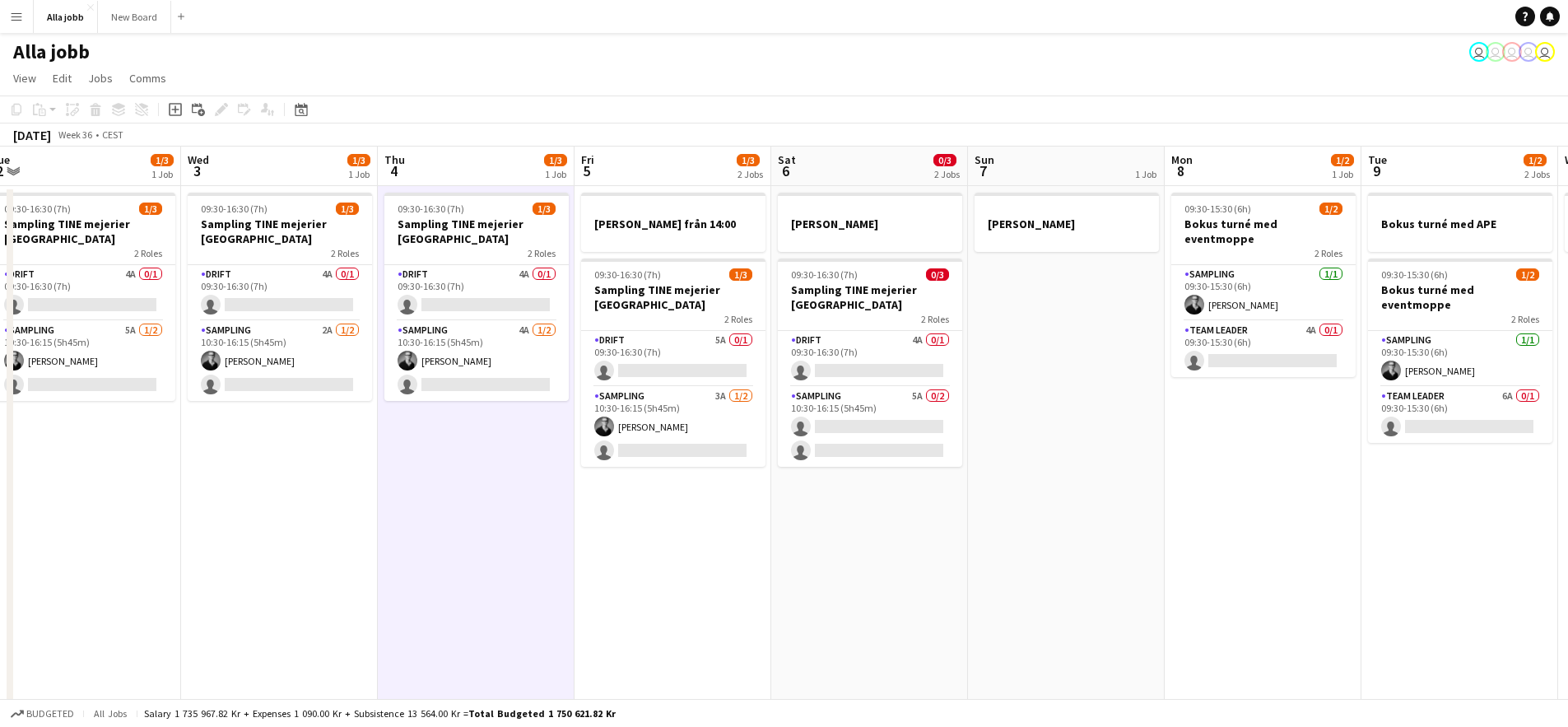
click at [669, 556] on app-date-cell "[PERSON_NAME] från 14:00 09:30-16:30 (7h) 1/3 Sampling TINE mejerier Stockholm …" at bounding box center [672, 594] width 196 height 817
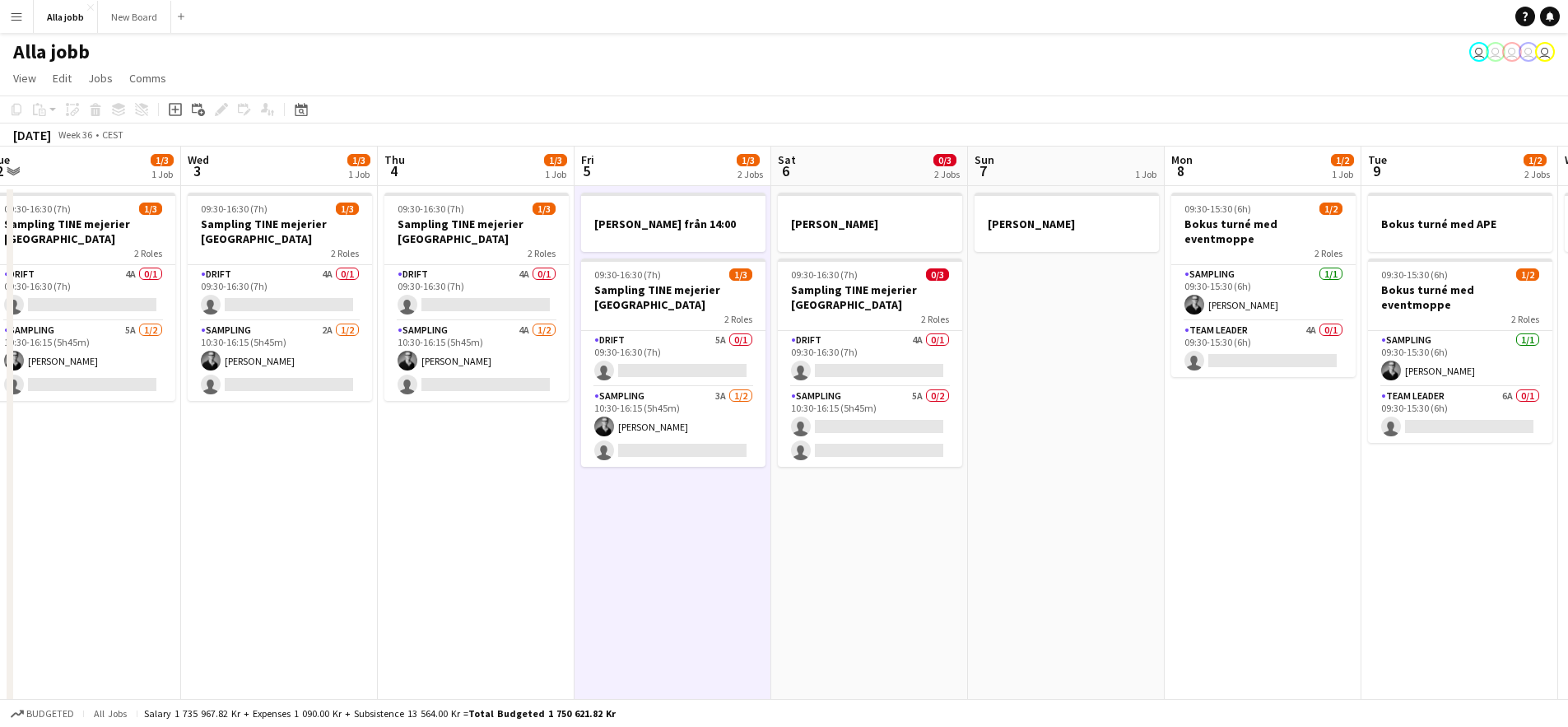
click at [895, 550] on app-date-cell "[PERSON_NAME] 09:30-16:30 (7h) 0/3 Sampling TINE mejerier Stockholm 2 Roles Dri…" at bounding box center [869, 594] width 196 height 817
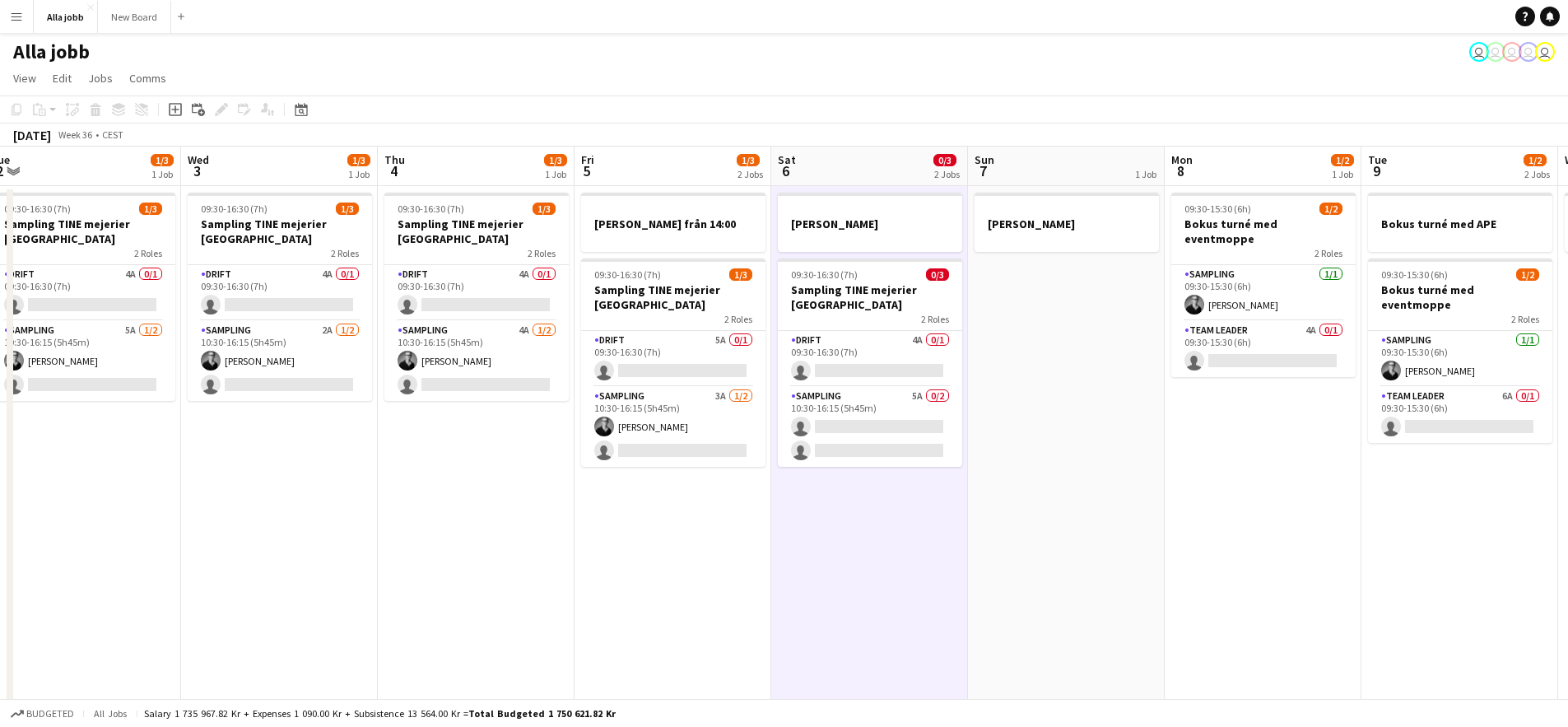
click at [1064, 541] on app-date-cell "[PERSON_NAME]" at bounding box center [1066, 594] width 196 height 817
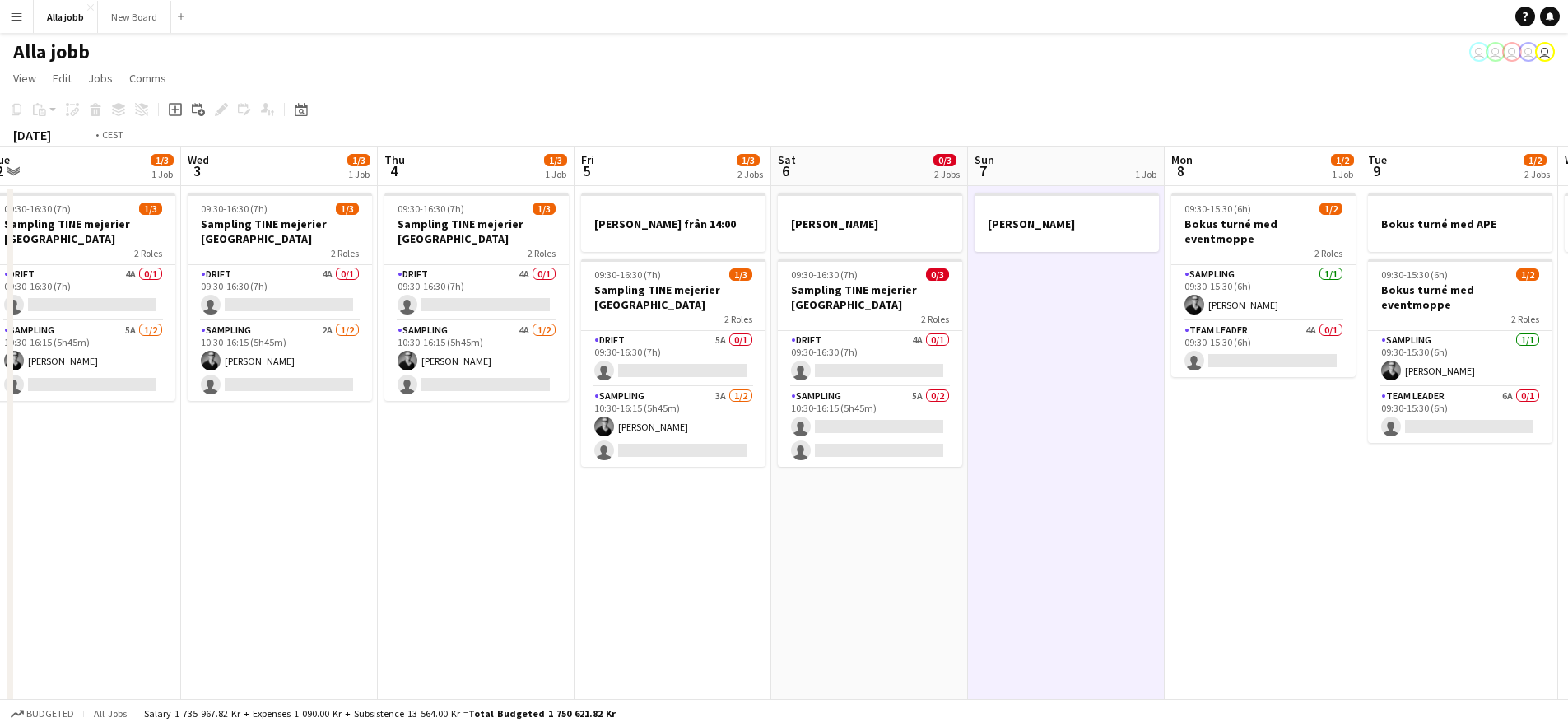
drag, startPoint x: 353, startPoint y: 389, endPoint x: 926, endPoint y: 435, distance: 574.8
click at [786, 405] on app-calendar-viewport "Fri 29 0/4 3 Jobs Sat 30 Sun 31 Mon 1 1/3 2 Jobs Tue 2 1/3 1 Job Wed 3 1/3 1 Jo…" at bounding box center [784, 575] width 1568 height 857
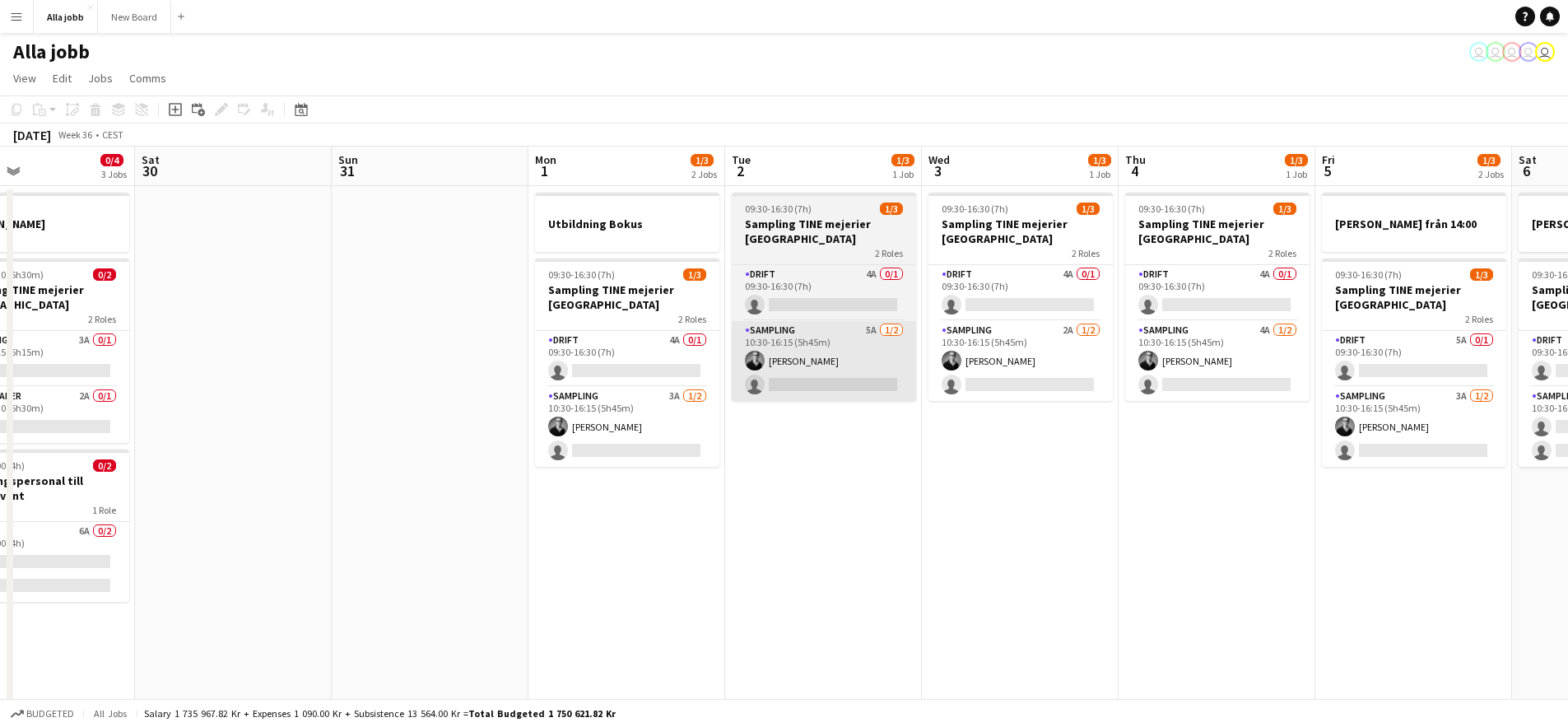
drag, startPoint x: 321, startPoint y: 398, endPoint x: 971, endPoint y: 393, distance: 650.0
click at [836, 383] on app-calendar-viewport "Fri 29 0/4 3 Jobs Sat 30 Sun 31 Mon 1 1/3 2 Jobs Tue 2 1/3 1 Job Wed 3 1/3 1 Jo…" at bounding box center [784, 575] width 1568 height 857
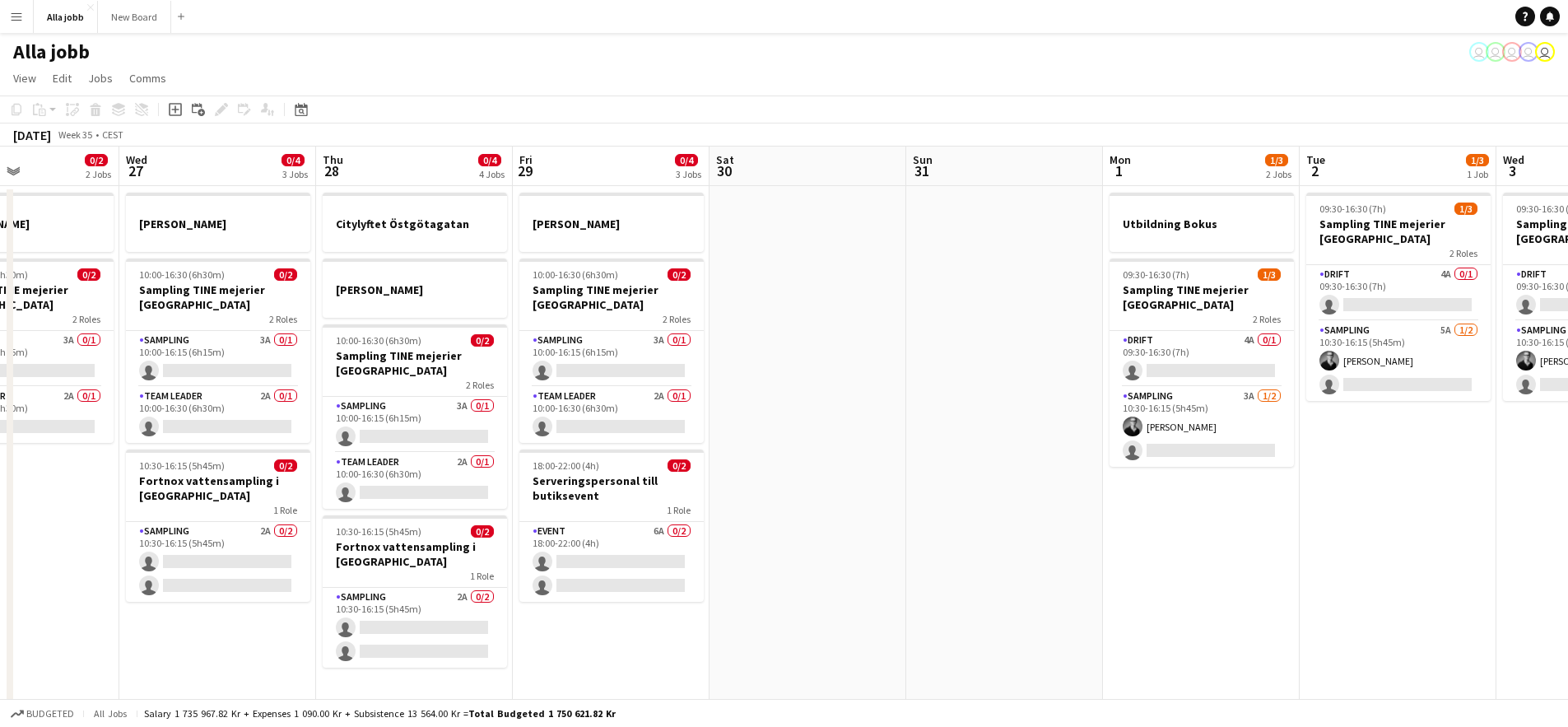
drag, startPoint x: 572, startPoint y: 367, endPoint x: 822, endPoint y: 356, distance: 250.2
click at [896, 374] on app-calendar-viewport "Mon 25 3 Jobs Tue 26 0/2 2 Jobs Wed 27 0/4 3 Jobs Thu 28 0/4 4 Jobs Fri 29 0/4 …" at bounding box center [784, 575] width 1568 height 857
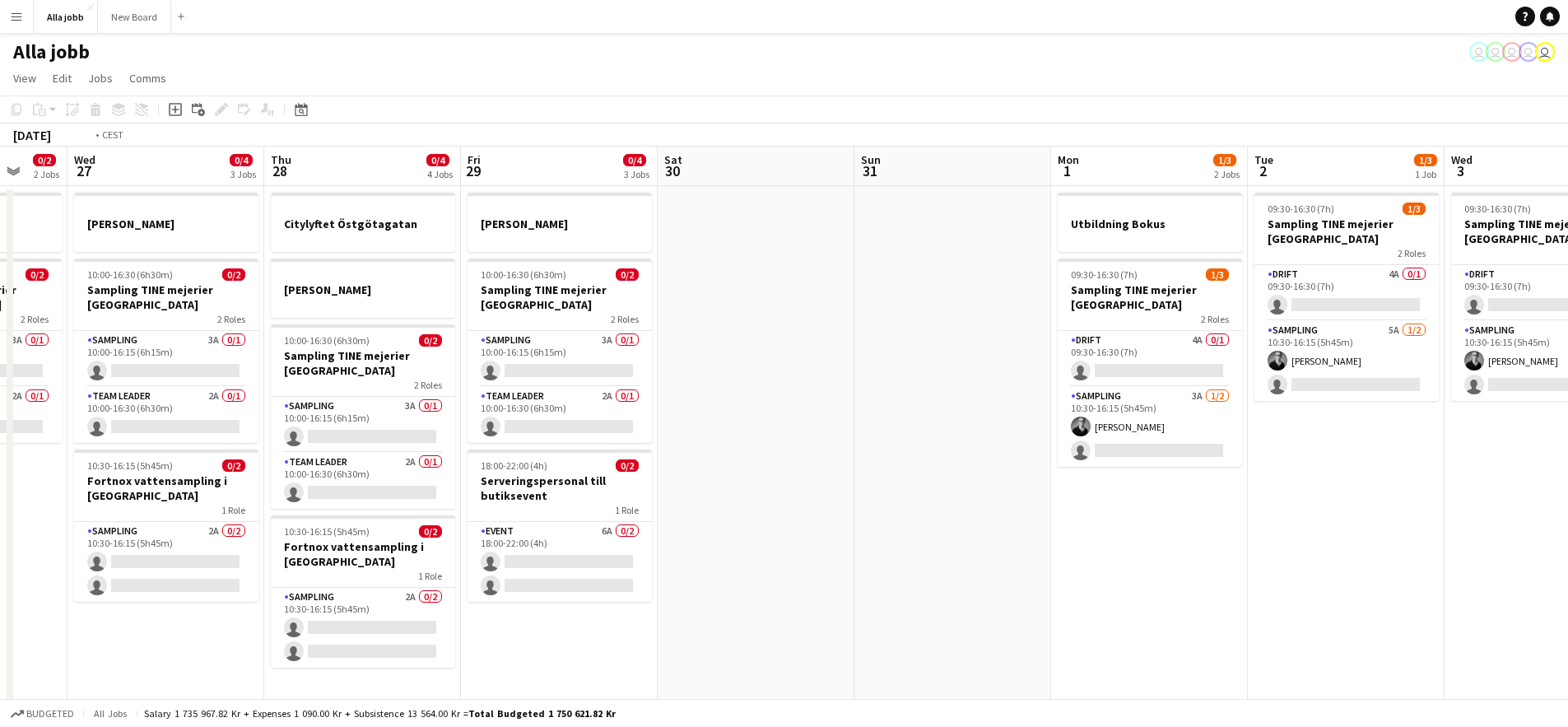
drag, startPoint x: 267, startPoint y: 263, endPoint x: 1224, endPoint y: 266, distance: 957.0
click at [1145, 251] on app-calendar-viewport "Sun 24 2 Jobs Mon 25 3 Jobs Tue 26 0/2 2 Jobs Wed 27 0/4 3 Jobs Thu 28 0/4 4 Jo…" at bounding box center [784, 575] width 1568 height 857
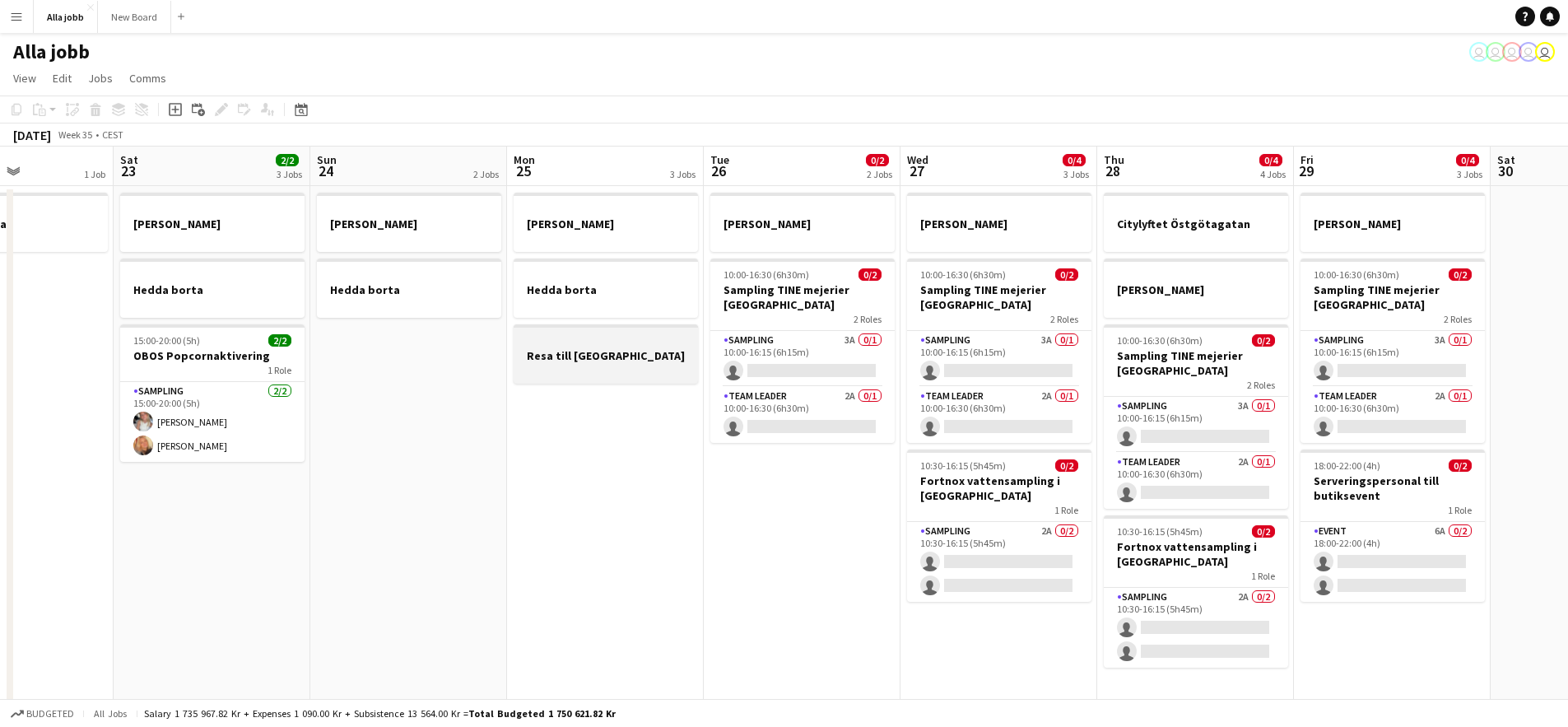
drag, startPoint x: 604, startPoint y: 354, endPoint x: 1372, endPoint y: 347, distance: 768.0
click at [1287, 344] on app-calendar-viewport "Wed 20 1 Job Thu 21 11/12 3 Jobs Fri 22 1 Job Sat 23 2/2 3 Jobs Sun 24 2 Jobs M…" at bounding box center [784, 575] width 1568 height 857
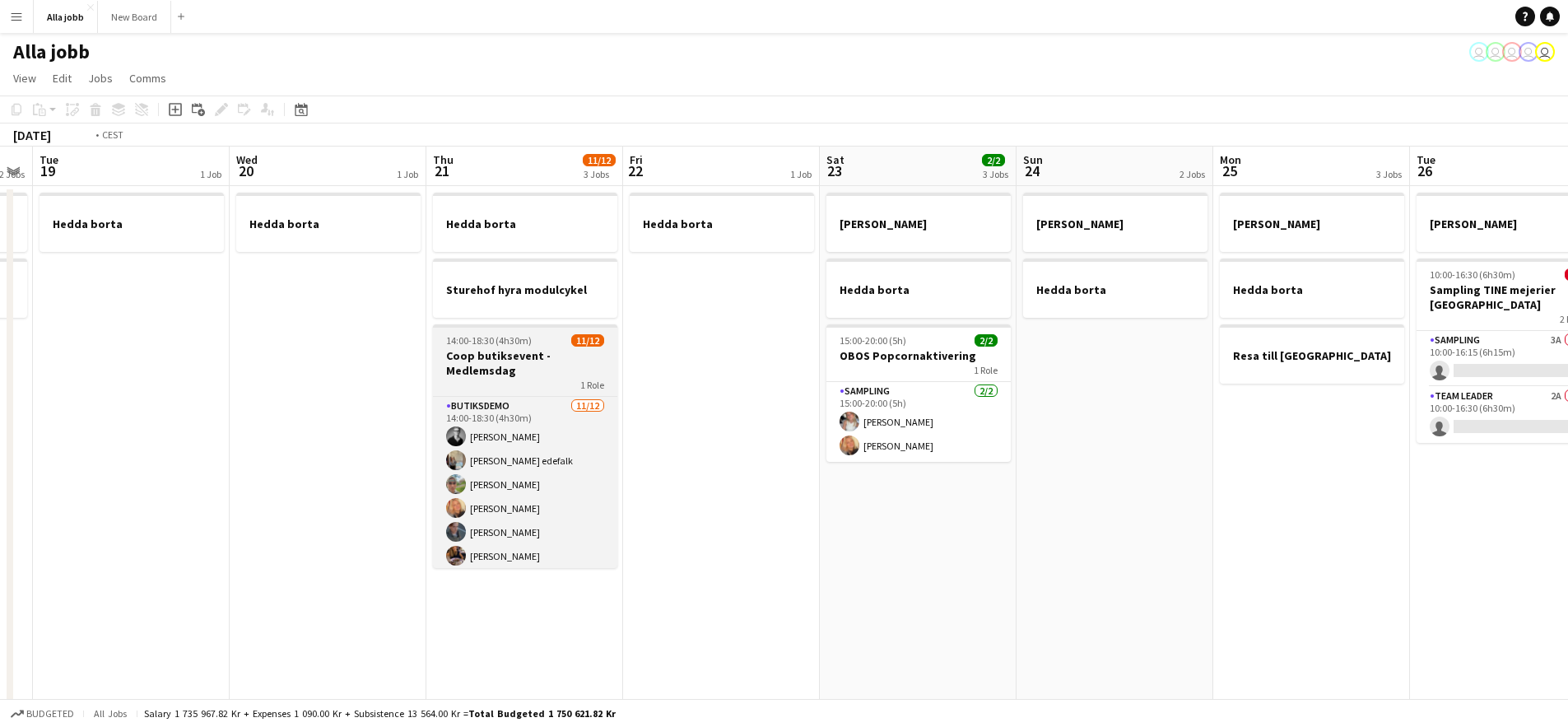
drag, startPoint x: 710, startPoint y: 369, endPoint x: 1172, endPoint y: 385, distance: 462.3
click at [1271, 386] on app-calendar-viewport "Sat 16 2/2 3 Jobs Sun 17 1 Job Mon 18 2 Jobs Tue 19 1 Job Wed 20 1 Job Thu 21 1…" at bounding box center [784, 575] width 1568 height 857
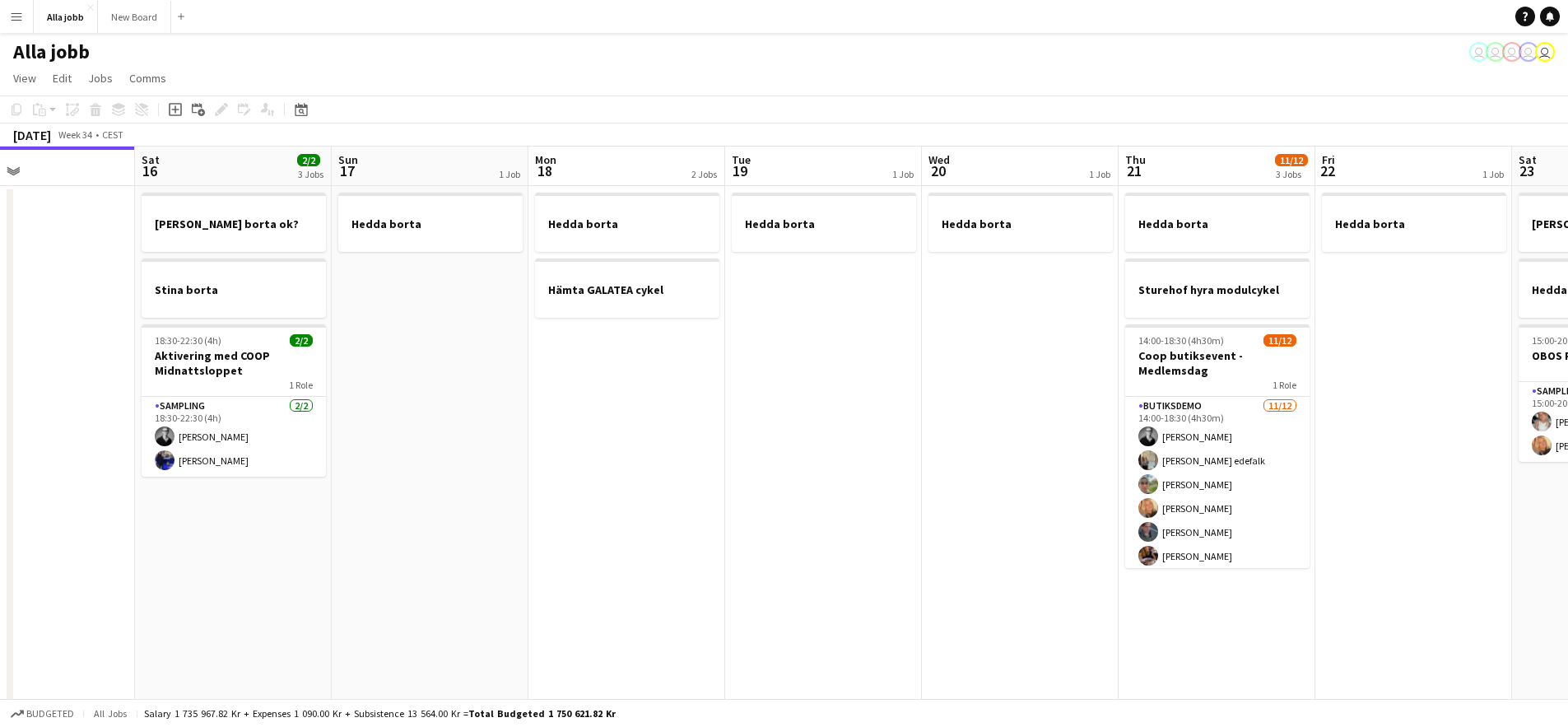
drag, startPoint x: 943, startPoint y: 358, endPoint x: 632, endPoint y: 373, distance: 311.4
click at [1209, 368] on app-calendar-viewport "Wed 13 1 Job Thu 14 Fri 15 Sat 16 2/2 3 Jobs Sun 17 1 Job Mon 18 2 Jobs Tue 19 …" at bounding box center [784, 575] width 1568 height 857
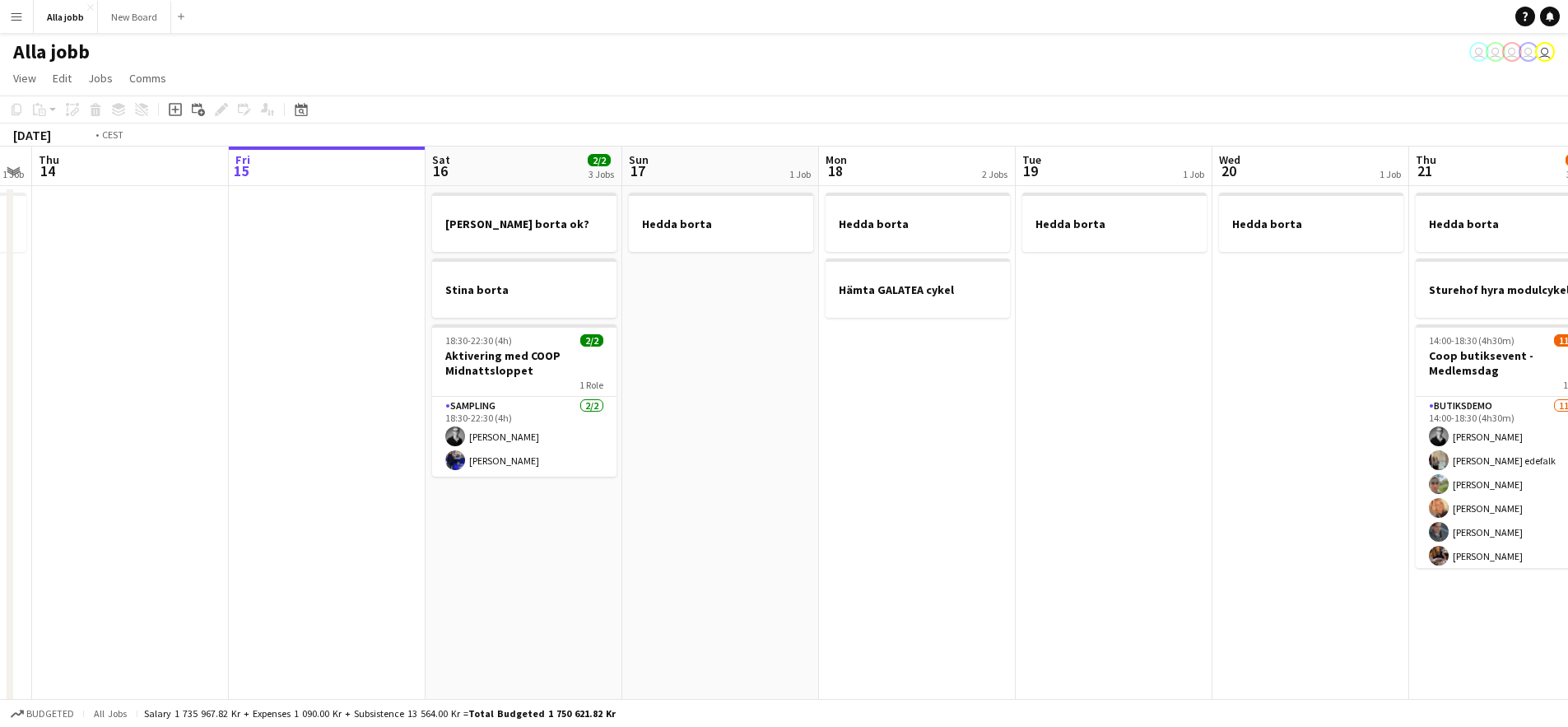
click at [1097, 380] on app-calendar-viewport "Mon 11 Tue 12 1 Job Wed 13 1 Job Thu 14 Fri 15 Sat 16 2/2 3 Jobs Sun 17 1 Job M…" at bounding box center [784, 575] width 1568 height 857
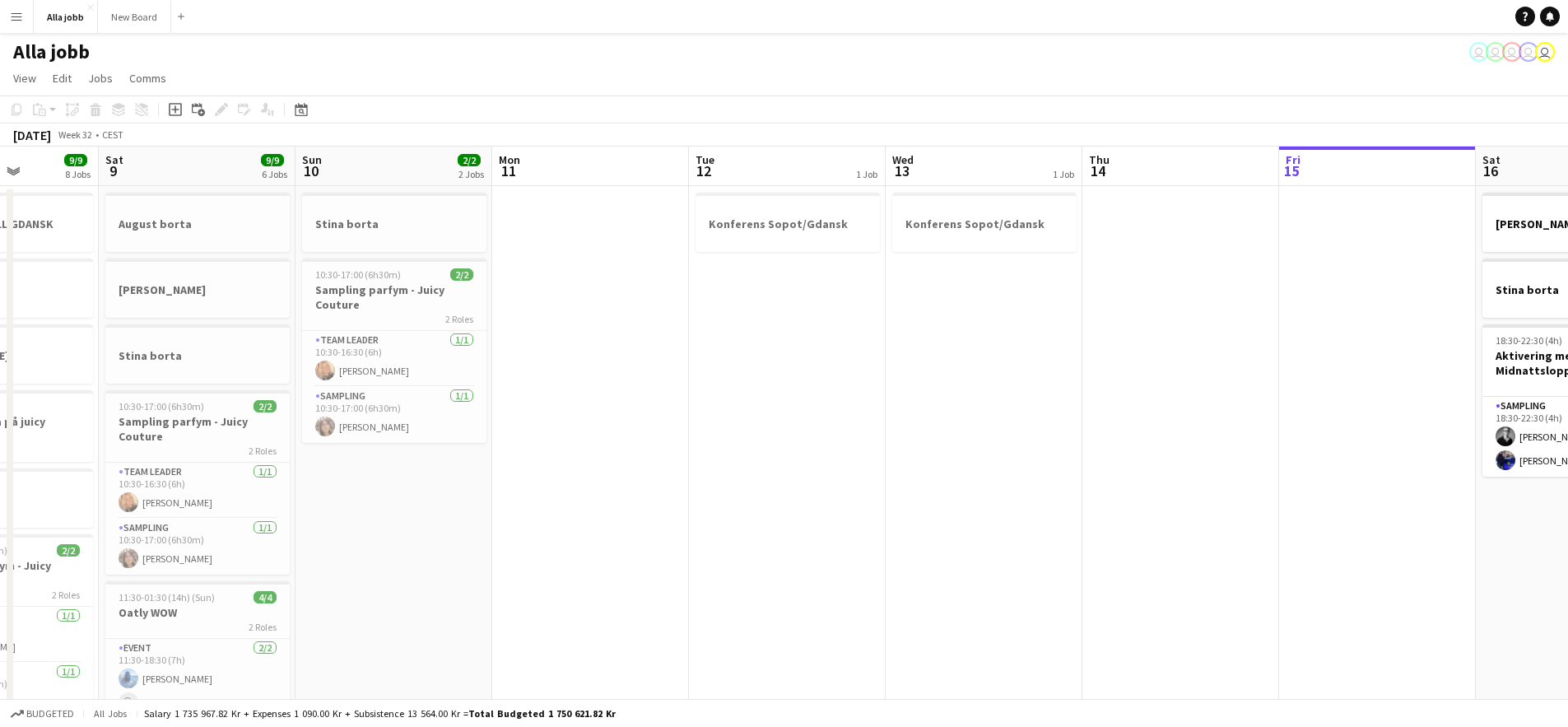
drag, startPoint x: 660, startPoint y: 372, endPoint x: 1227, endPoint y: 402, distance: 567.8
click at [1190, 401] on app-calendar-viewport "Thu 7 9/9 6 Jobs Fri 8 9/9 8 Jobs Sat 9 9/9 6 Jobs Sun 10 2/2 2 Jobs Mon 11 Tue…" at bounding box center [784, 664] width 1568 height 1035
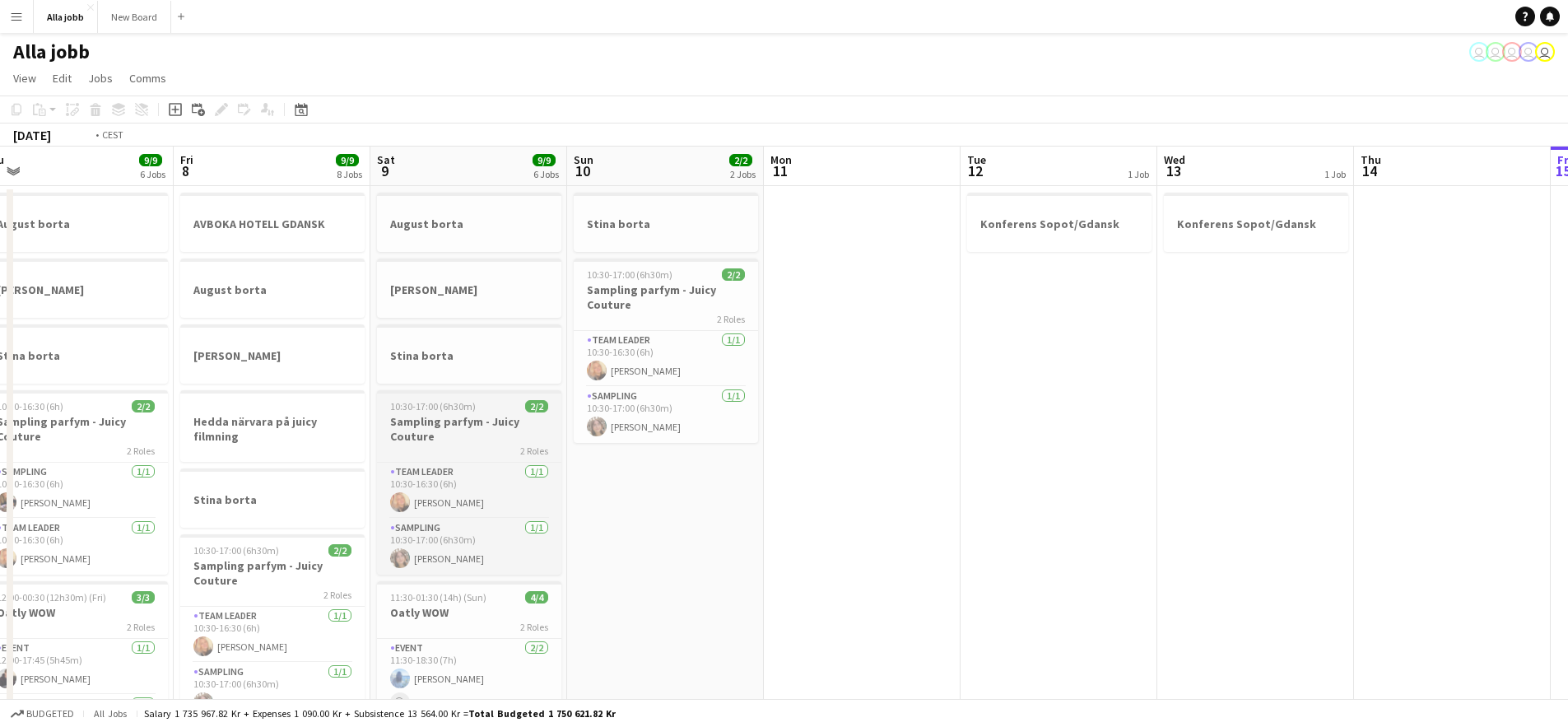
drag, startPoint x: 494, startPoint y: 387, endPoint x: 1137, endPoint y: 409, distance: 643.4
click at [1146, 406] on app-calendar-viewport "Tue 5 3 Jobs Wed 6 4/4 5 Jobs Thu 7 9/9 6 Jobs Fri 8 9/9 8 Jobs Sat 9 9/9 6 Job…" at bounding box center [784, 664] width 1568 height 1035
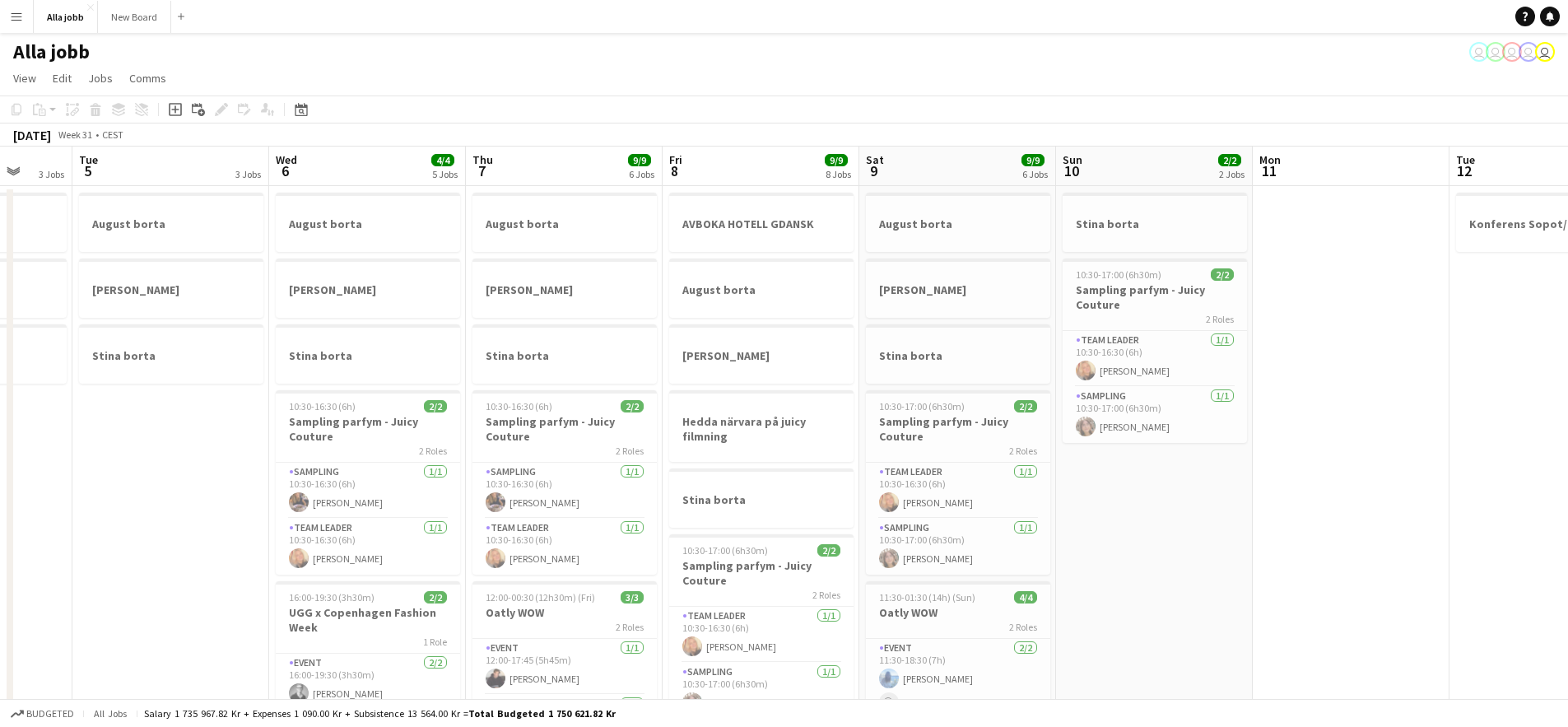
drag, startPoint x: 255, startPoint y: 343, endPoint x: 1020, endPoint y: 387, distance: 766.3
click at [818, 387] on app-calendar-viewport "Sat 2 3 Jobs Sun 3 3 Jobs Mon 4 3 Jobs Tue 5 3 Jobs Wed 6 4/4 5 Jobs Thu 7 9/9 …" at bounding box center [784, 664] width 1568 height 1035
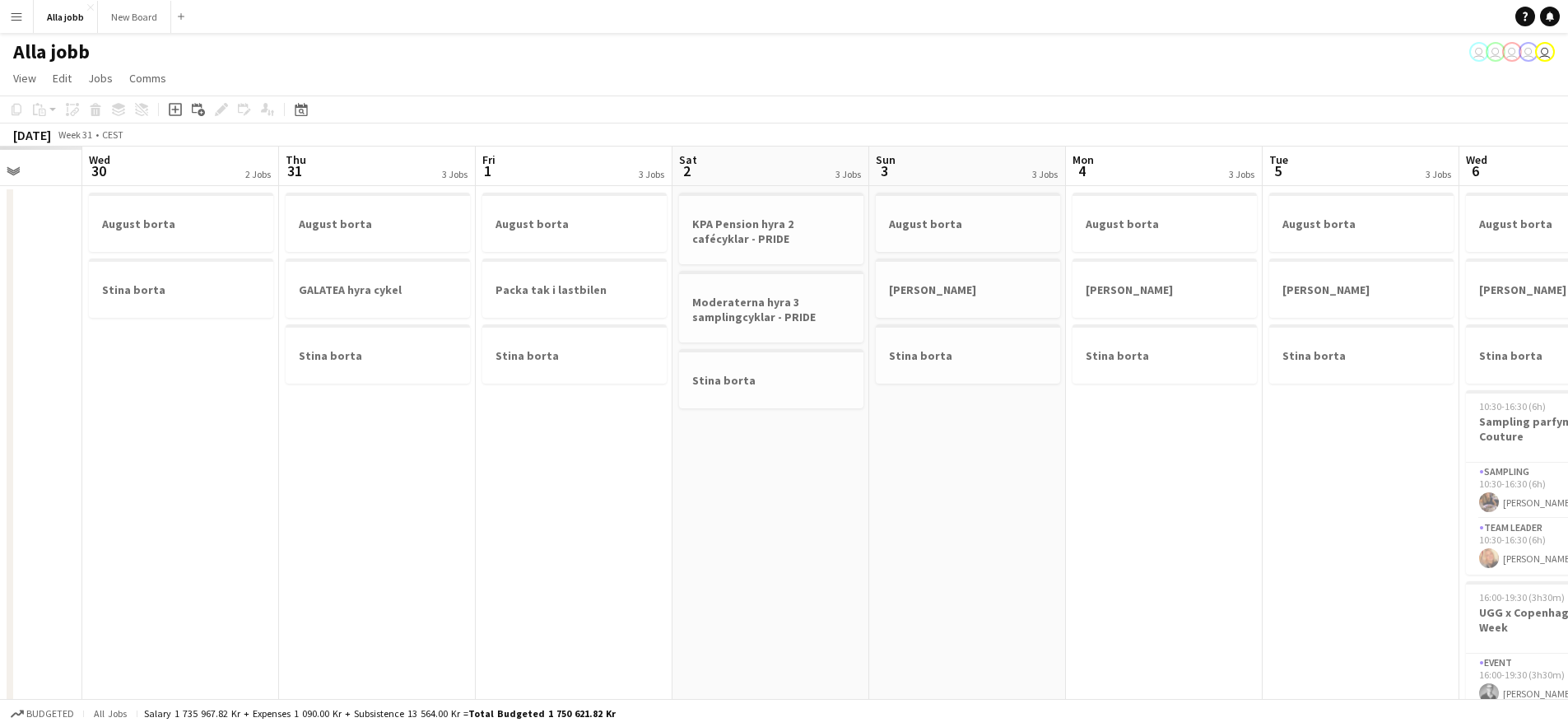
drag, startPoint x: 419, startPoint y: 383, endPoint x: 1269, endPoint y: 410, distance: 850.4
click at [1087, 403] on app-calendar-viewport "Mon 28 Tue 29 Wed 30 2 Jobs Thu 31 3 Jobs Fri 1 3 Jobs Sat 2 3 Jobs Sun 3 3 Job…" at bounding box center [784, 664] width 1568 height 1035
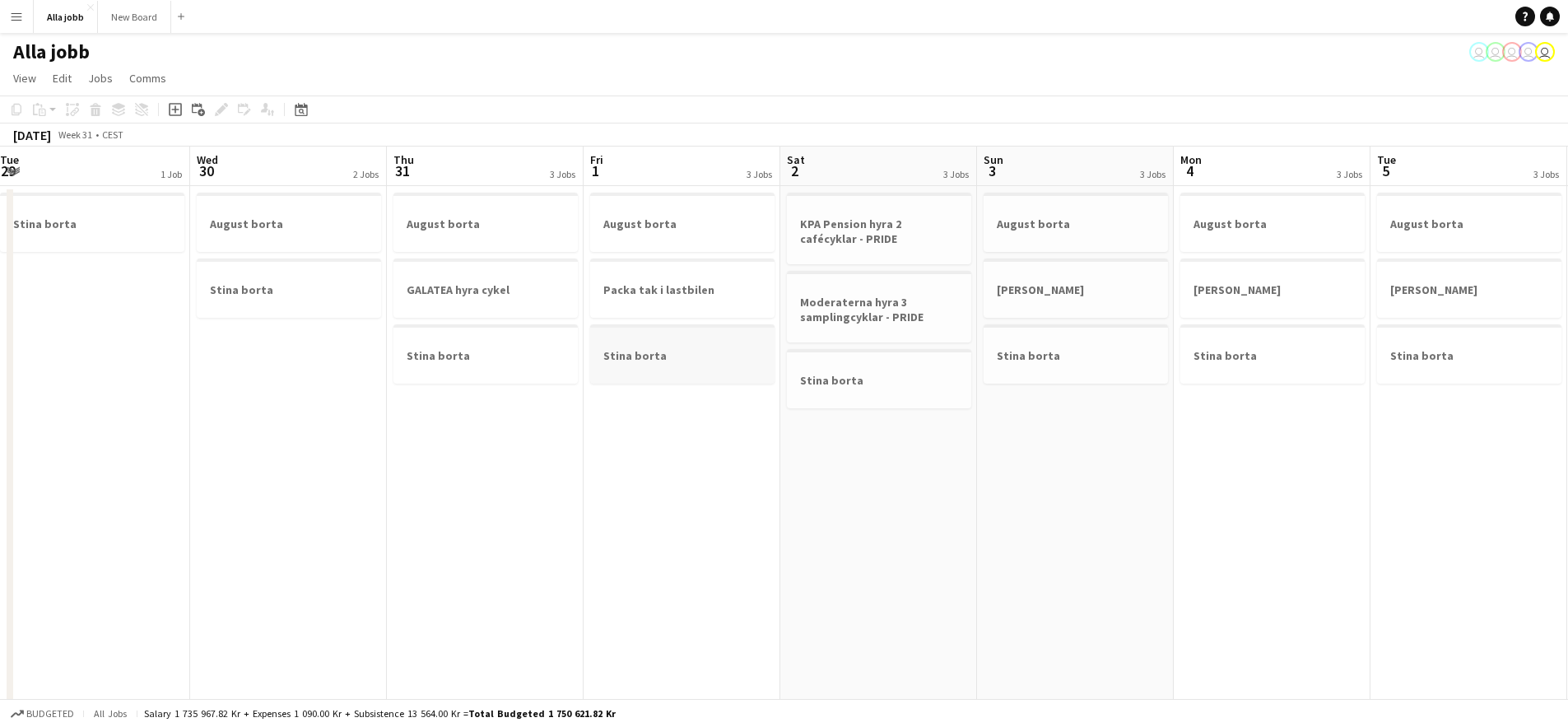
drag, startPoint x: 379, startPoint y: 324, endPoint x: 1116, endPoint y: 337, distance: 737.1
click at [903, 319] on app-calendar-viewport "Sun 27 2 Jobs Mon 28 1 Job Tue 29 1 Job Wed 30 2 Jobs Thu 31 3 Jobs Fri 1 3 Job…" at bounding box center [784, 664] width 1568 height 1035
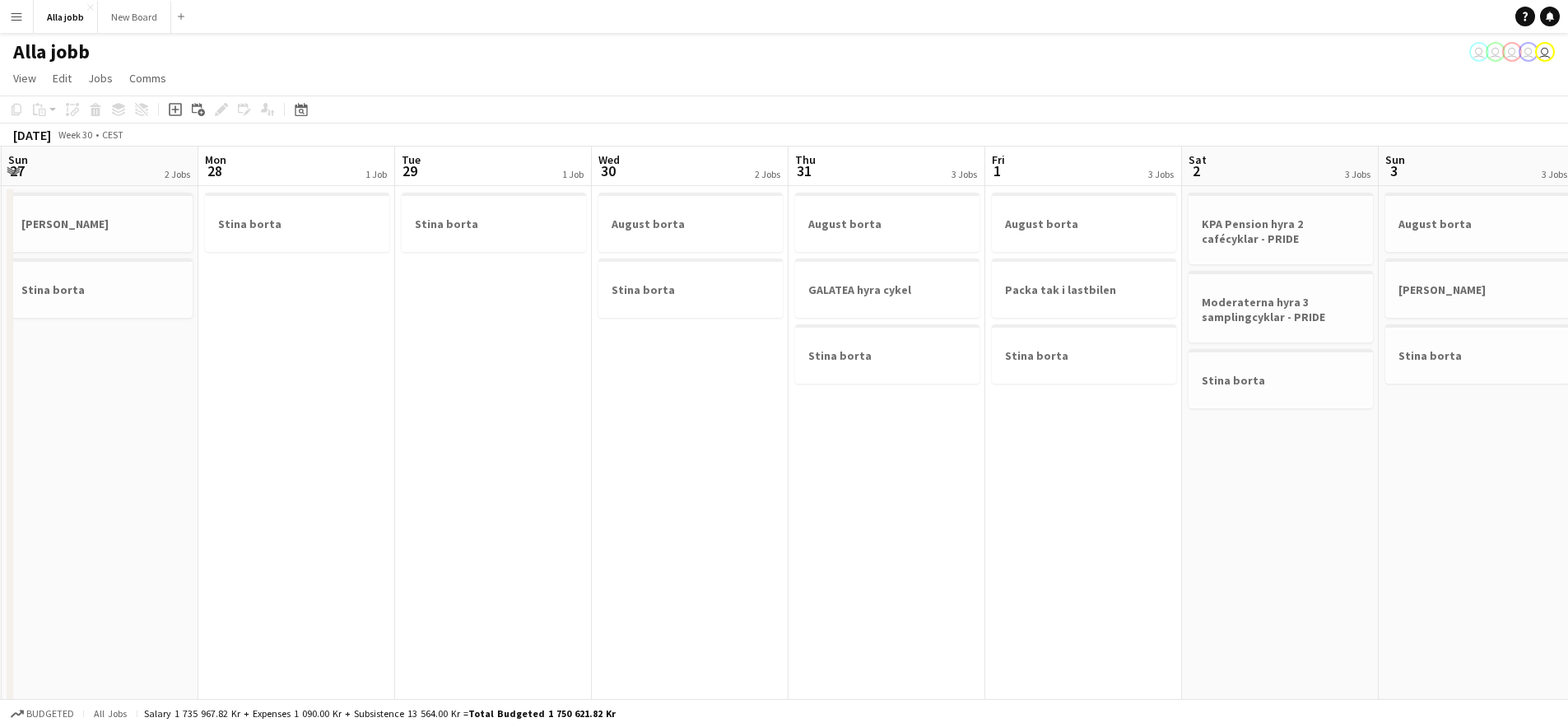
drag, startPoint x: 400, startPoint y: 319, endPoint x: 1270, endPoint y: 341, distance: 870.3
click at [1127, 340] on app-calendar-viewport "Thu 24 2/2 5 Jobs Fri 25 2/2 4 Jobs Sat 26 2/2 4 Jobs Sun 27 2 Jobs Mon 28 1 Jo…" at bounding box center [784, 664] width 1568 height 1035
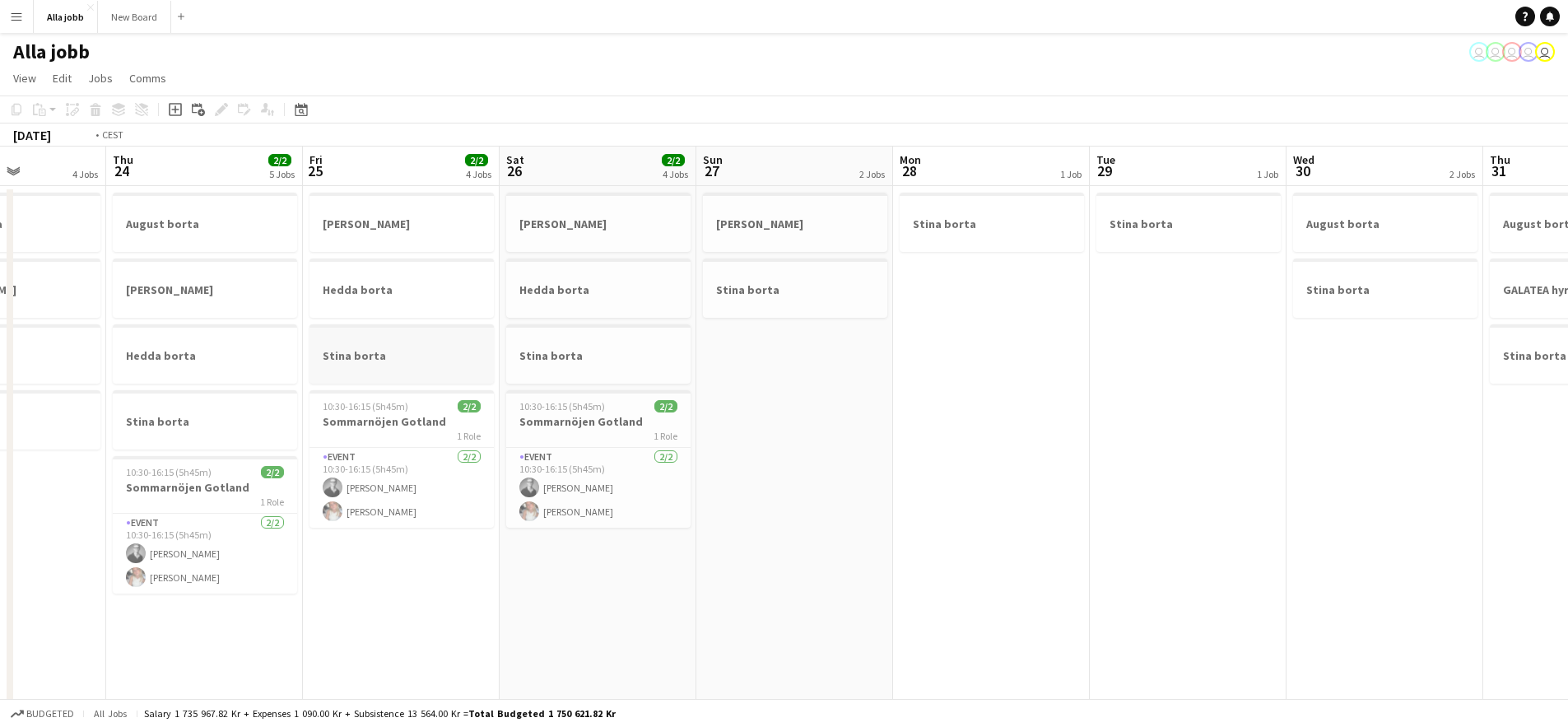
drag, startPoint x: 612, startPoint y: 327, endPoint x: 930, endPoint y: 352, distance: 319.0
click at [1111, 351] on app-calendar-viewport "Mon 21 4 Jobs Tue 22 4 Jobs Wed 23 4 Jobs Thu 24 2/2 5 Jobs Fri 25 2/2 4 Jobs S…" at bounding box center [784, 664] width 1568 height 1035
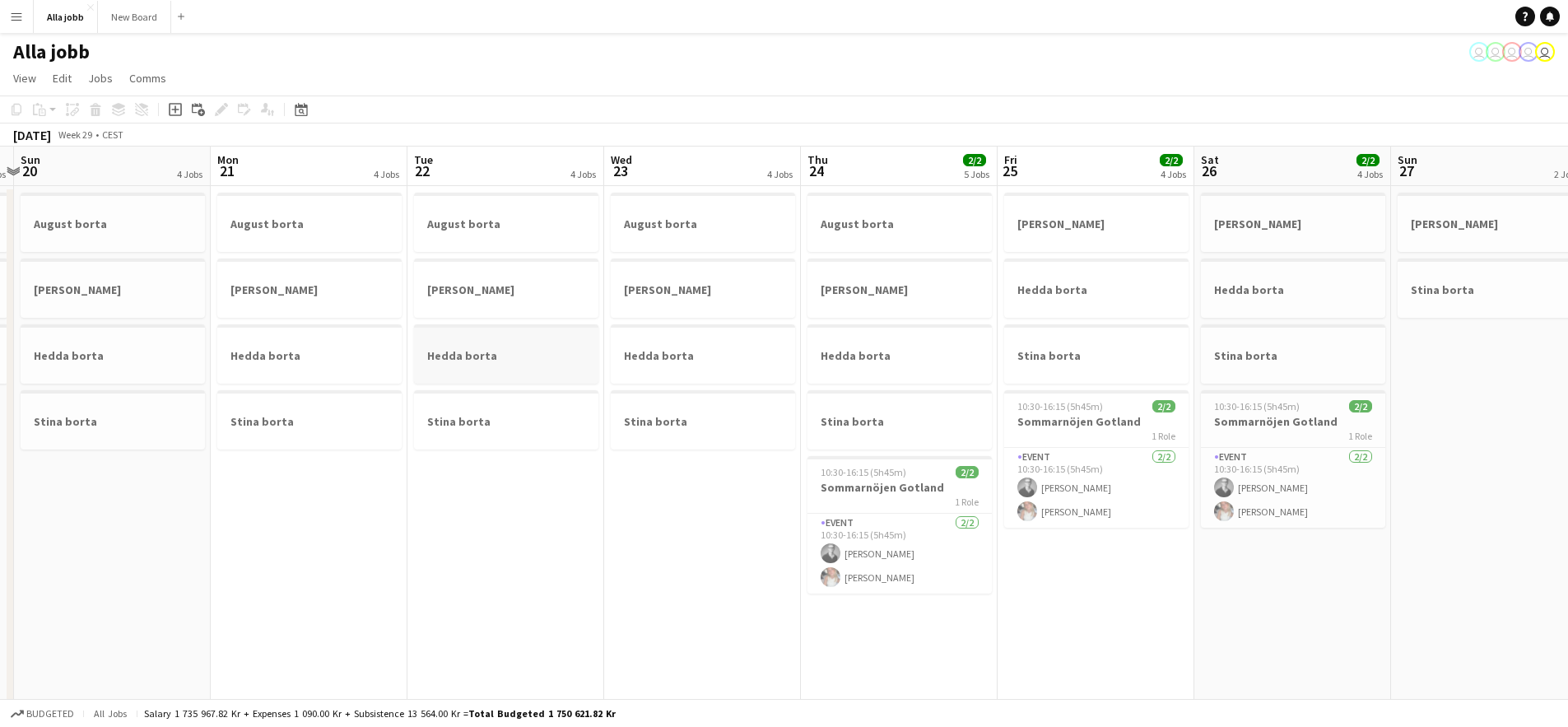
drag, startPoint x: 382, startPoint y: 337, endPoint x: 1176, endPoint y: 377, distance: 795.0
click at [942, 375] on app-calendar-viewport "Fri 18 1 Job Sat 19 3 Jobs Sun 20 4 Jobs Mon 21 4 Jobs Tue 22 4 Jobs Wed 23 4 J…" at bounding box center [784, 664] width 1568 height 1035
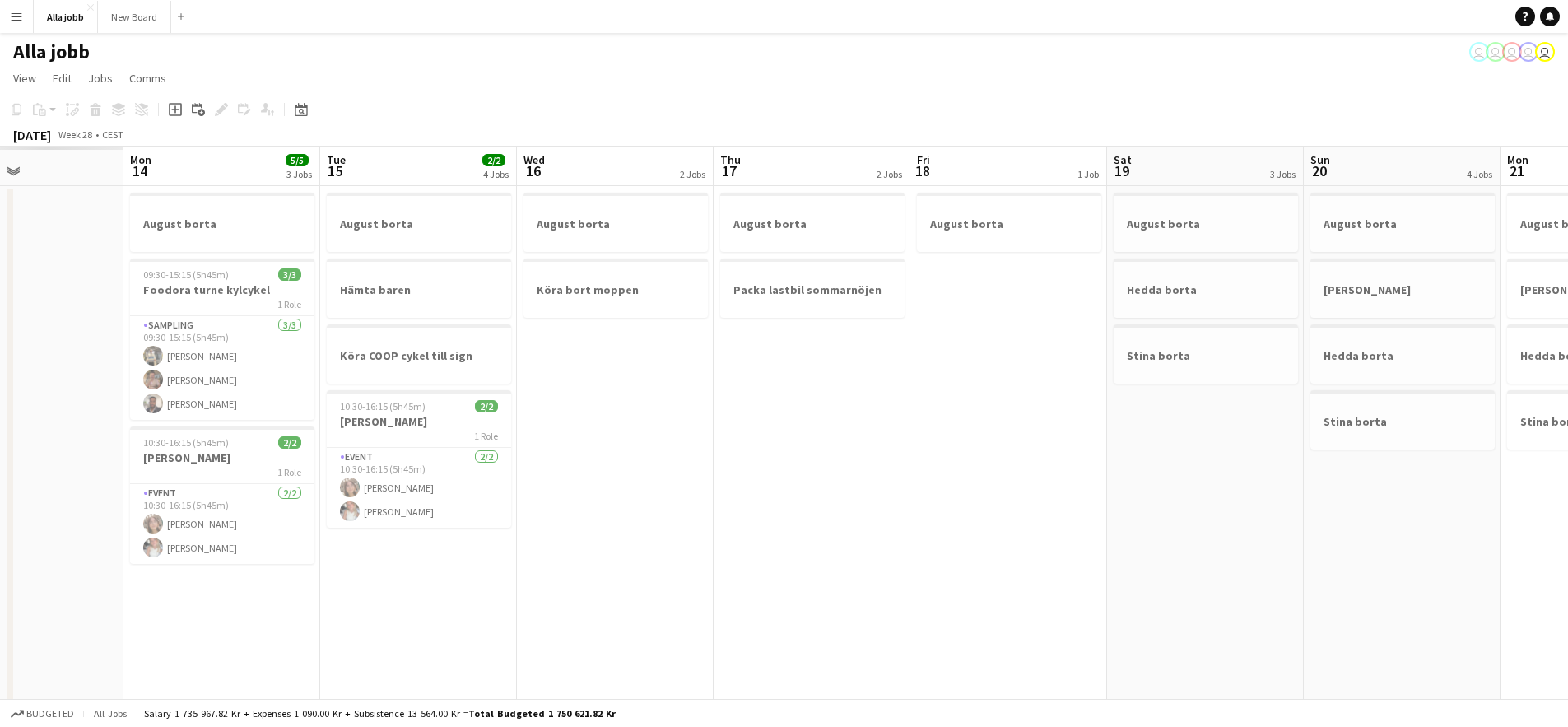
drag, startPoint x: 313, startPoint y: 347, endPoint x: 1218, endPoint y: 351, distance: 905.0
click at [1082, 363] on app-calendar-viewport "Fri 11 Sat 12 Sun 13 Mon 14 5/5 3 Jobs Tue 15 2/2 4 Jobs Wed 16 2 Jobs Thu 17 2…" at bounding box center [784, 664] width 1568 height 1035
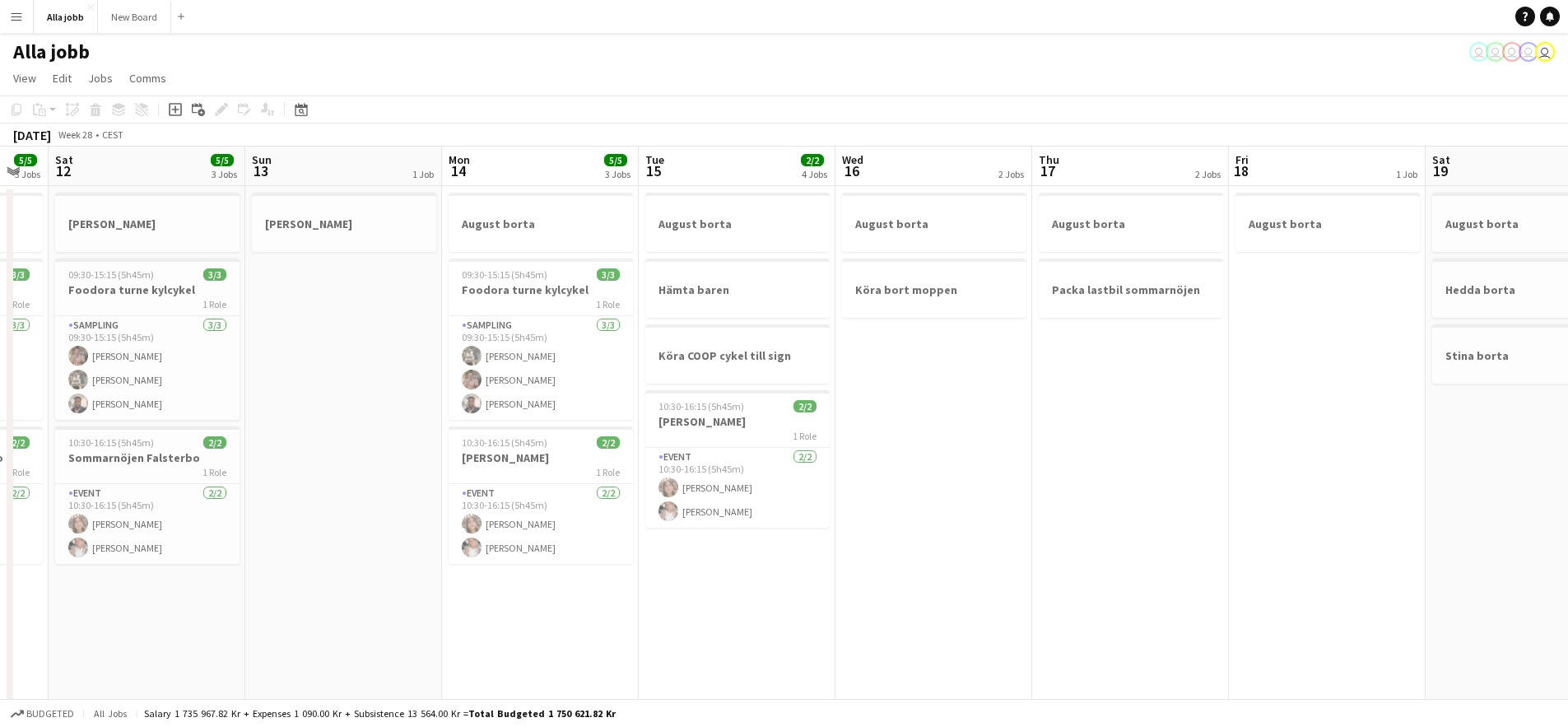
drag, startPoint x: 143, startPoint y: 359, endPoint x: 1579, endPoint y: 426, distance: 1437.6
click at [1568, 426] on html "Menu Boards Boards Boards All jobs Status Workforce Workforce My Workforce Recr…" at bounding box center [784, 604] width 1568 height 1209
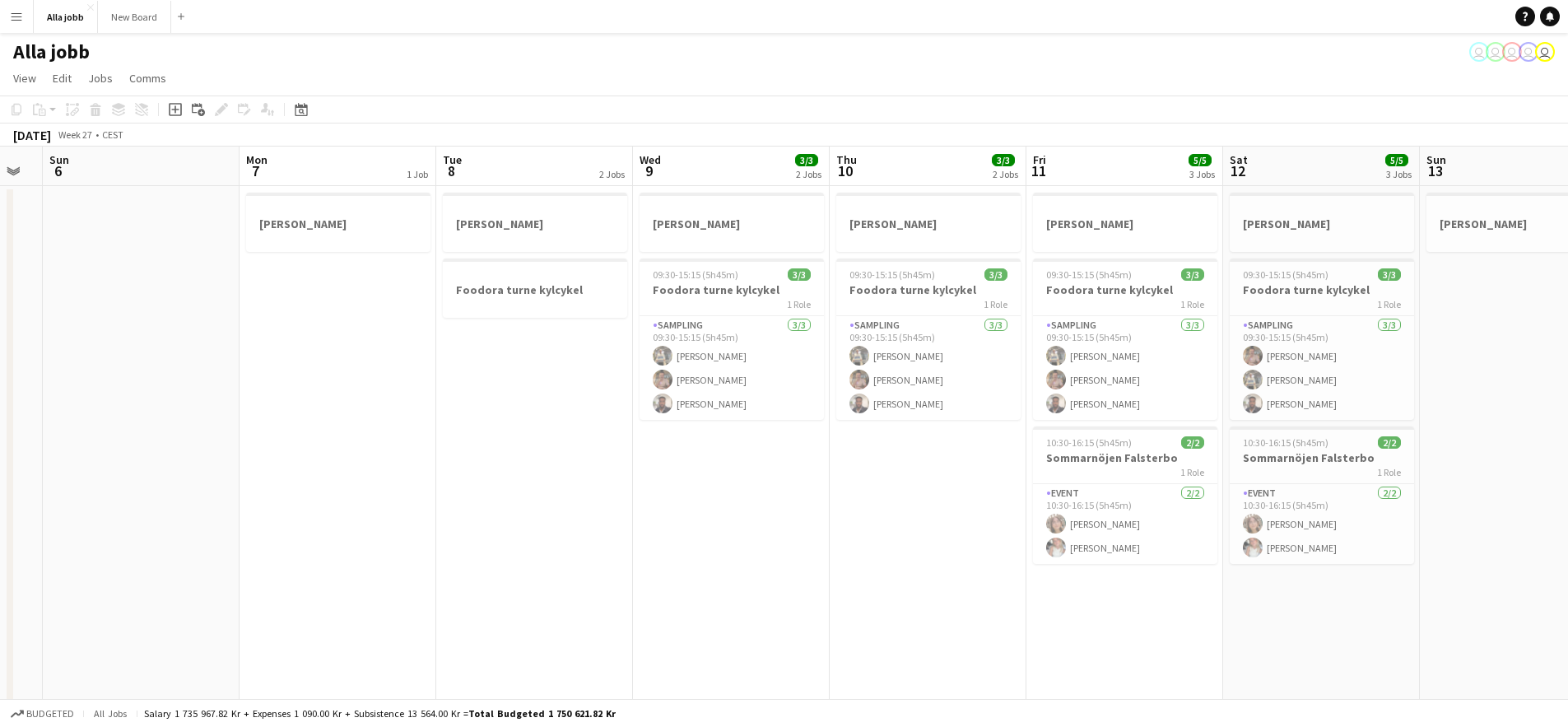
drag, startPoint x: 369, startPoint y: 406, endPoint x: 1640, endPoint y: 406, distance: 1271.0
click at [1568, 406] on html "Menu Boards Boards Boards All jobs Status Workforce Workforce My Workforce Recr…" at bounding box center [784, 604] width 1568 height 1209
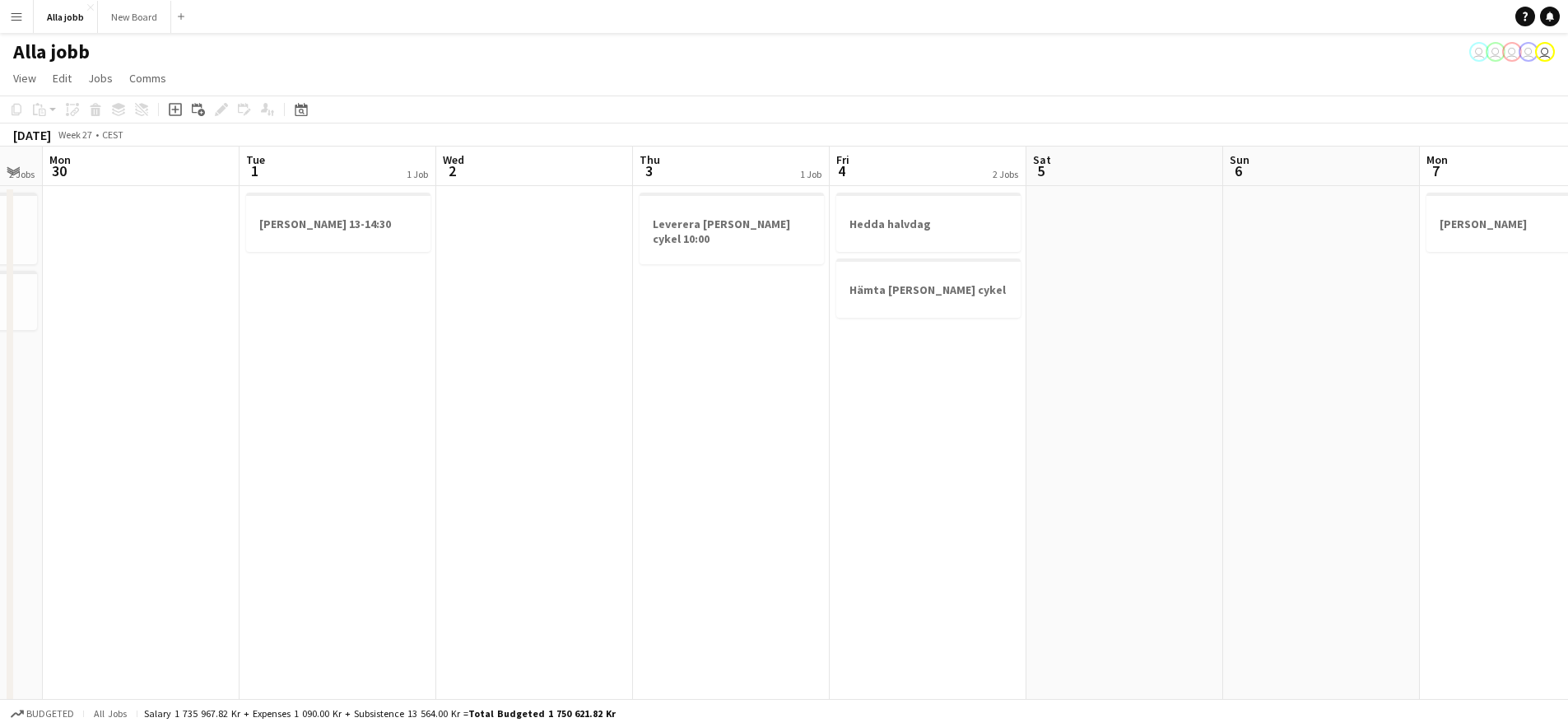
scroll to position [0, 410]
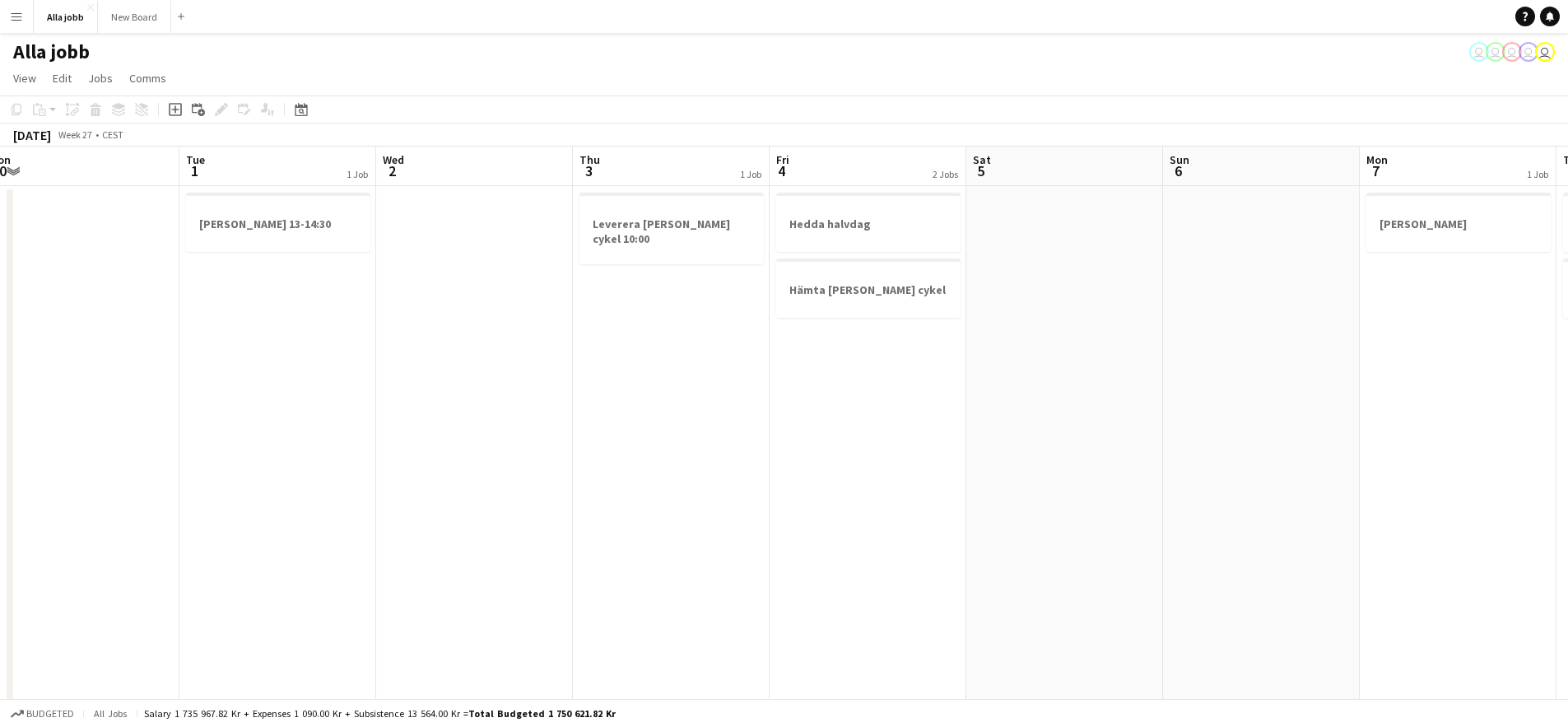
drag, startPoint x: 563, startPoint y: 399, endPoint x: 1463, endPoint y: 414, distance: 900.1
click at [1416, 412] on app-calendar-viewport "Sat 28 1/1 3 Jobs Sun 29 2 Jobs Mon 30 Tue 1 1 Job Wed 2 Thu 3 1 Job Fri 4 2 Jo…" at bounding box center [784, 664] width 1568 height 1035
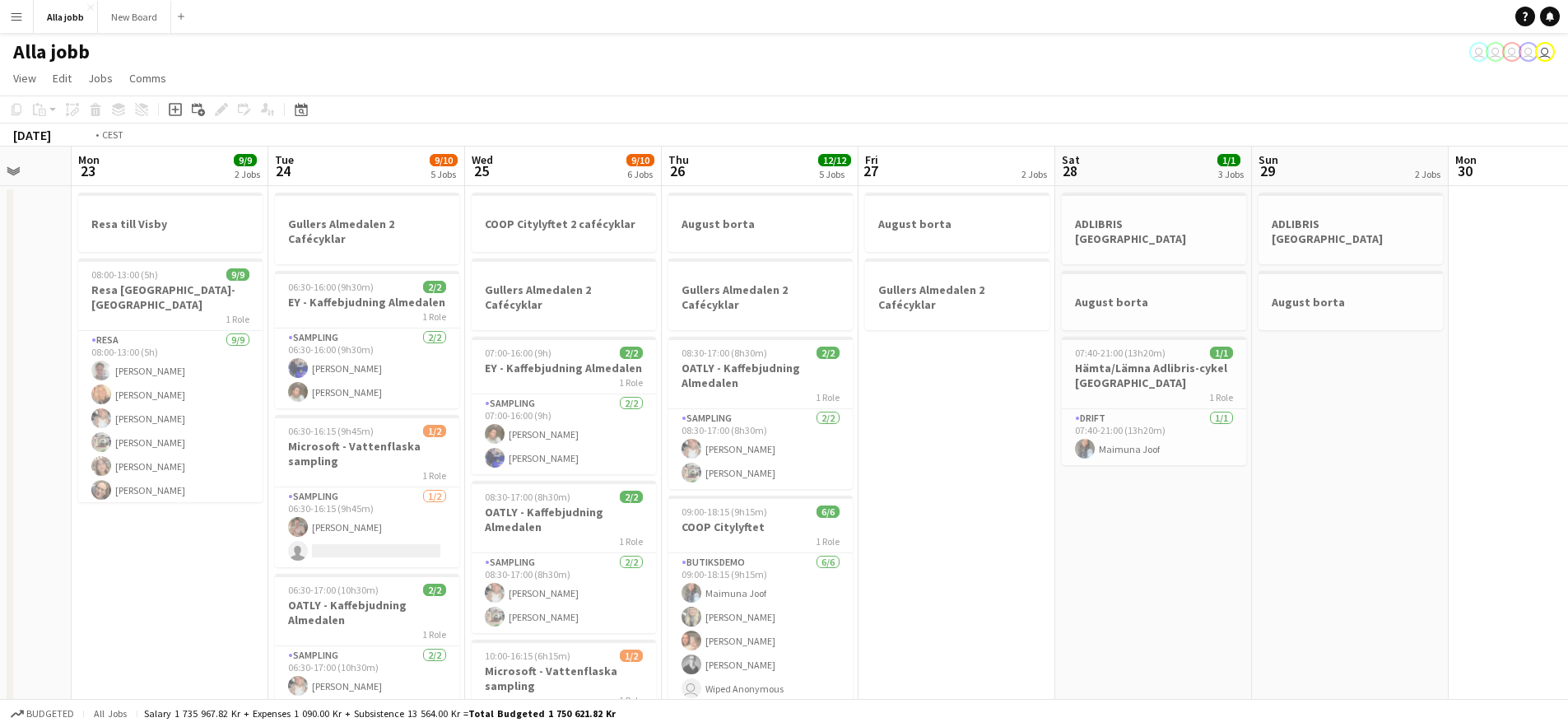
scroll to position [0, 391]
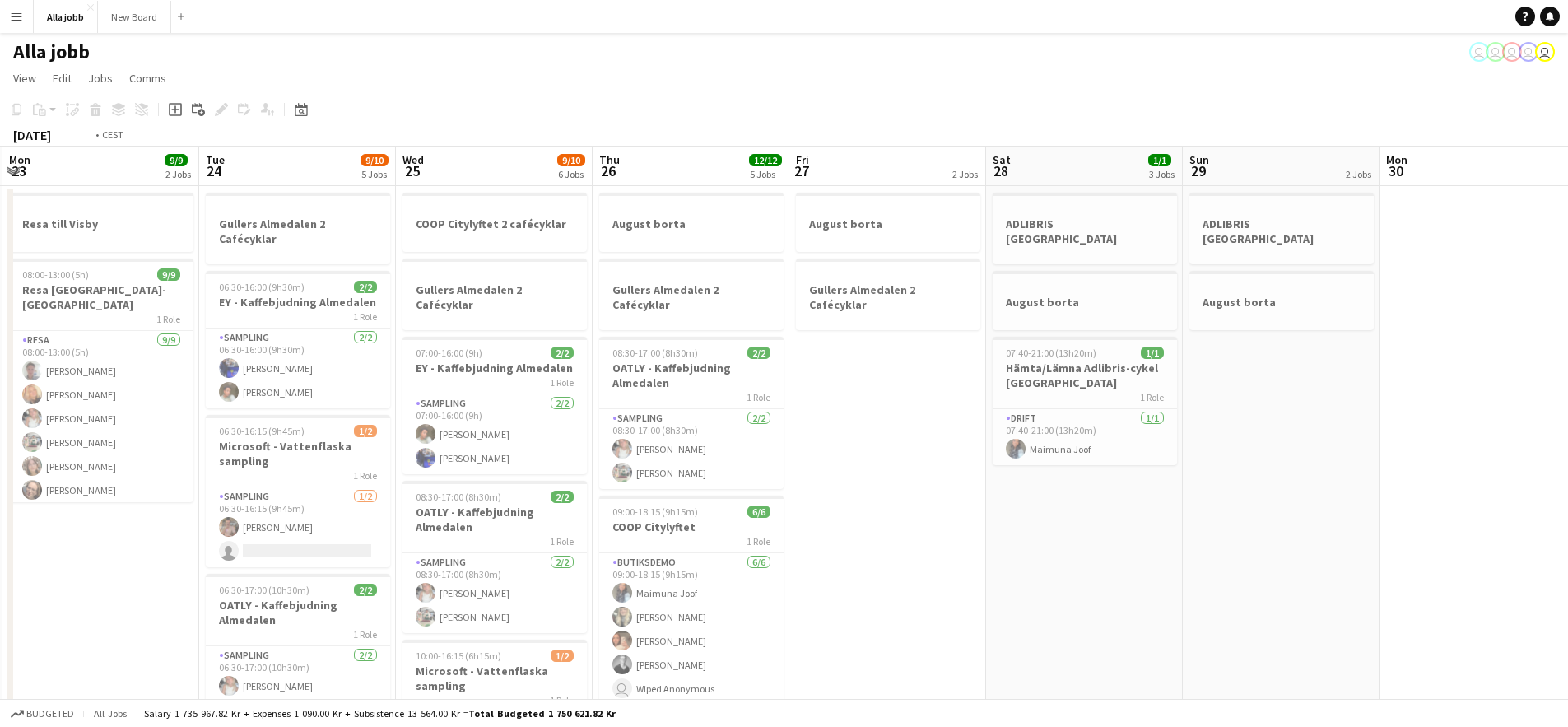
drag, startPoint x: 778, startPoint y: 512, endPoint x: 859, endPoint y: 514, distance: 81.0
click at [859, 514] on app-calendar-viewport "Sat 21 Sun 22 Mon 23 9/9 2 Jobs Tue 24 9/10 5 Jobs Wed 25 9/10 6 Jobs Thu 26 12…" at bounding box center [784, 664] width 1568 height 1035
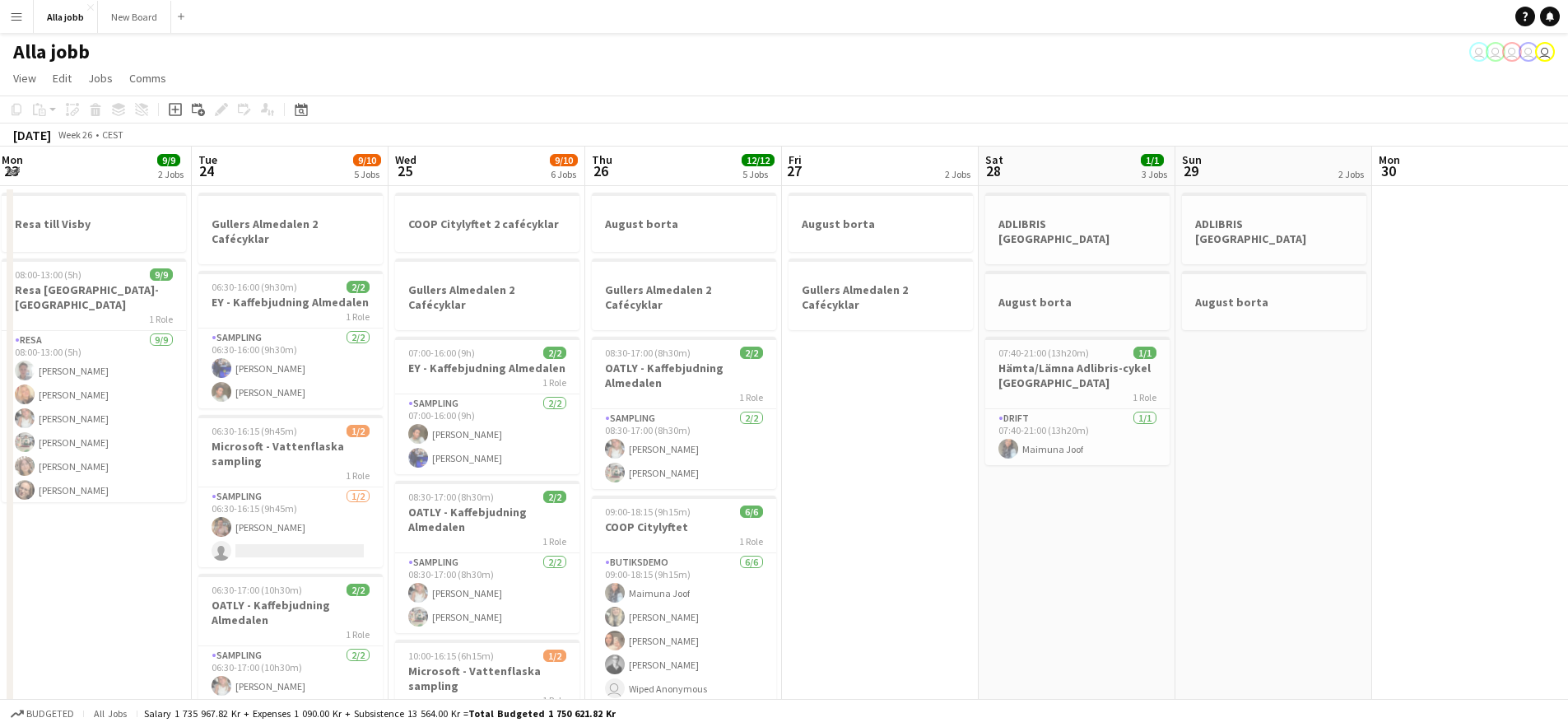
scroll to position [0, 596]
drag, startPoint x: 802, startPoint y: 437, endPoint x: 792, endPoint y: 383, distance: 54.9
click at [792, 383] on app-calendar-viewport "Fri 20 Sat 21 Sun 22 Mon 23 9/9 2 Jobs Tue 24 9/10 5 Jobs Wed 25 9/10 6 Jobs Th…" at bounding box center [784, 664] width 1568 height 1035
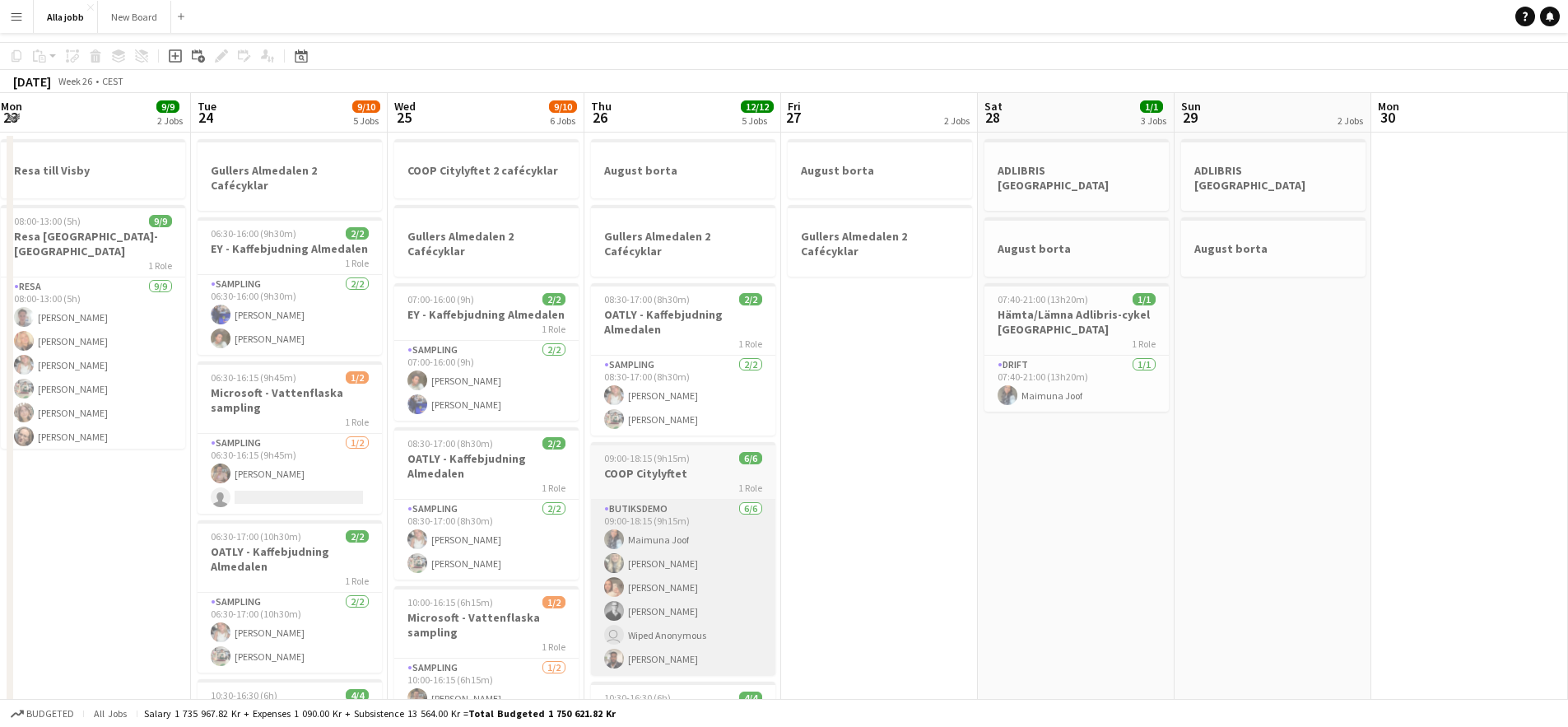
scroll to position [103, 0]
